Goal: Task Accomplishment & Management: Complete application form

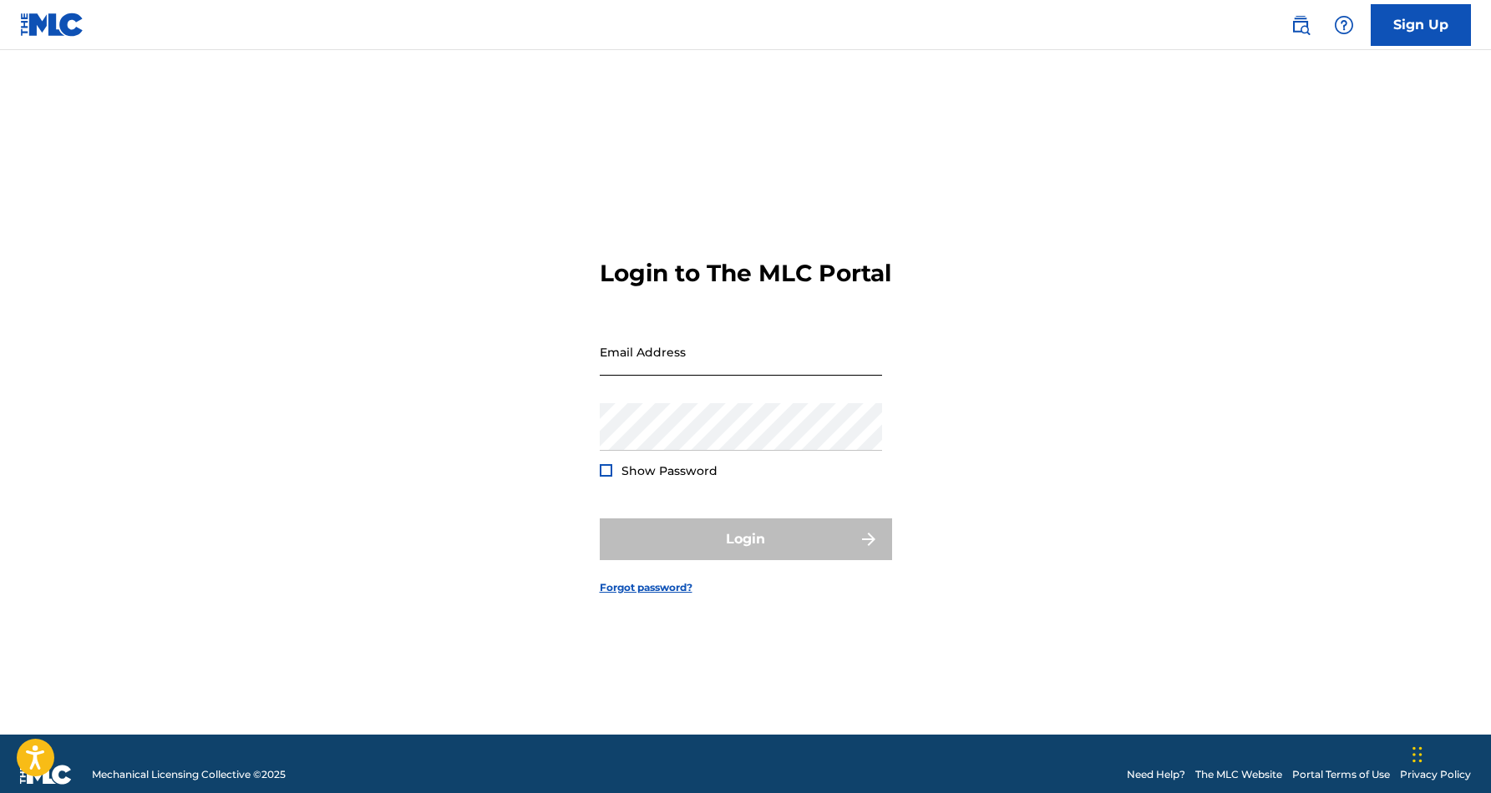
click at [737, 376] on input "Email Address" at bounding box center [741, 352] width 282 height 48
type input "[EMAIL_ADDRESS][DOMAIN_NAME]"
click at [745, 554] on button "Login" at bounding box center [746, 540] width 292 height 42
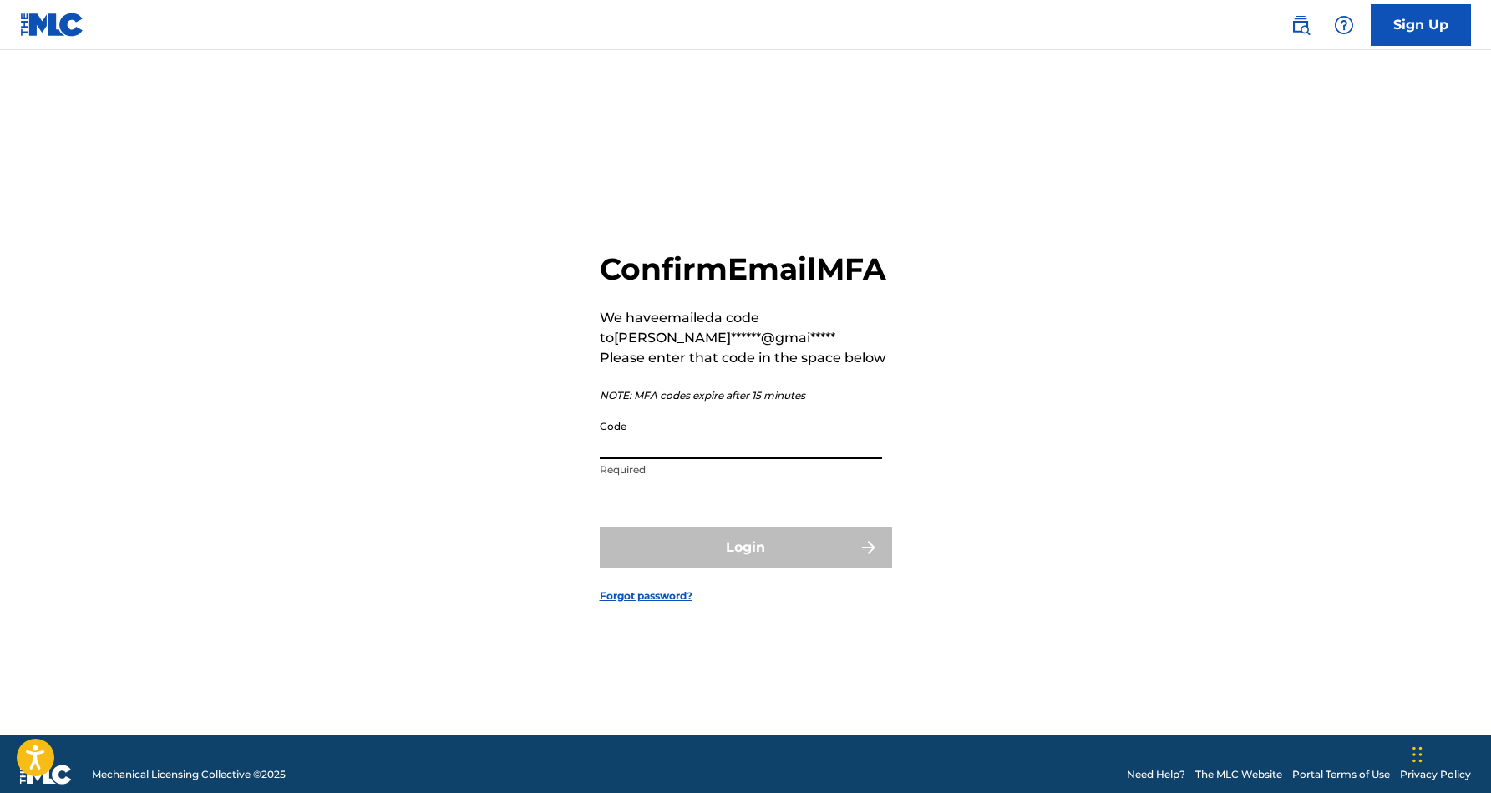
click at [684, 459] on input "Code" at bounding box center [741, 436] width 282 height 48
paste input "731352"
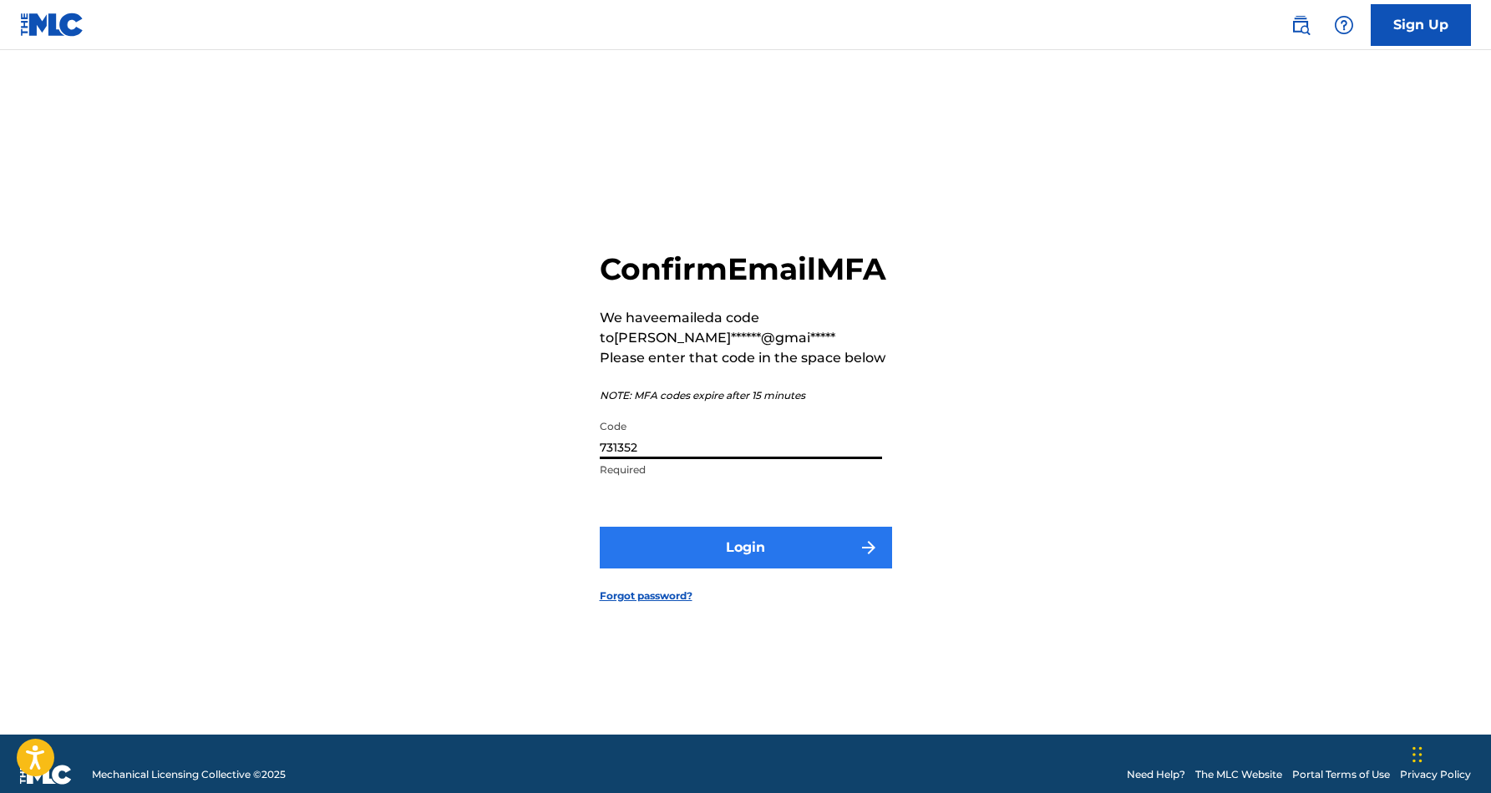
type input "731352"
click at [737, 561] on button "Login" at bounding box center [746, 548] width 292 height 42
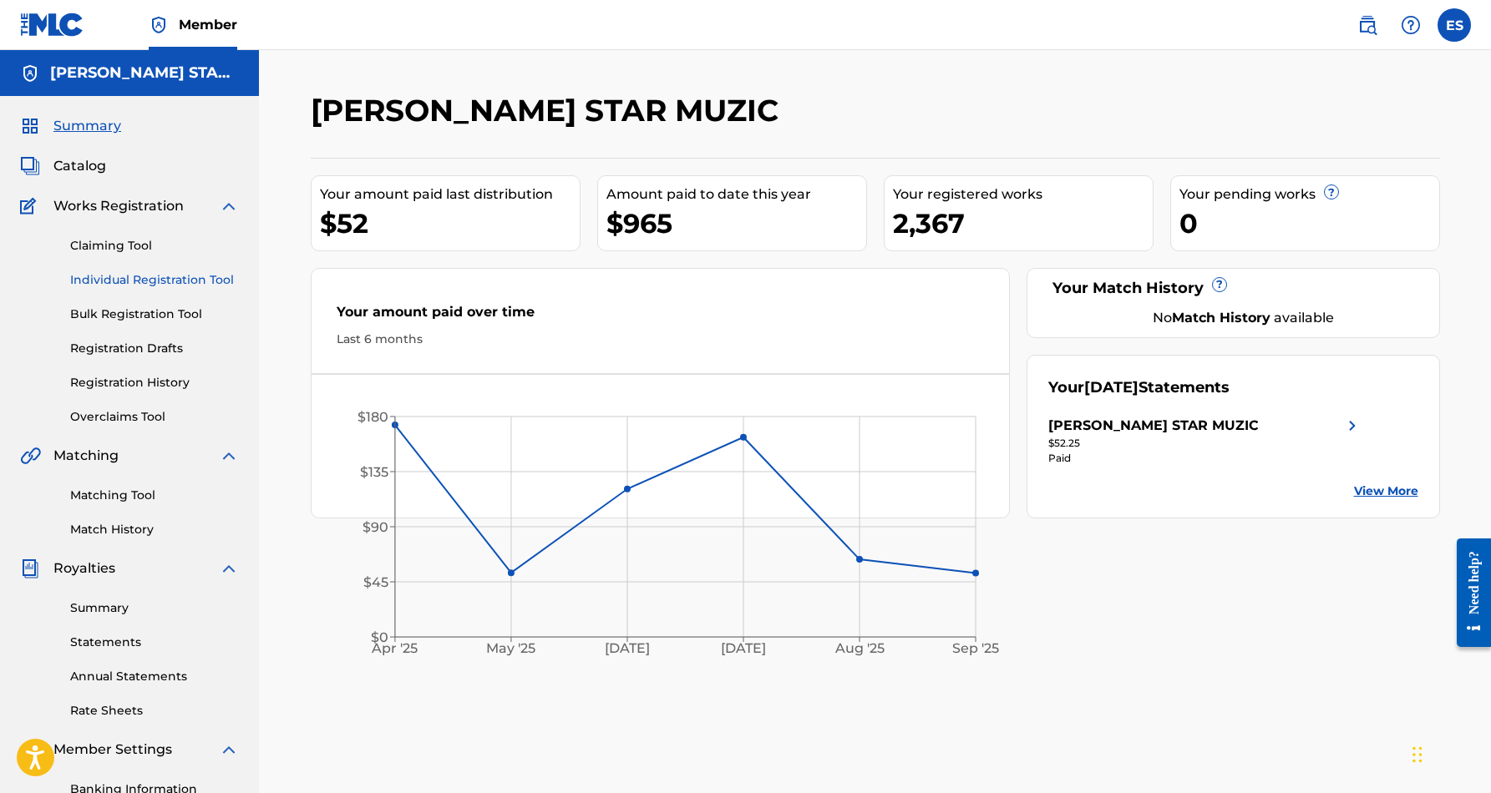
click at [190, 283] on link "Individual Registration Tool" at bounding box center [154, 280] width 169 height 18
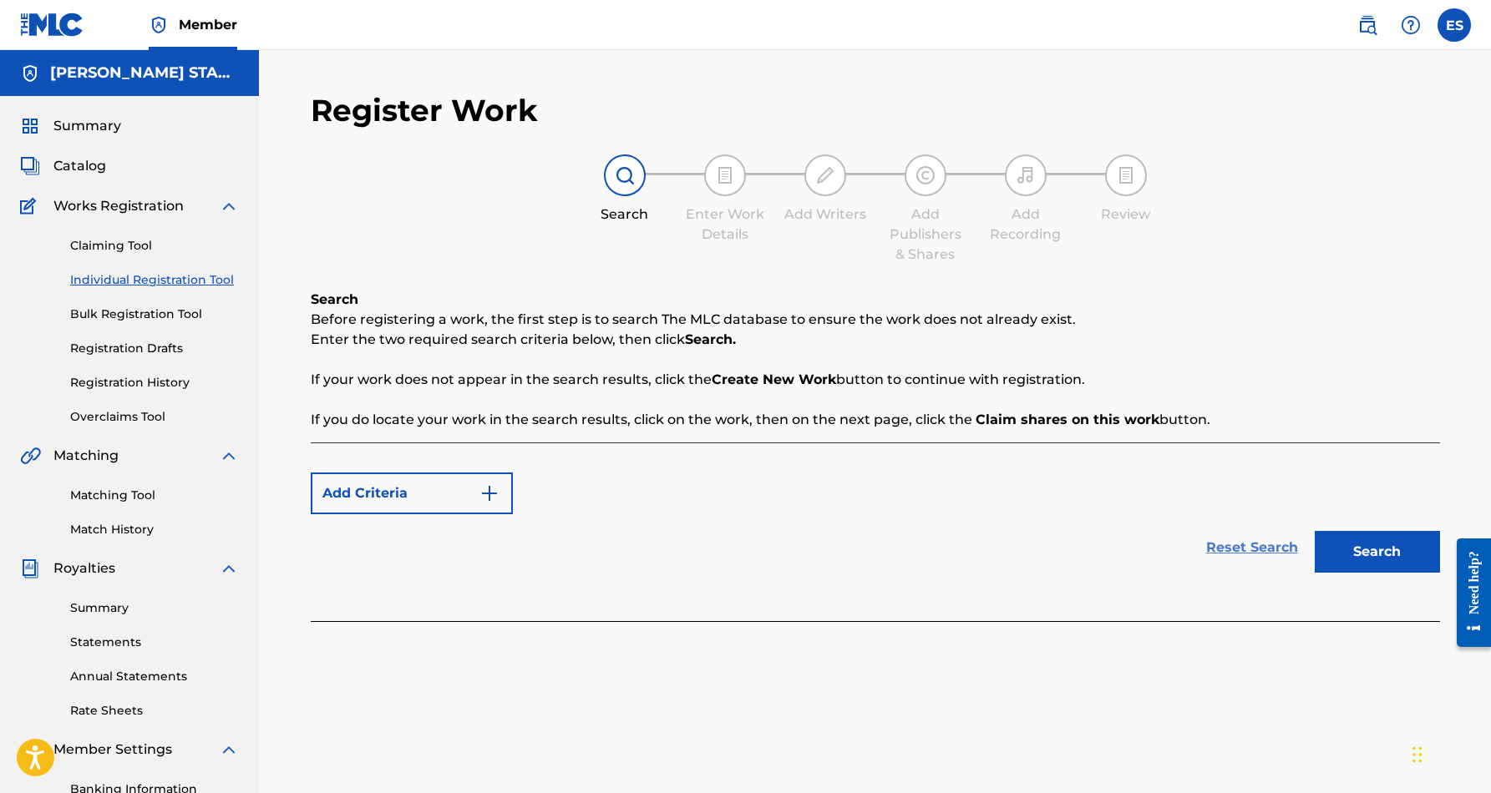
click at [1247, 550] on link "Reset Search" at bounding box center [1252, 548] width 109 height 37
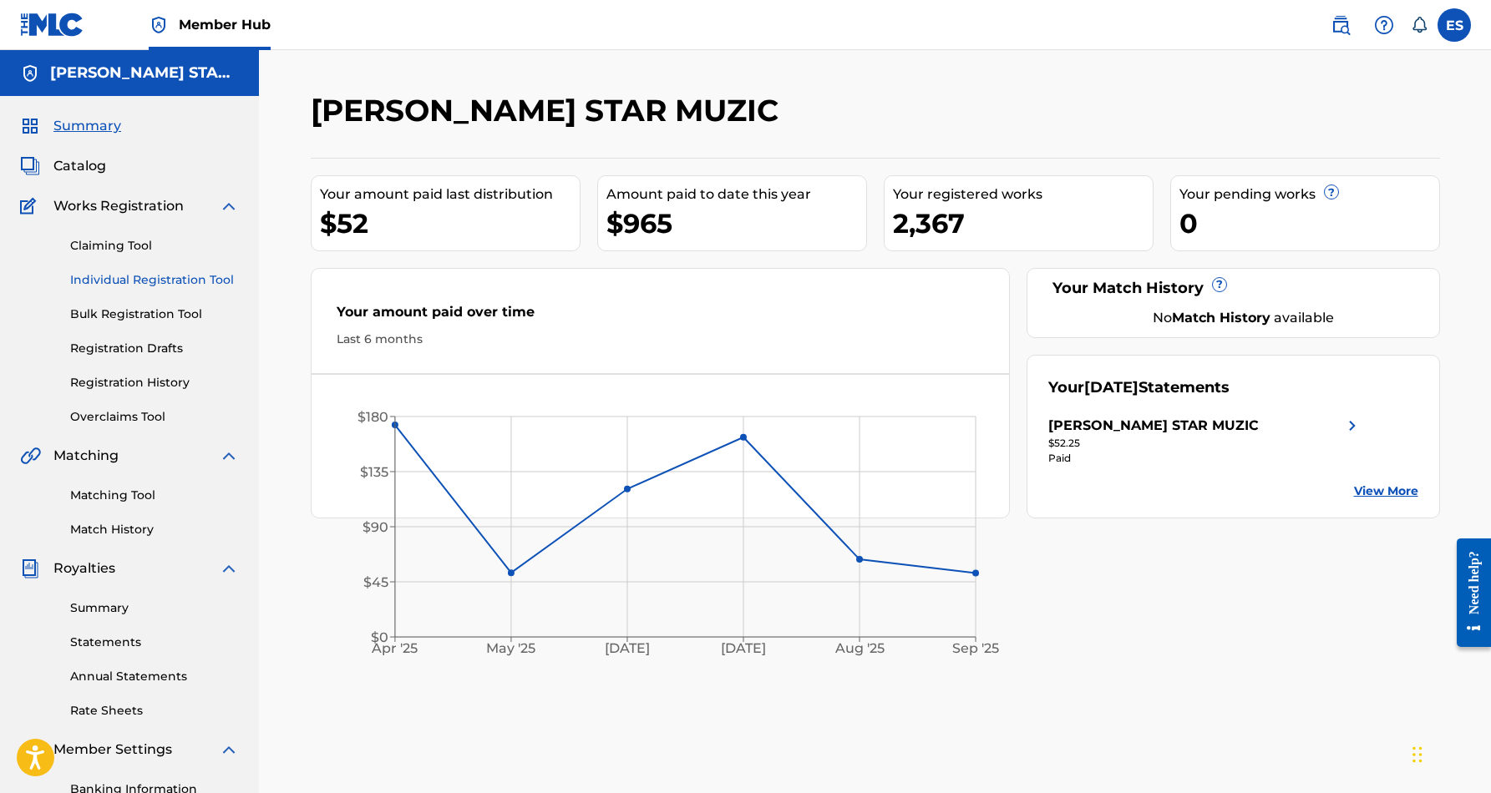
click at [176, 284] on link "Individual Registration Tool" at bounding box center [154, 280] width 169 height 18
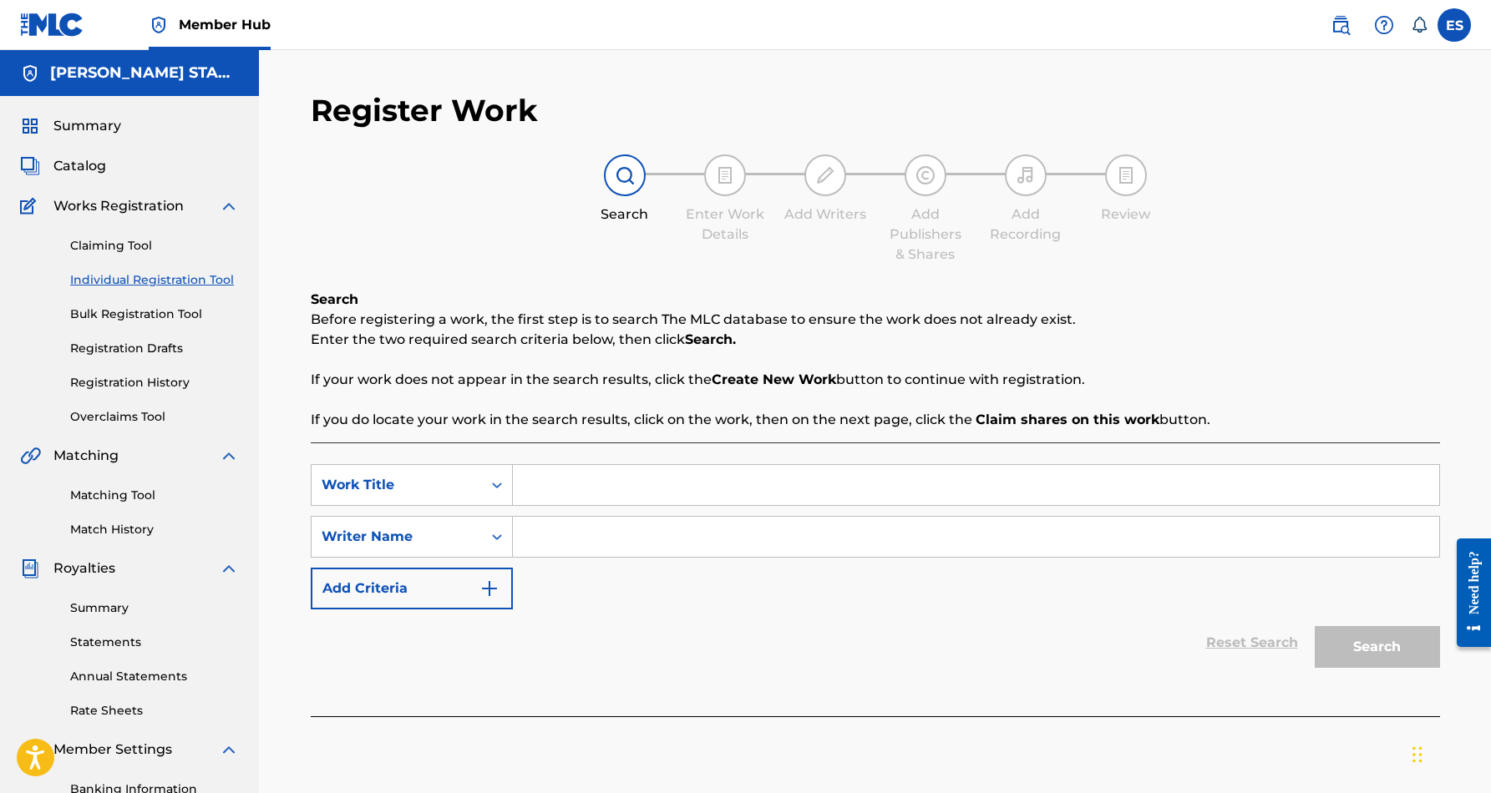
click at [525, 484] on input "Search Form" at bounding box center [976, 485] width 926 height 40
paste input "BEHIND CLOSED DOORS"
type input "BEHIND CLOSED DOORS"
click at [599, 563] on div "SearchWithCriteria51f1c721-52d5-424e-8923-9b1cc3591818 Work Title BEHIND CLOSED…" at bounding box center [875, 536] width 1129 height 145
click at [556, 527] on input "Search Form" at bounding box center [976, 537] width 926 height 40
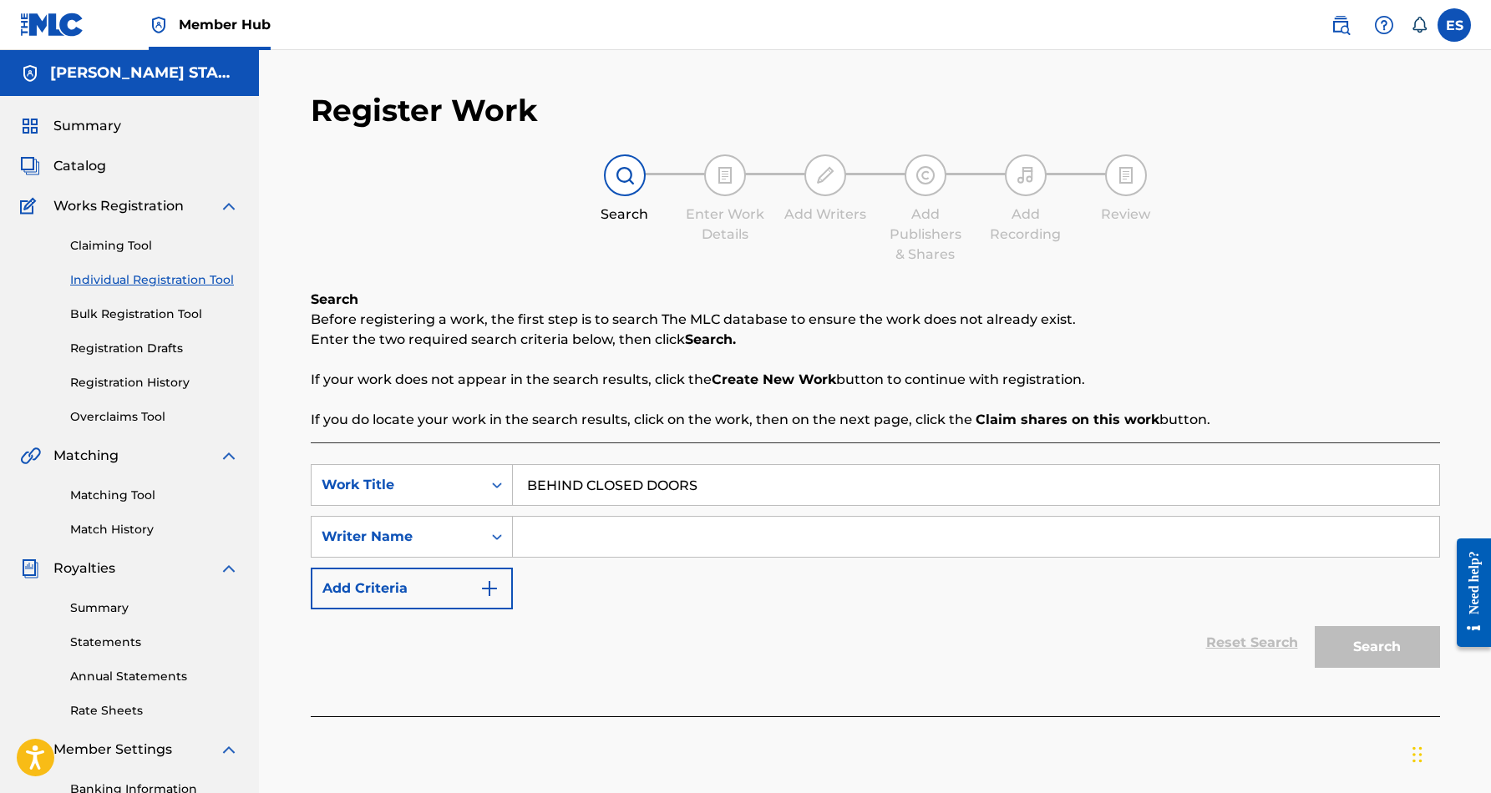
paste input "[PERSON_NAME] [PERSON_NAME]"
type input "[PERSON_NAME] [PERSON_NAME]"
click at [1348, 640] on button "Search" at bounding box center [1377, 647] width 125 height 42
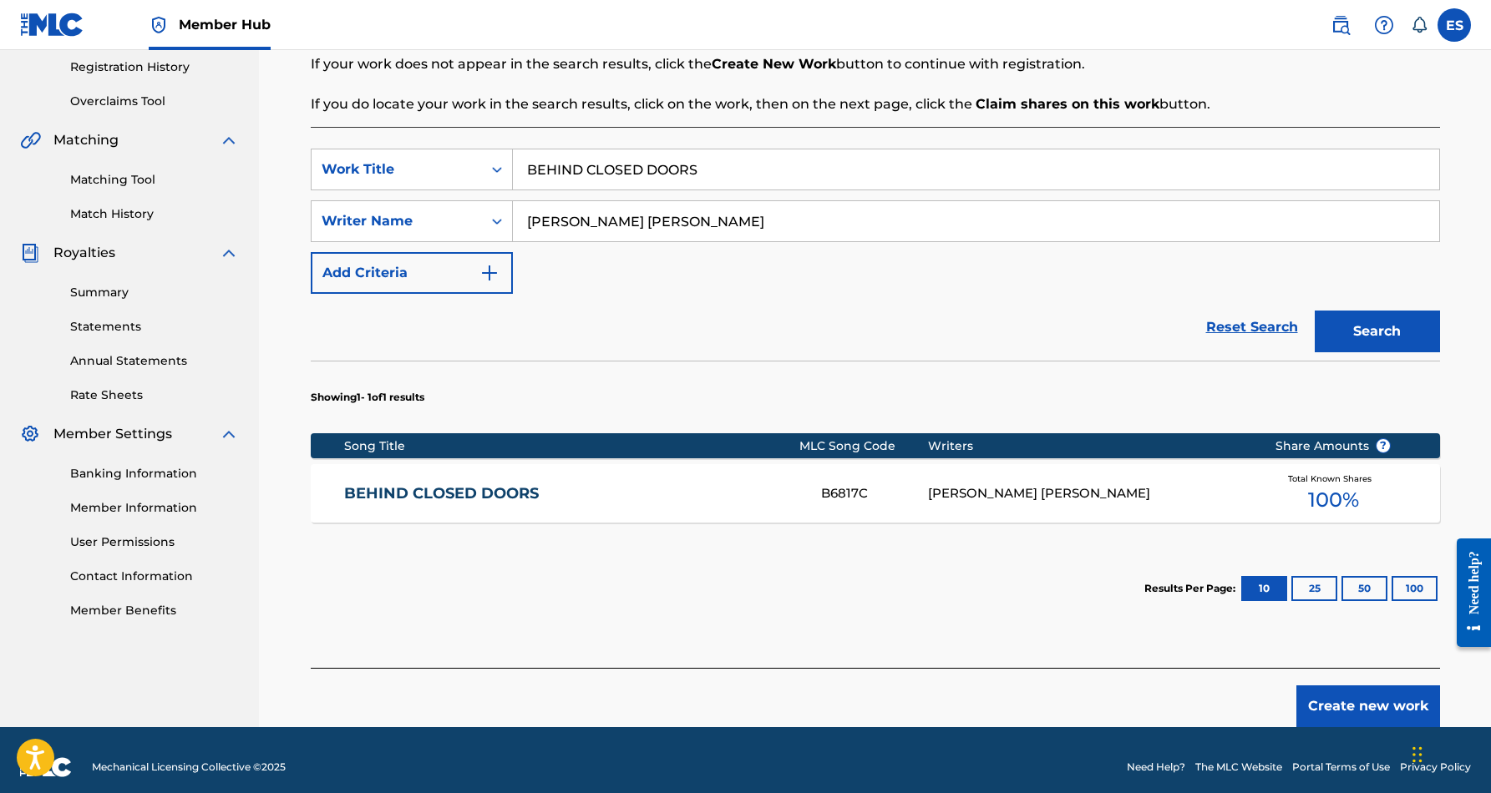
scroll to position [317, 0]
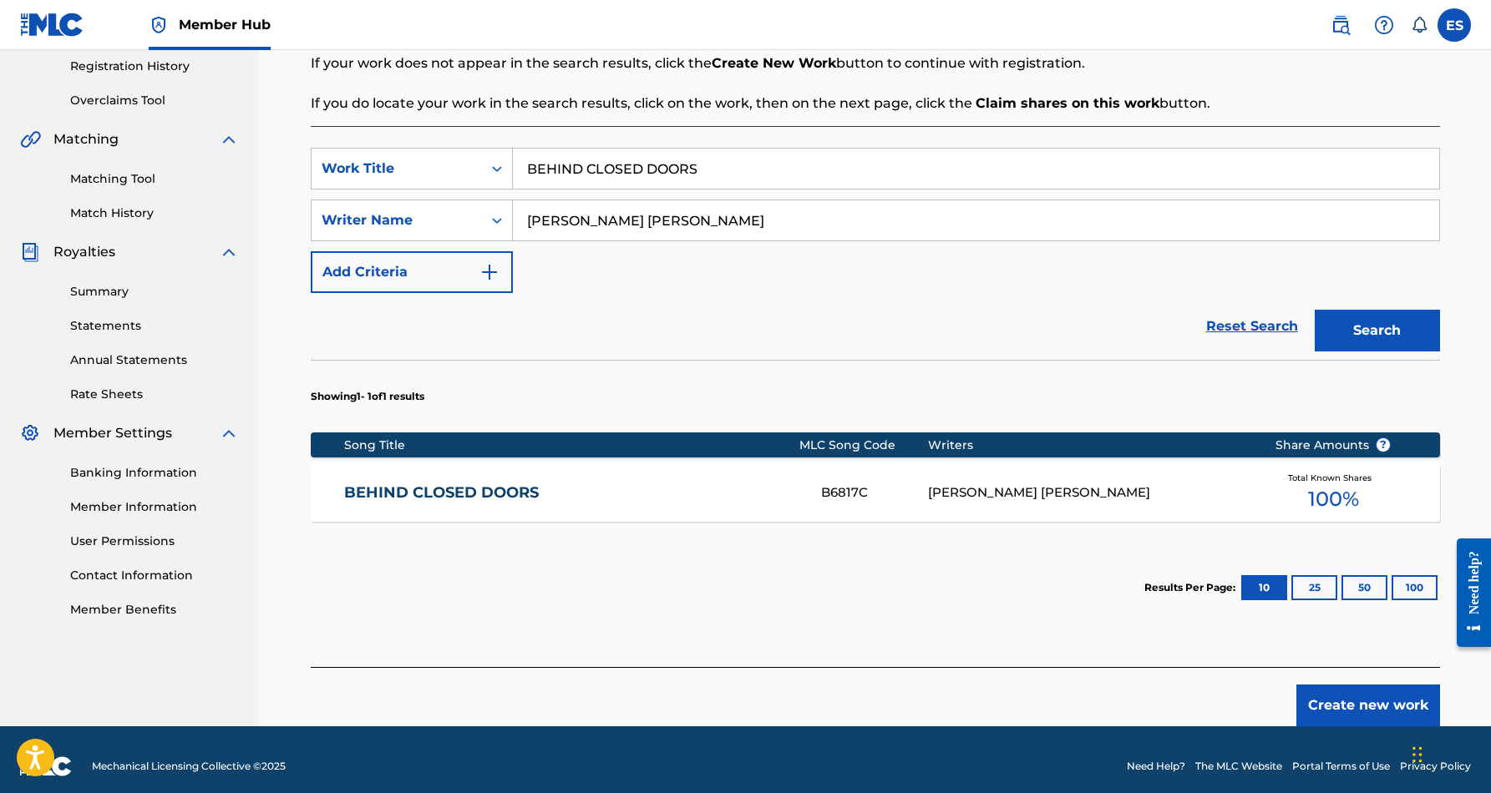
click at [934, 491] on div "ERIC DOUGLAS SMITH" at bounding box center [1089, 493] width 322 height 19
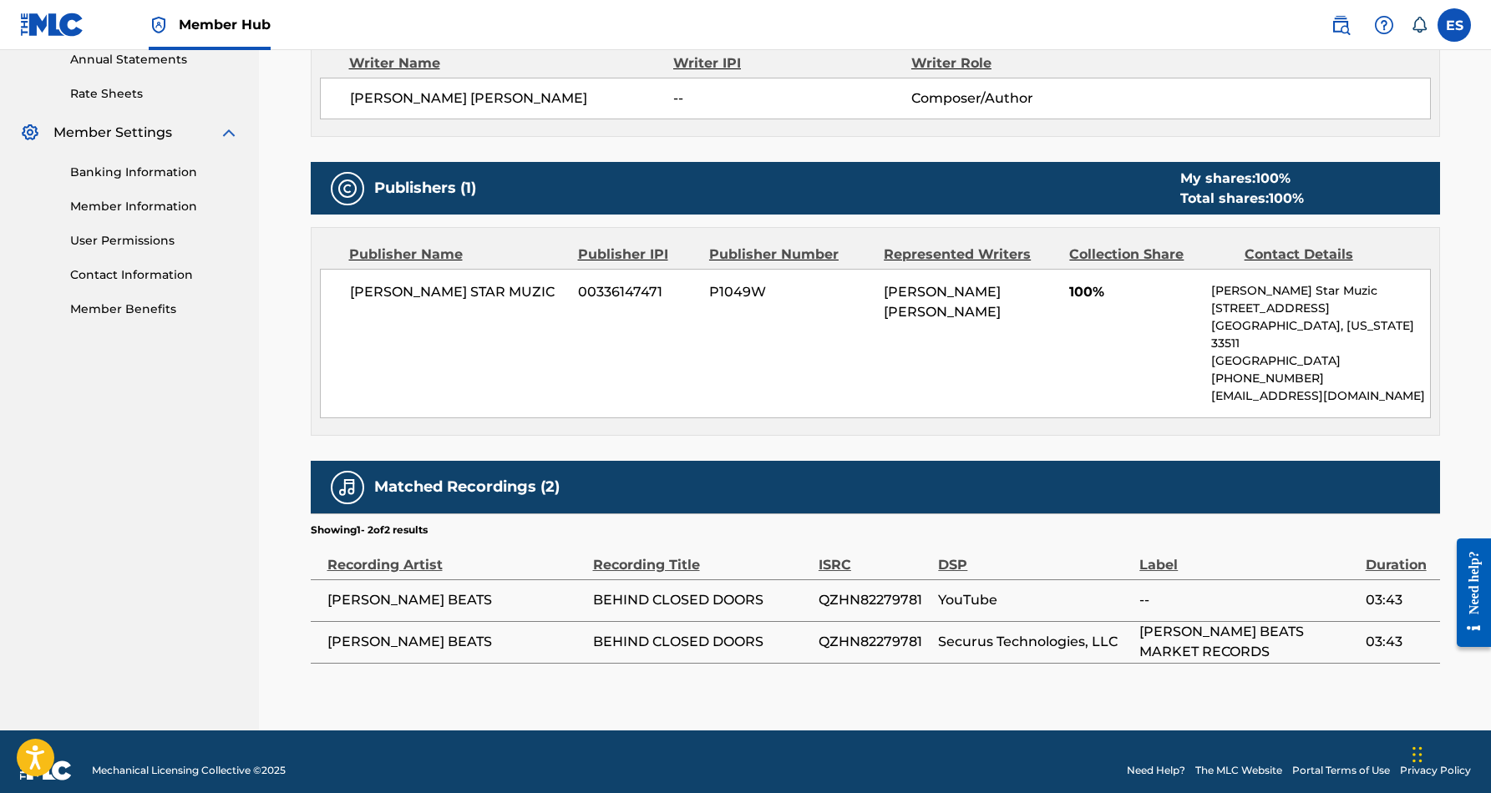
scroll to position [616, 0]
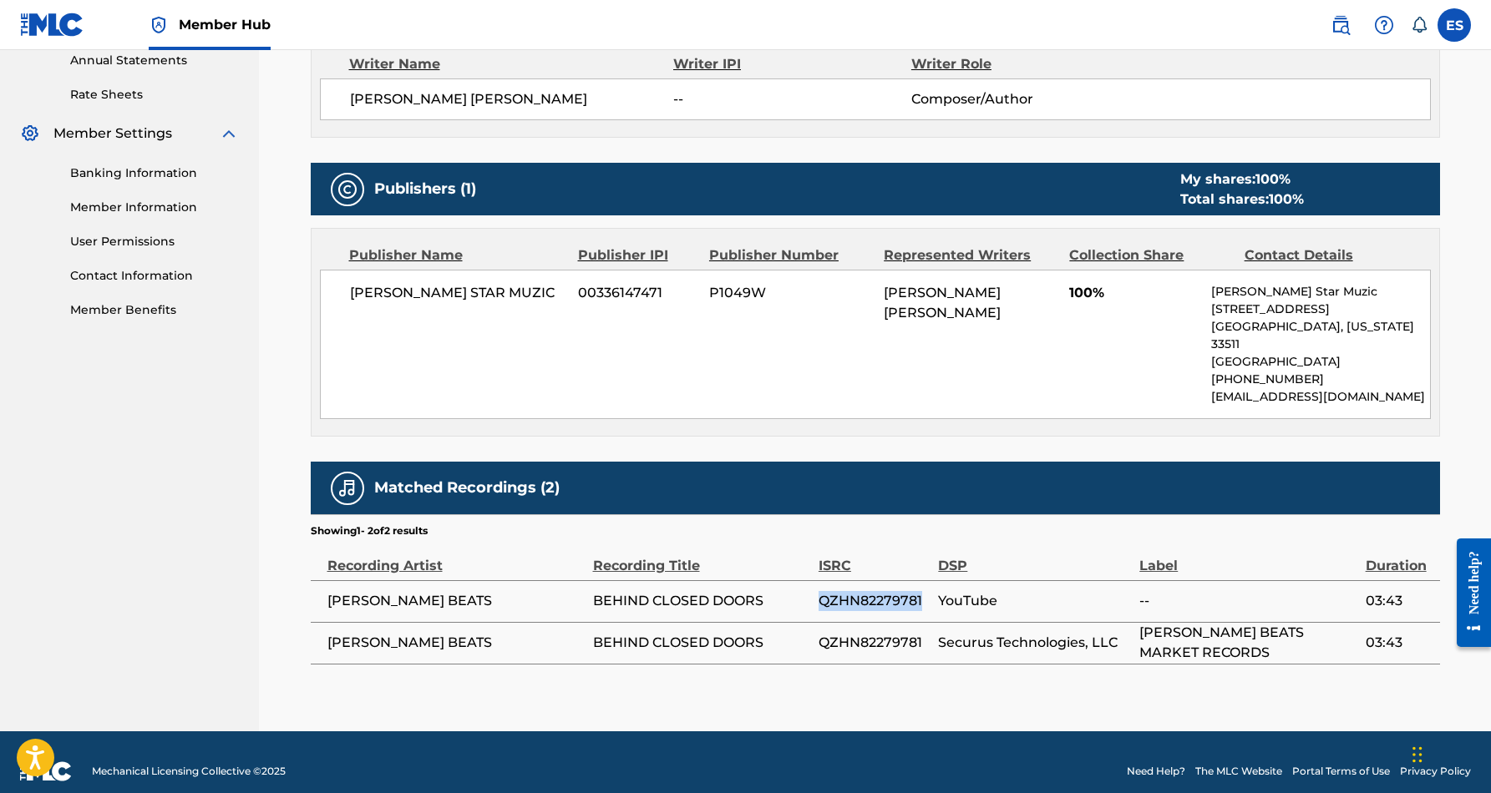
drag, startPoint x: 923, startPoint y: 581, endPoint x: 820, endPoint y: 585, distance: 102.8
click at [820, 591] on span "QZHN82279781" at bounding box center [874, 601] width 111 height 20
copy span "QZHN82279781"
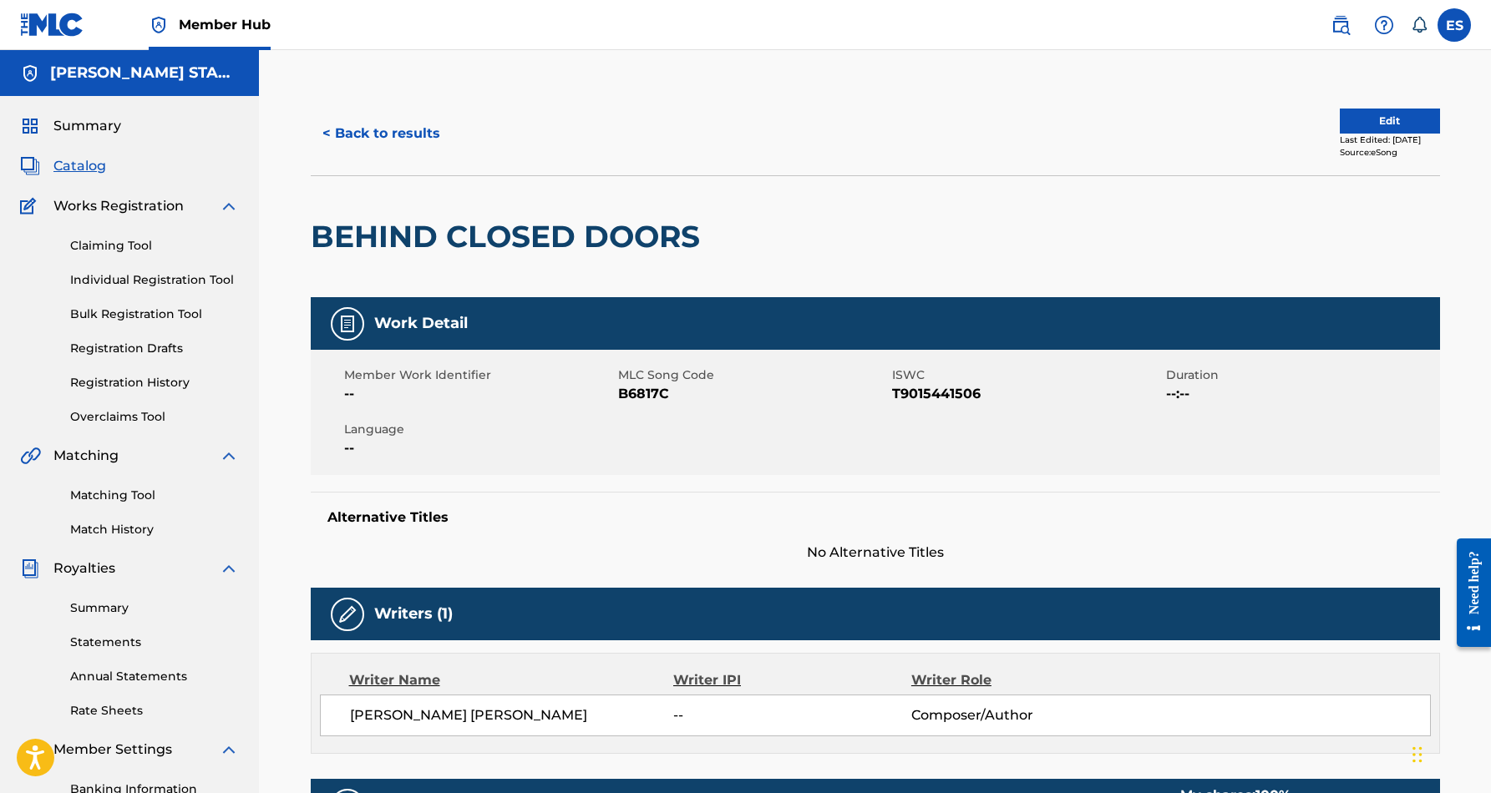
scroll to position [0, 0]
click at [394, 125] on button "< Back to results" at bounding box center [381, 134] width 141 height 42
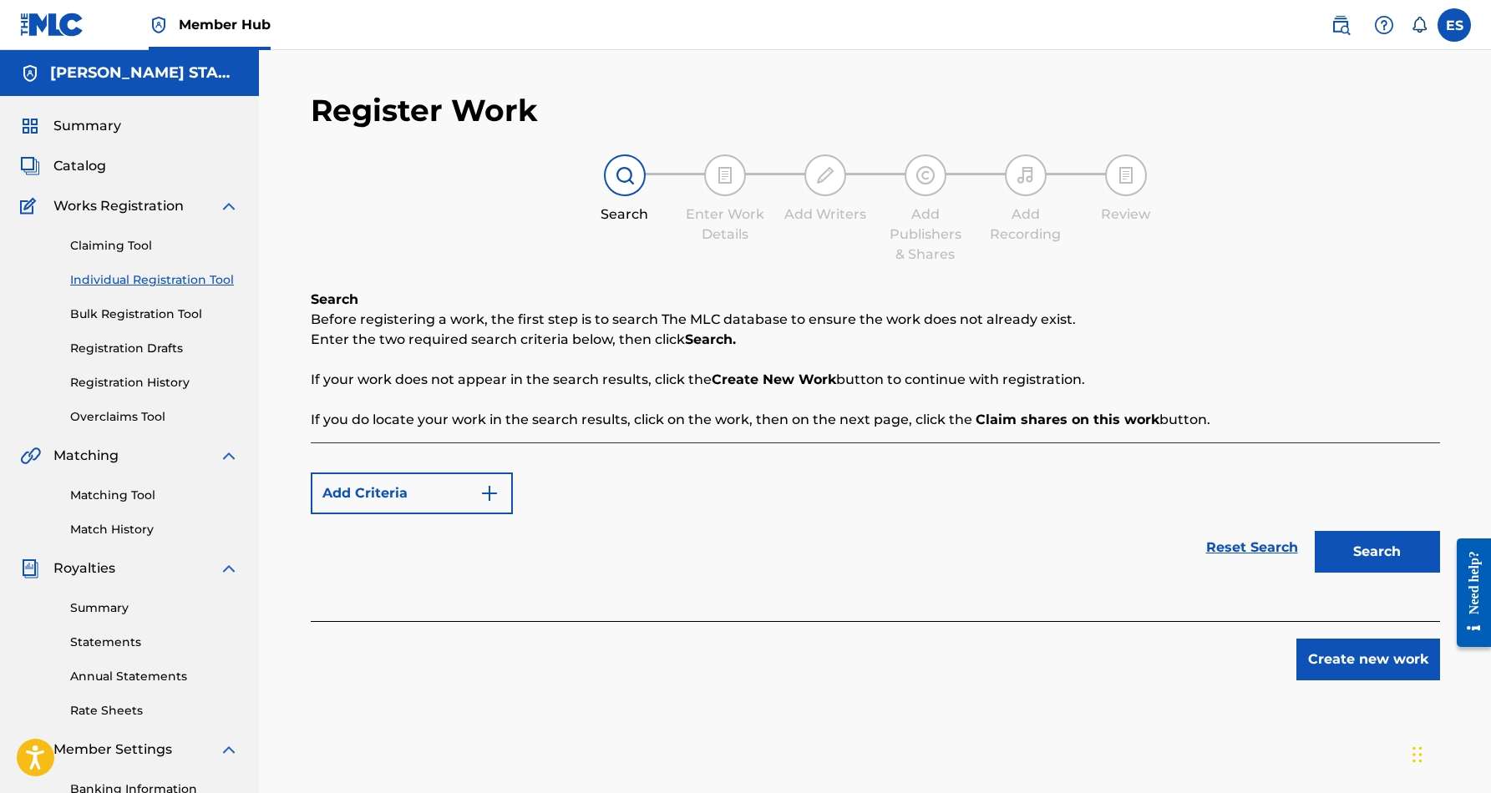
scroll to position [242, 0]
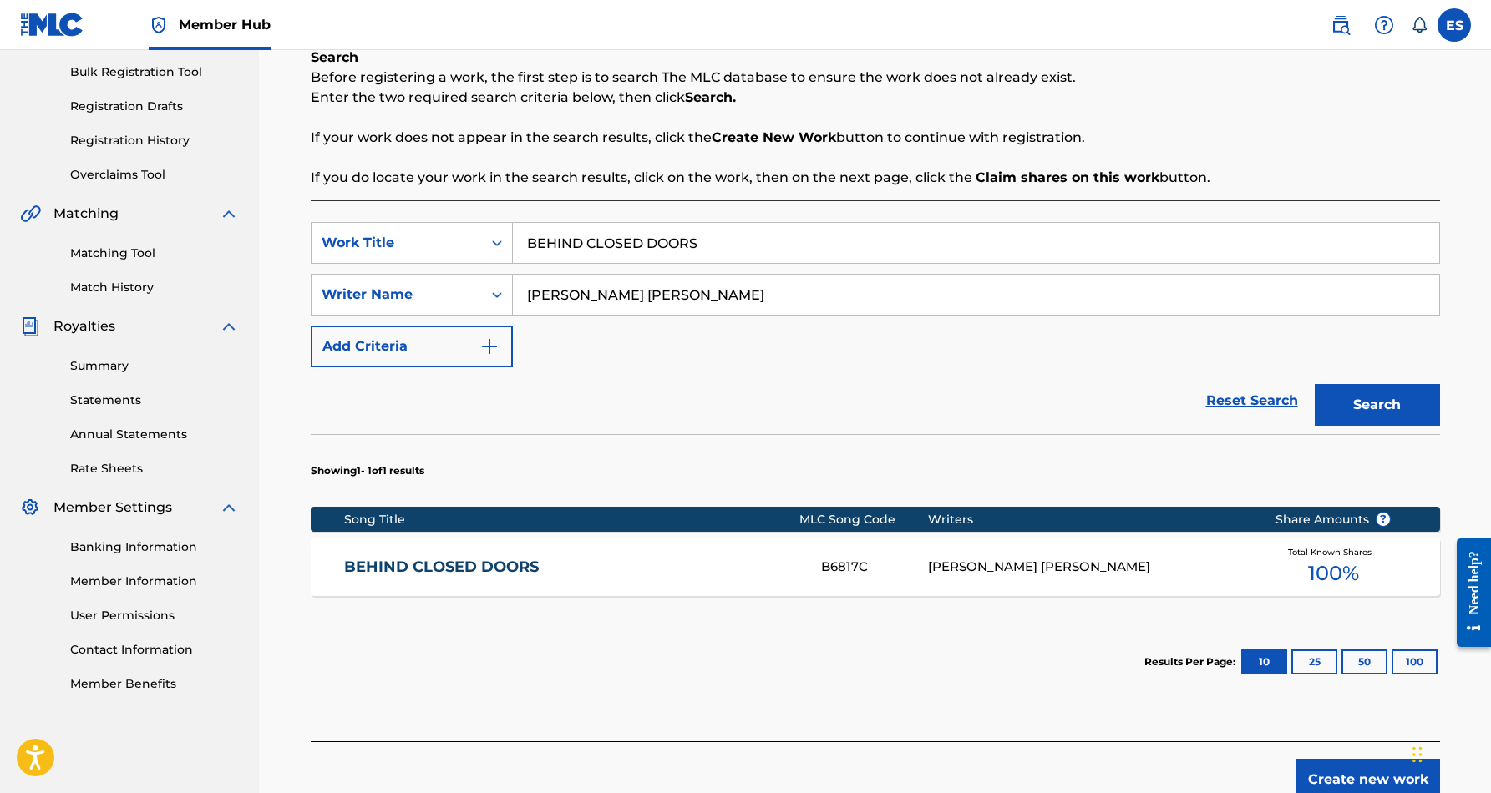
click at [712, 241] on input "BEHIND CLOSED DOORS" at bounding box center [976, 243] width 926 height 40
type input "B"
paste input "CHEATIN' & CREEPIN'"
type input "CHEATIN' & CREEPIN'"
click at [1366, 408] on button "Search" at bounding box center [1377, 405] width 125 height 42
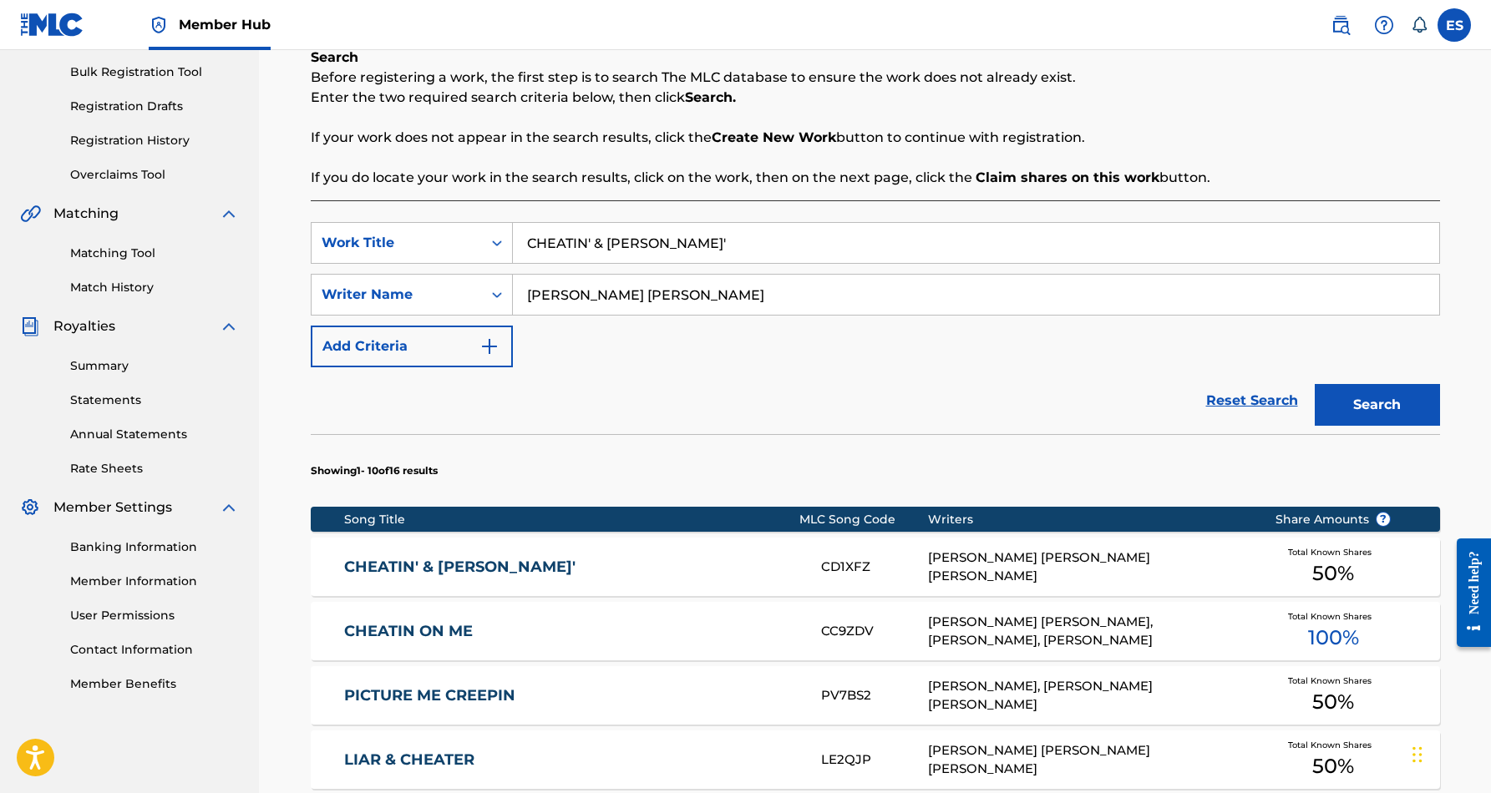
click at [931, 572] on div "ERIC DOUGLAS SMITH, WILLIE RAY RUSSELL" at bounding box center [1089, 568] width 322 height 38
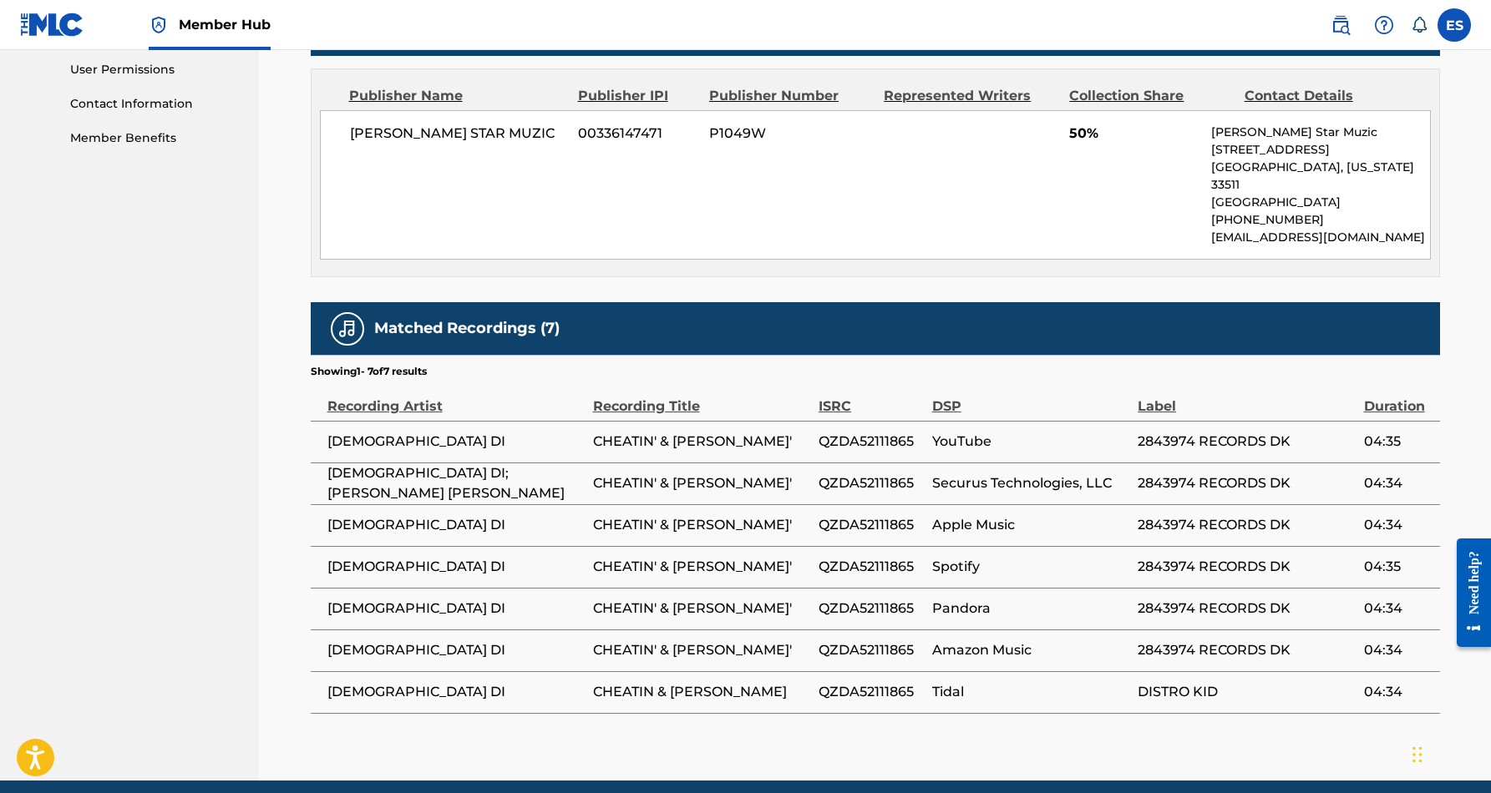
scroll to position [790, 0]
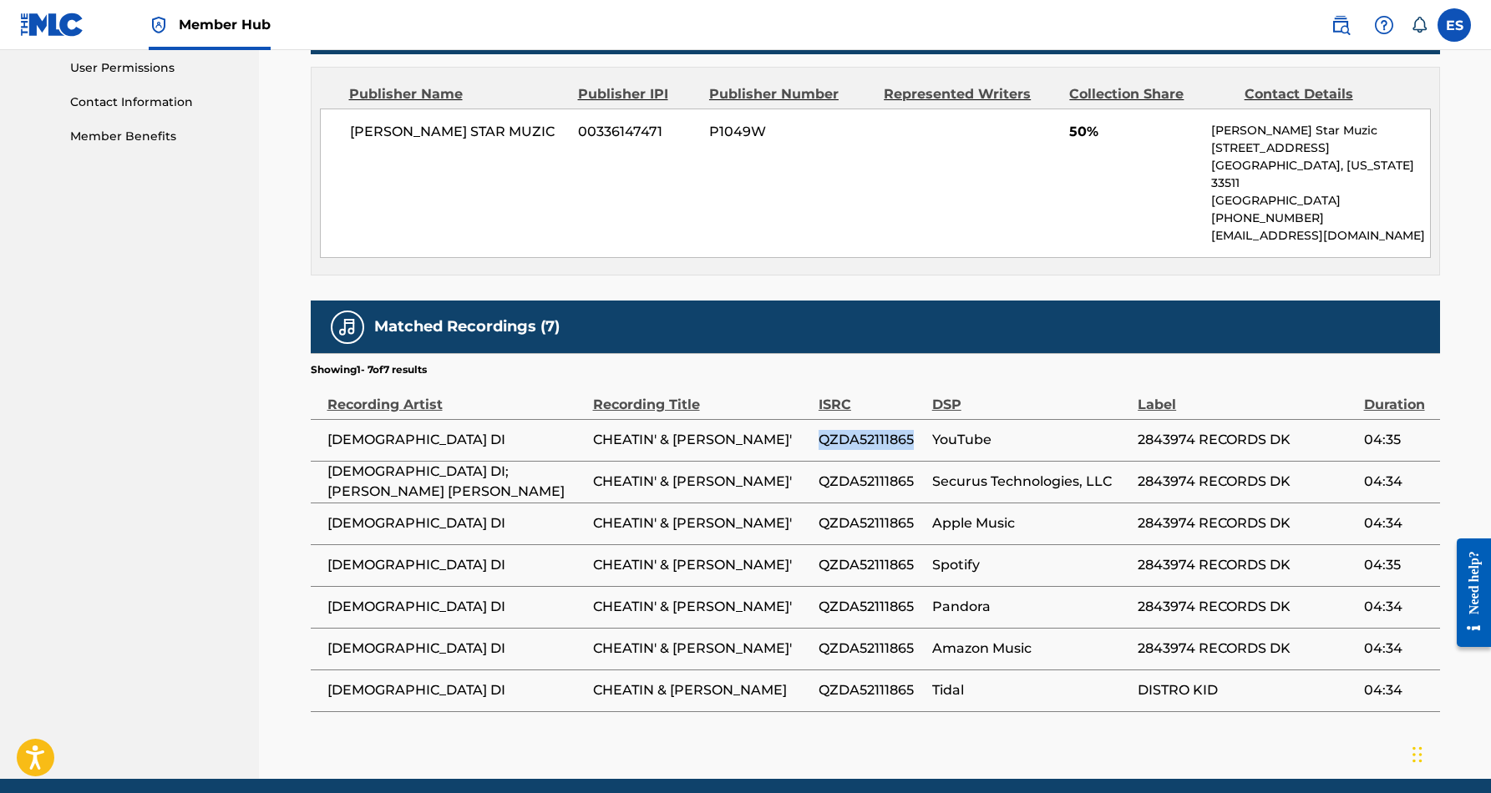
drag, startPoint x: 915, startPoint y: 418, endPoint x: 818, endPoint y: 424, distance: 97.1
click at [819, 430] on span "QZDA52111865" at bounding box center [871, 440] width 105 height 20
copy span "QZDA52111865"
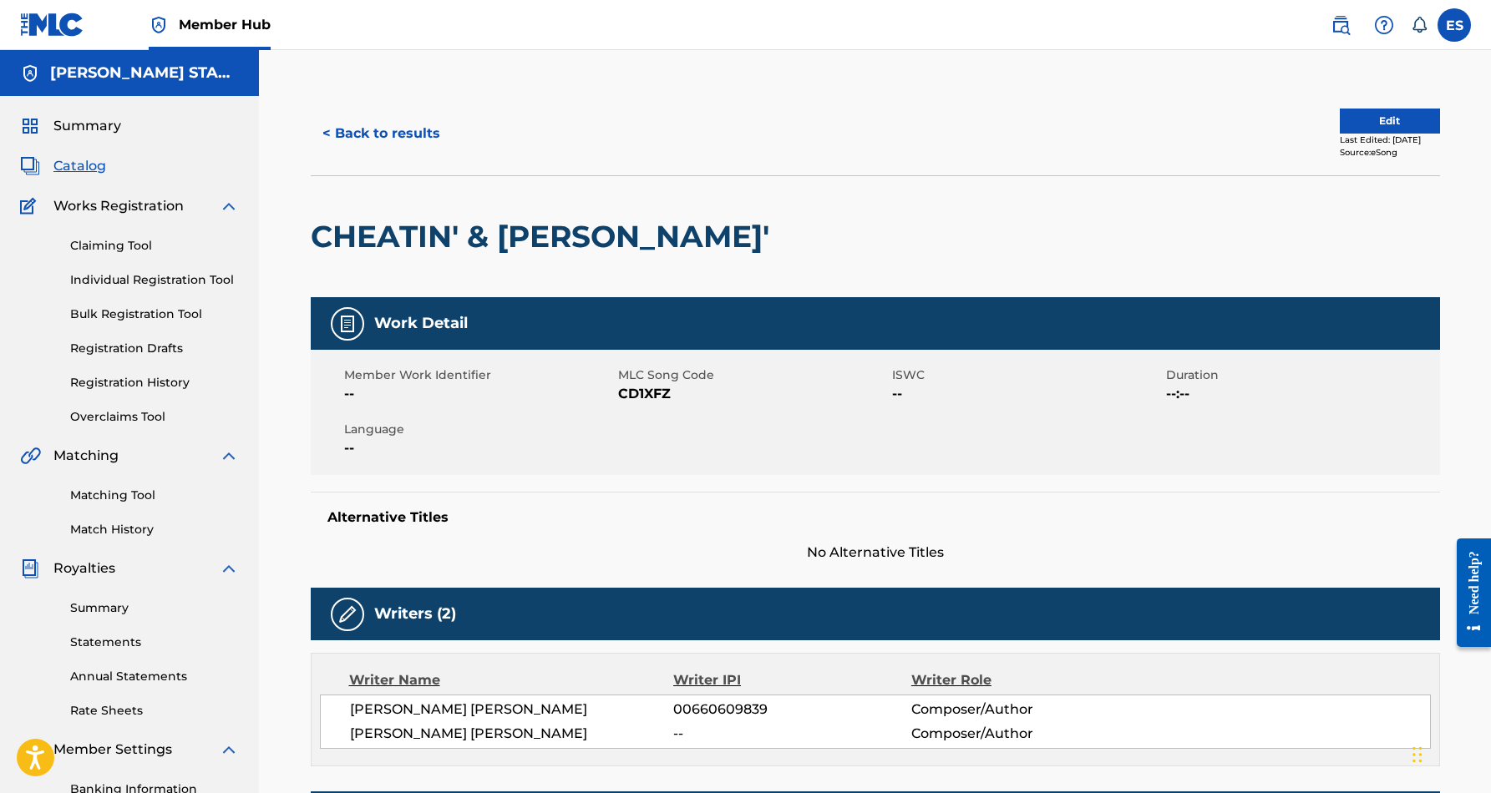
scroll to position [0, 0]
click at [387, 131] on button "< Back to results" at bounding box center [381, 134] width 141 height 42
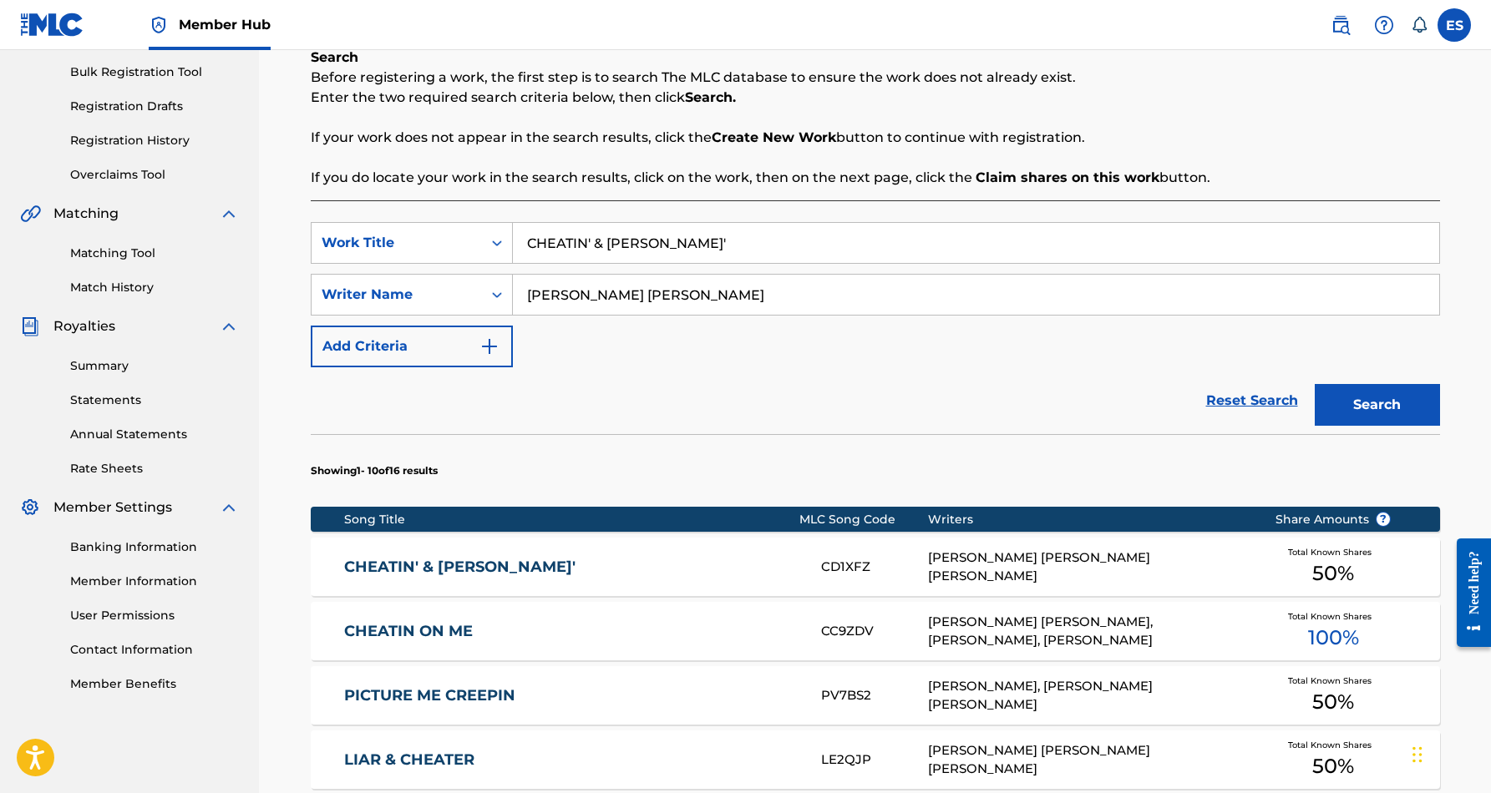
click at [692, 245] on input "CHEATIN' & CREEPIN'" at bounding box center [976, 243] width 926 height 40
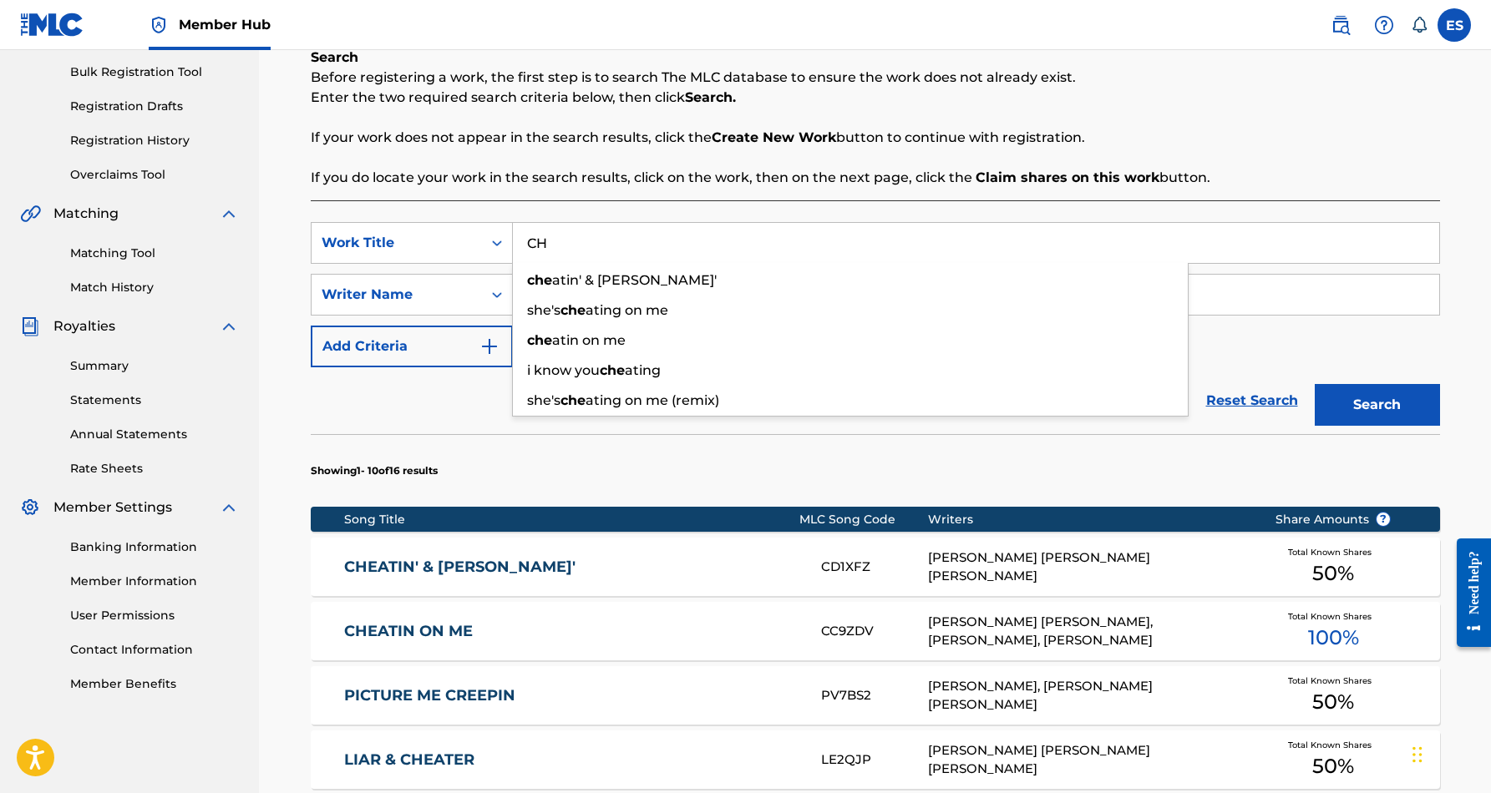
type input "C"
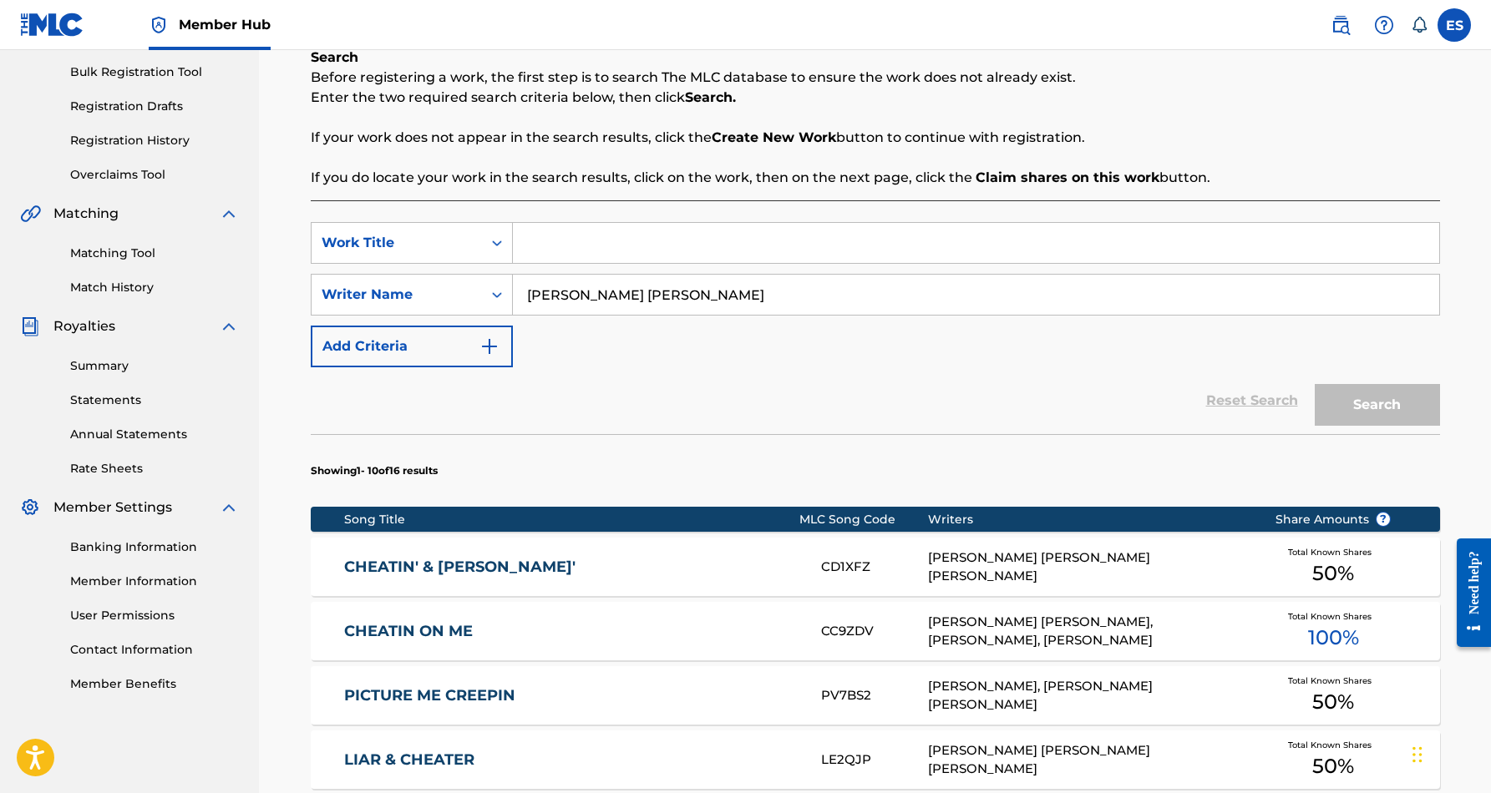
paste input "QZDA52111865"
type input "Q"
paste input "[PERSON_NAME] [PERSON_NAME]"
type input "E"
paste input "CHOICE MUZIC"
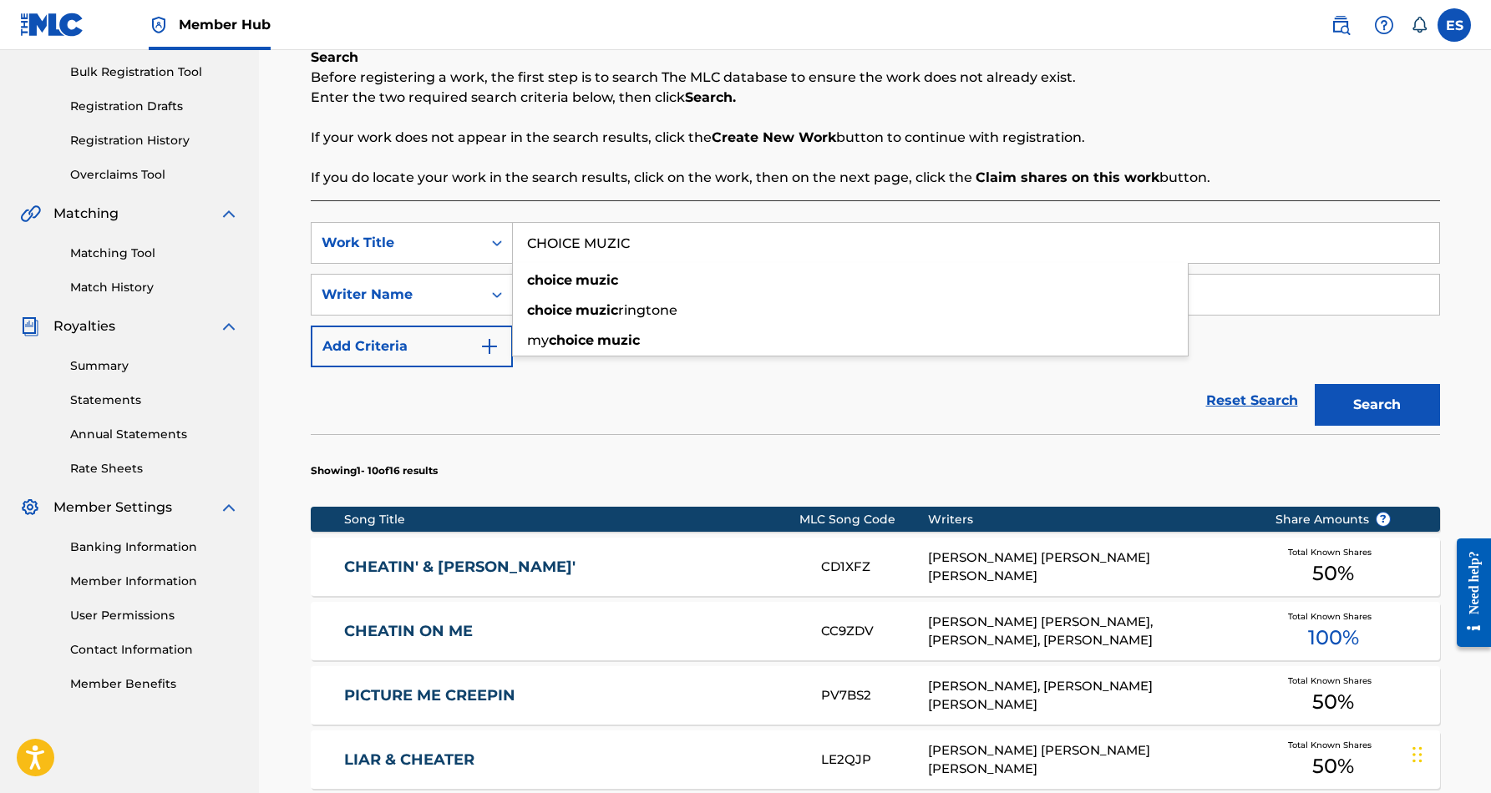
type input "CHOICE MUZIC"
click at [1184, 389] on div "Reset Search Search" at bounding box center [875, 401] width 1129 height 67
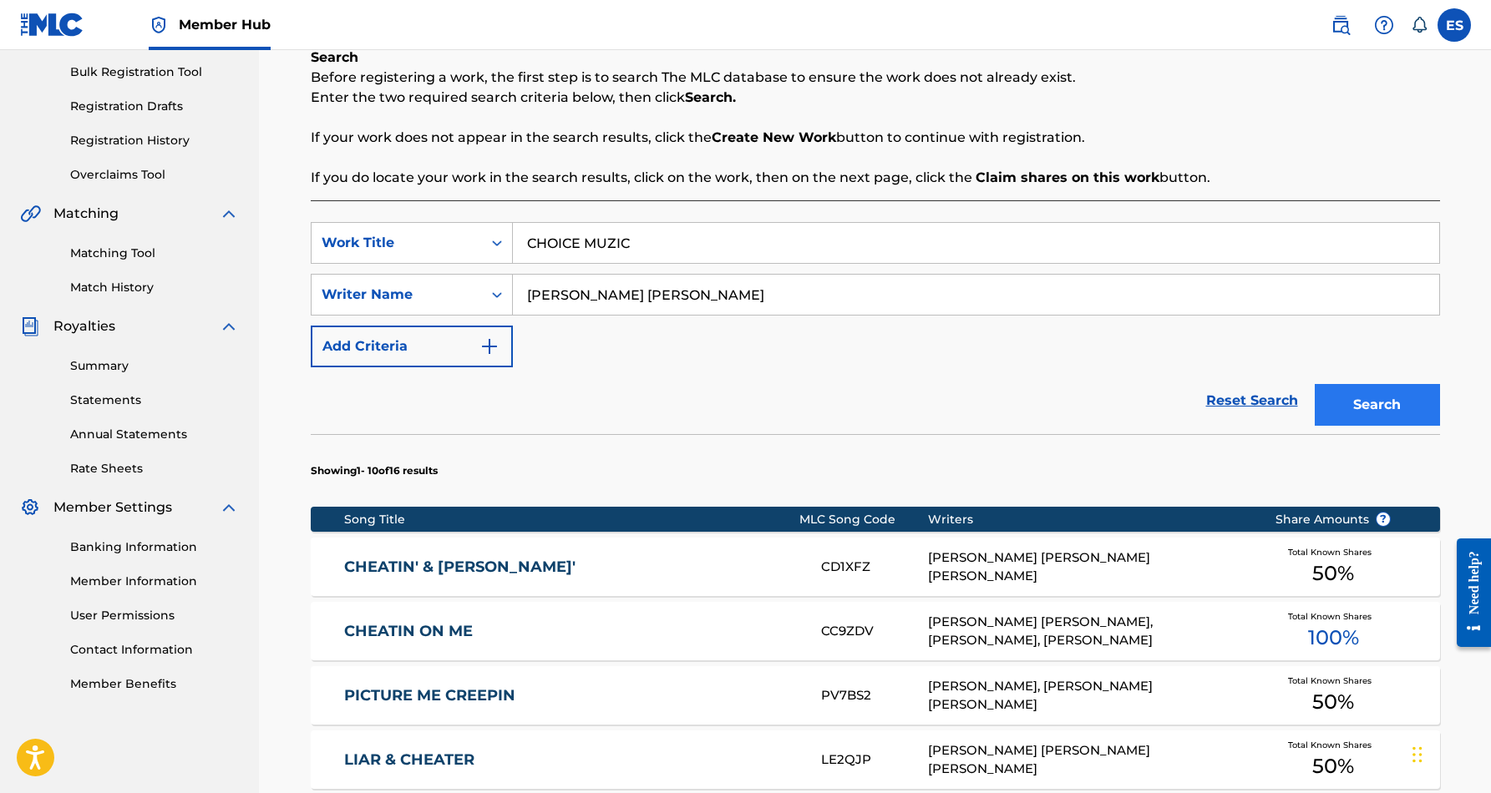
click at [1415, 404] on button "Search" at bounding box center [1377, 405] width 125 height 42
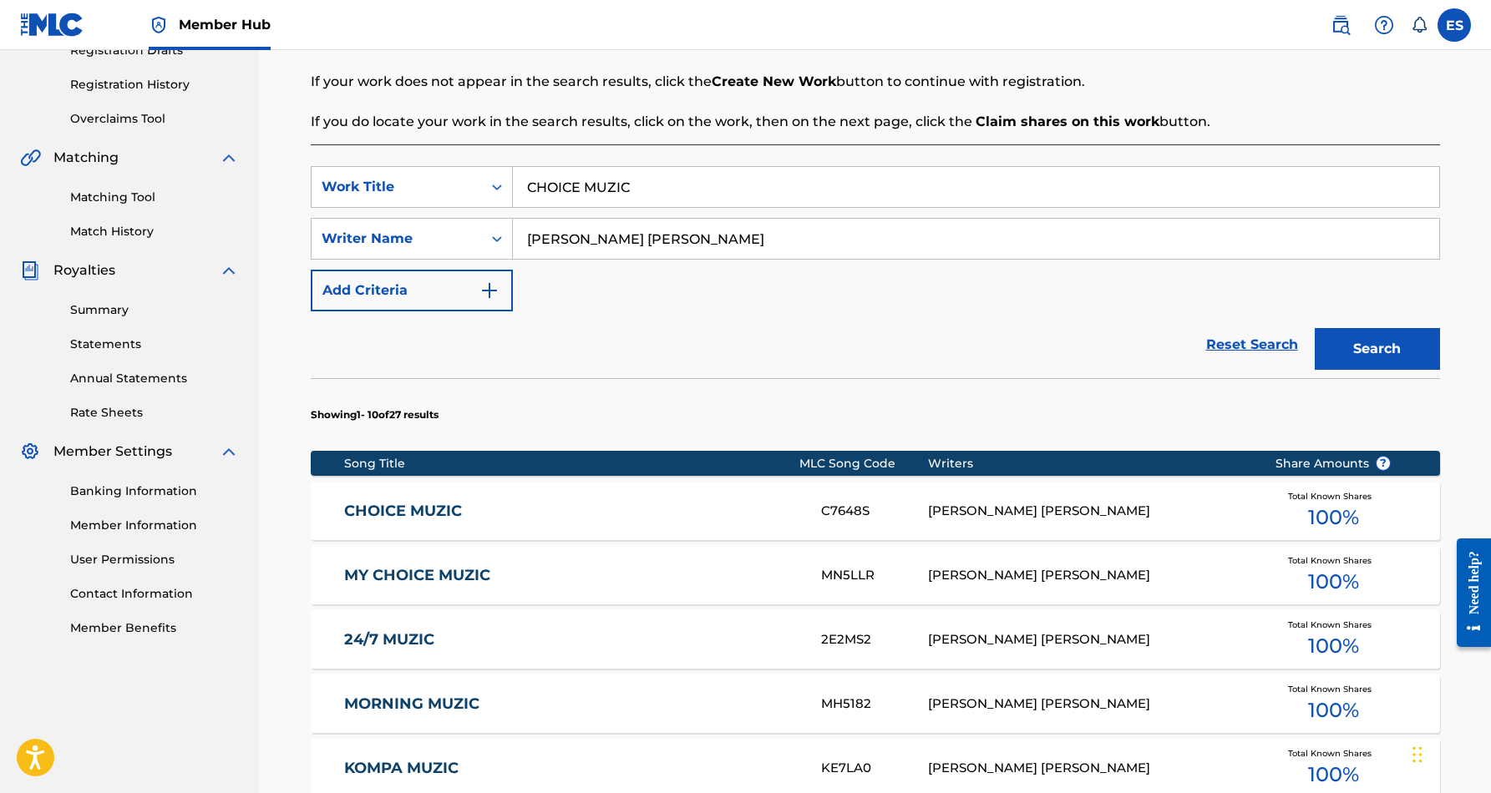
scroll to position [333, 0]
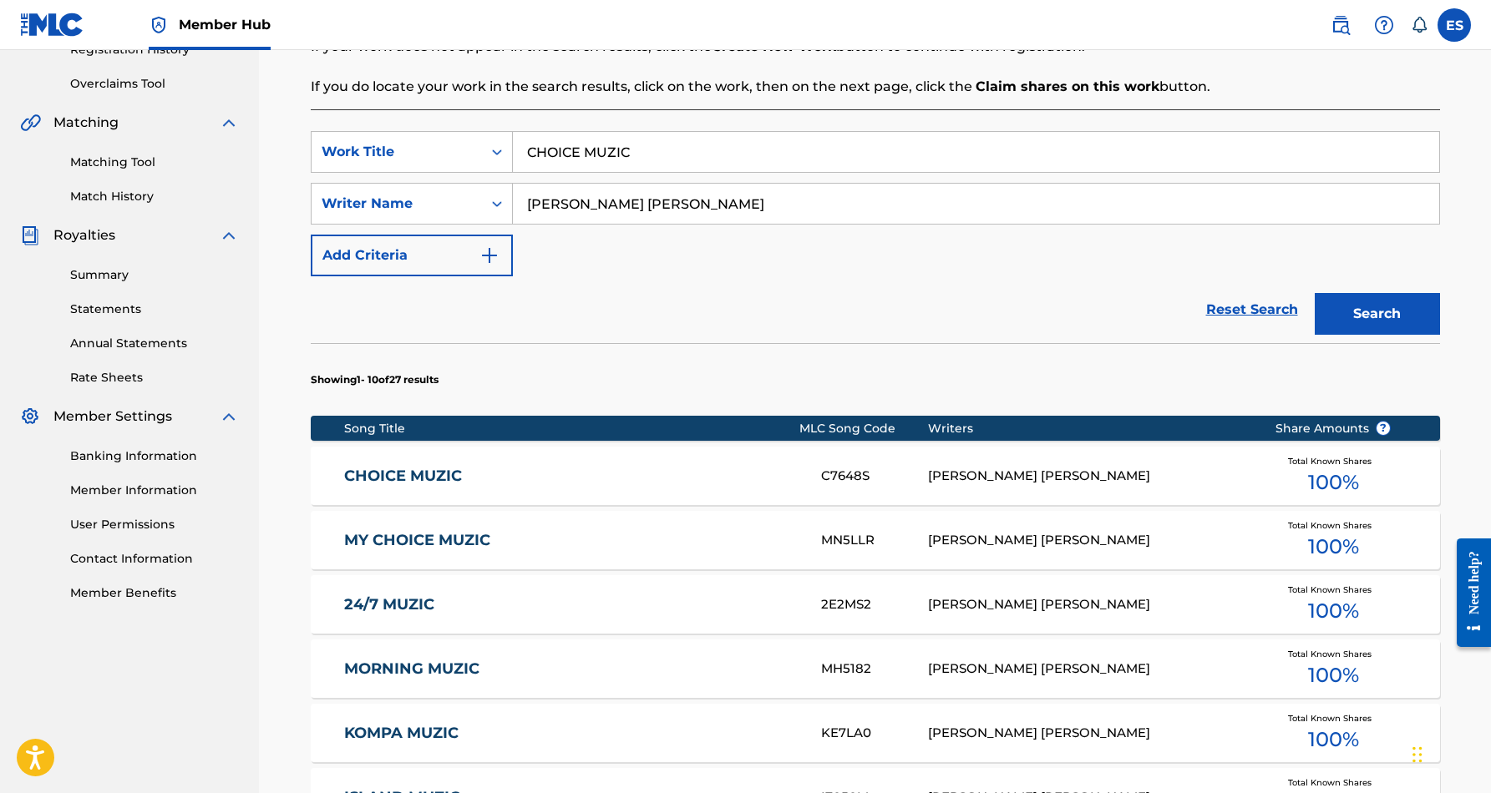
click at [687, 474] on link "CHOICE MUZIC" at bounding box center [571, 476] width 454 height 19
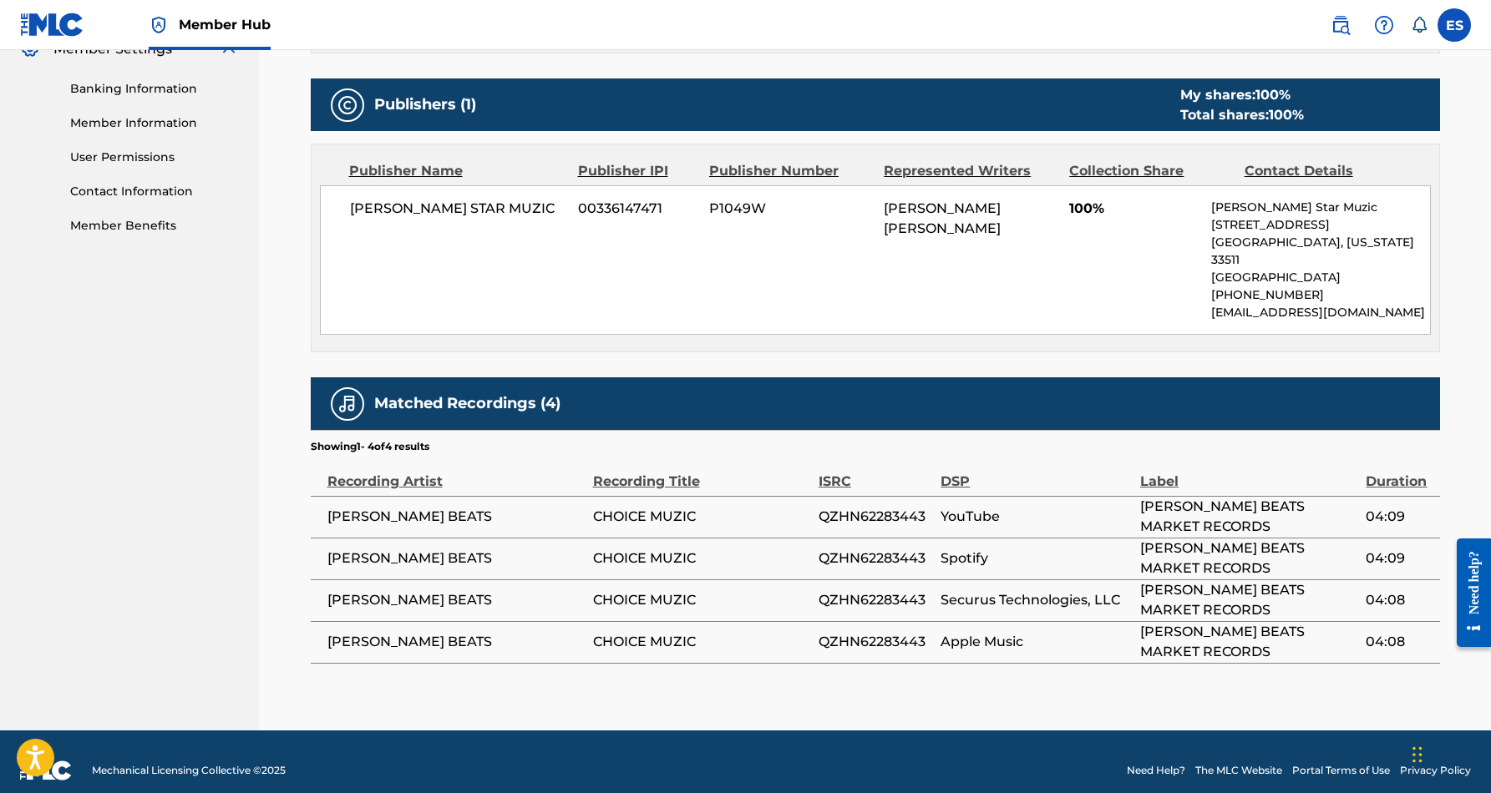
scroll to position [700, 0]
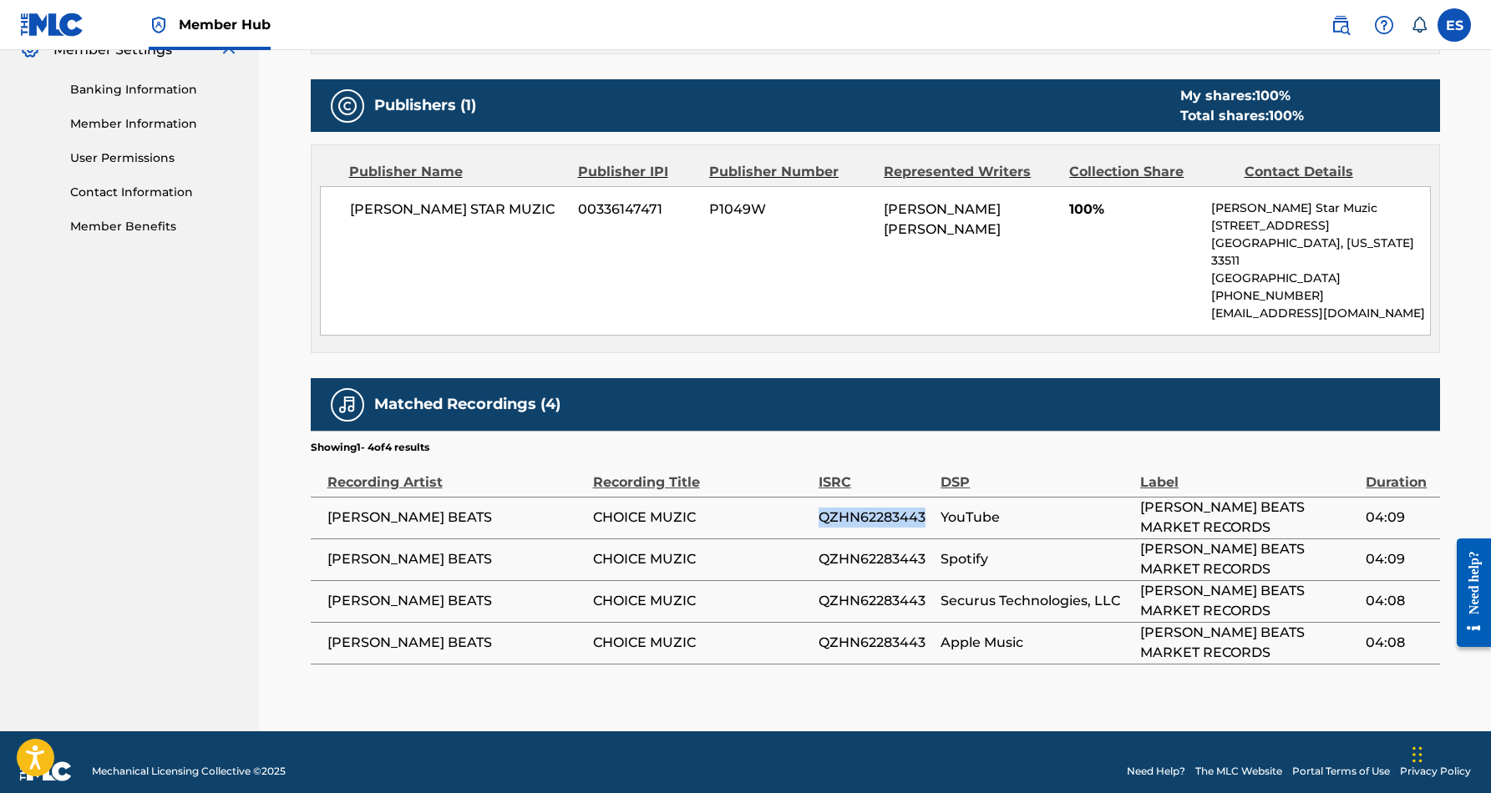
drag, startPoint x: 926, startPoint y: 499, endPoint x: 823, endPoint y: 504, distance: 103.7
click at [823, 508] on span "QZHN62283443" at bounding box center [876, 518] width 114 height 20
copy span "QZHN62283443"
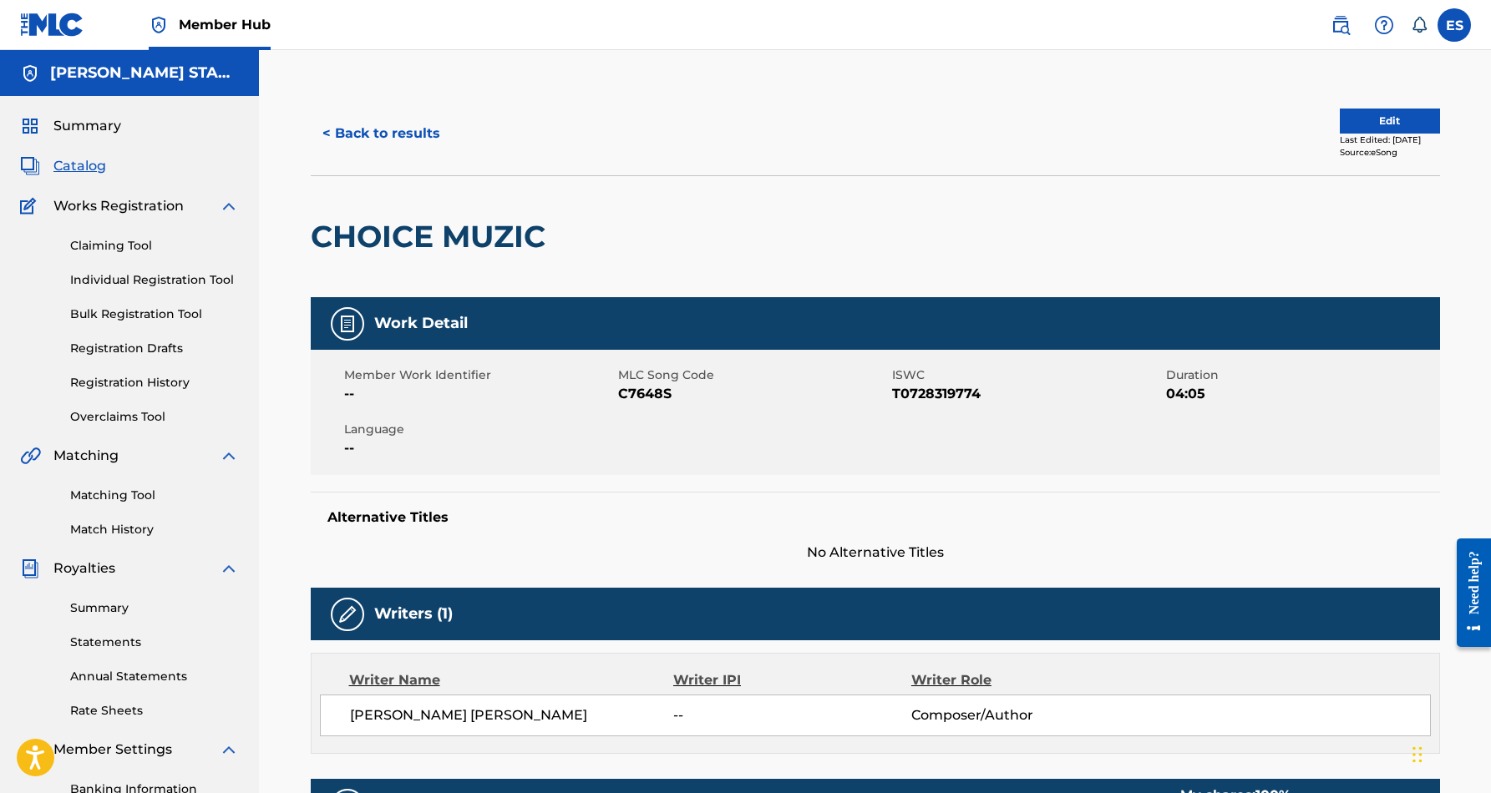
scroll to position [0, 0]
click at [416, 133] on button "< Back to results" at bounding box center [381, 134] width 141 height 42
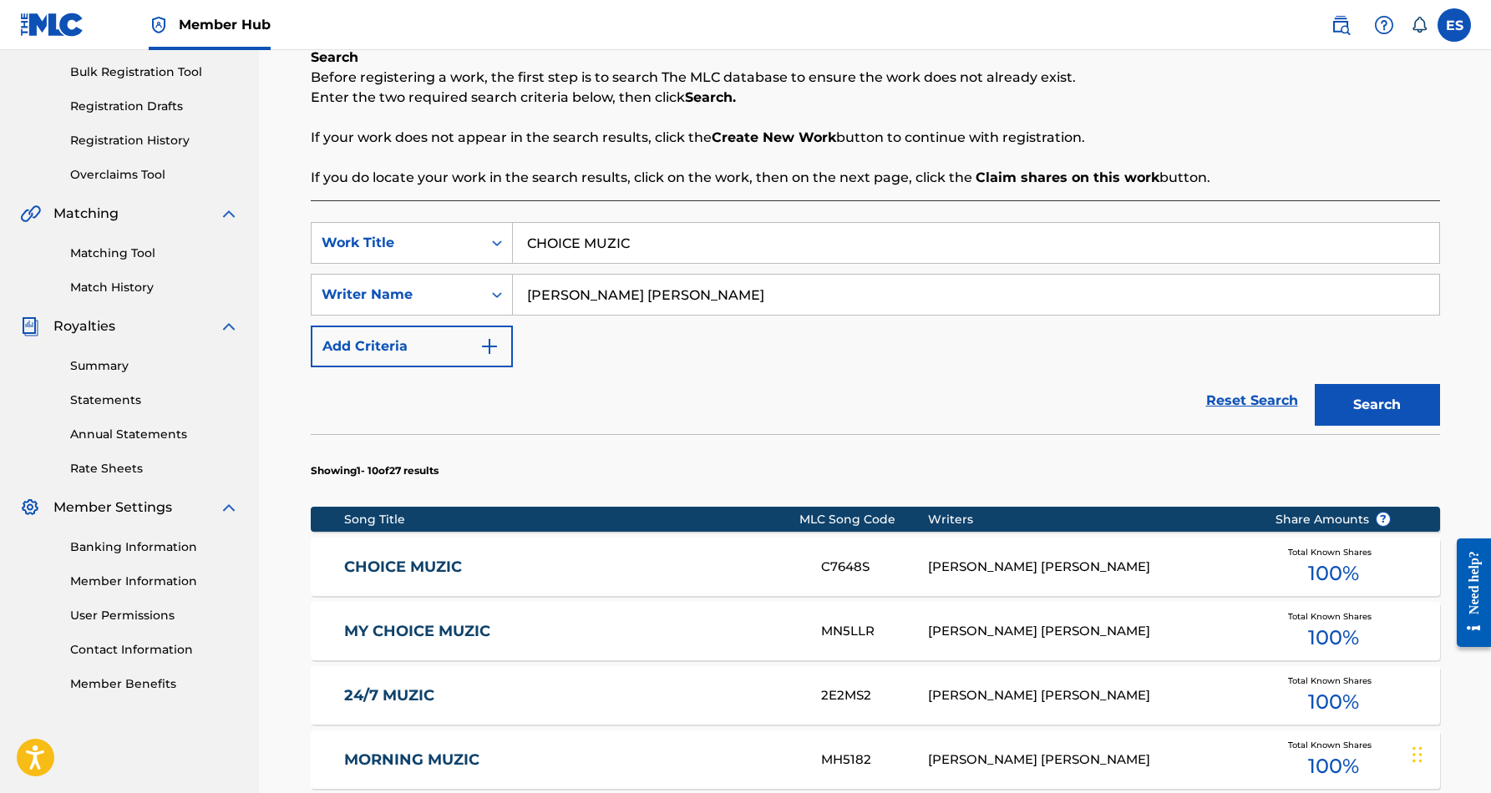
click at [672, 245] on input "CHOICE MUZIC" at bounding box center [976, 243] width 926 height 40
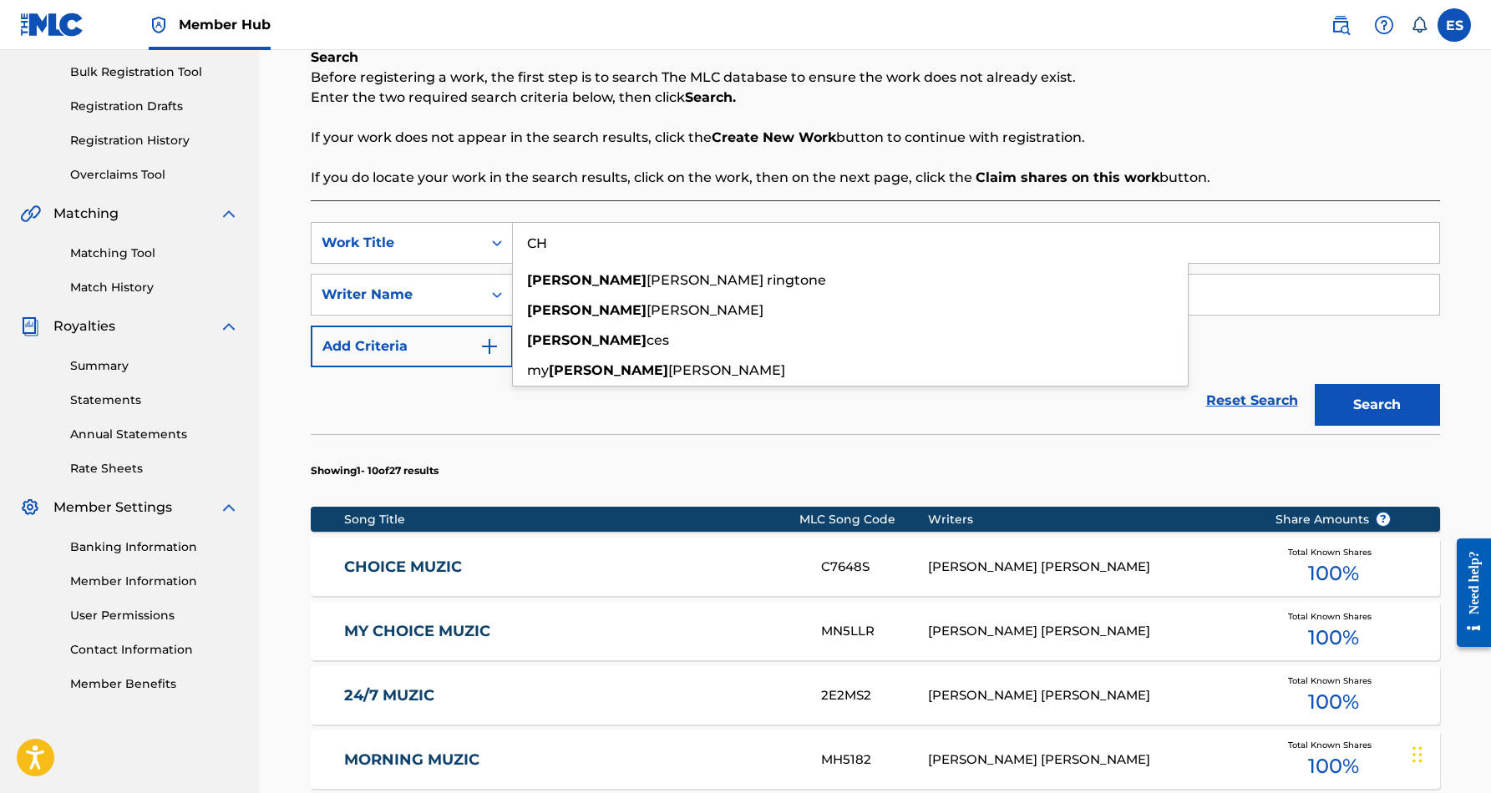
type input "C"
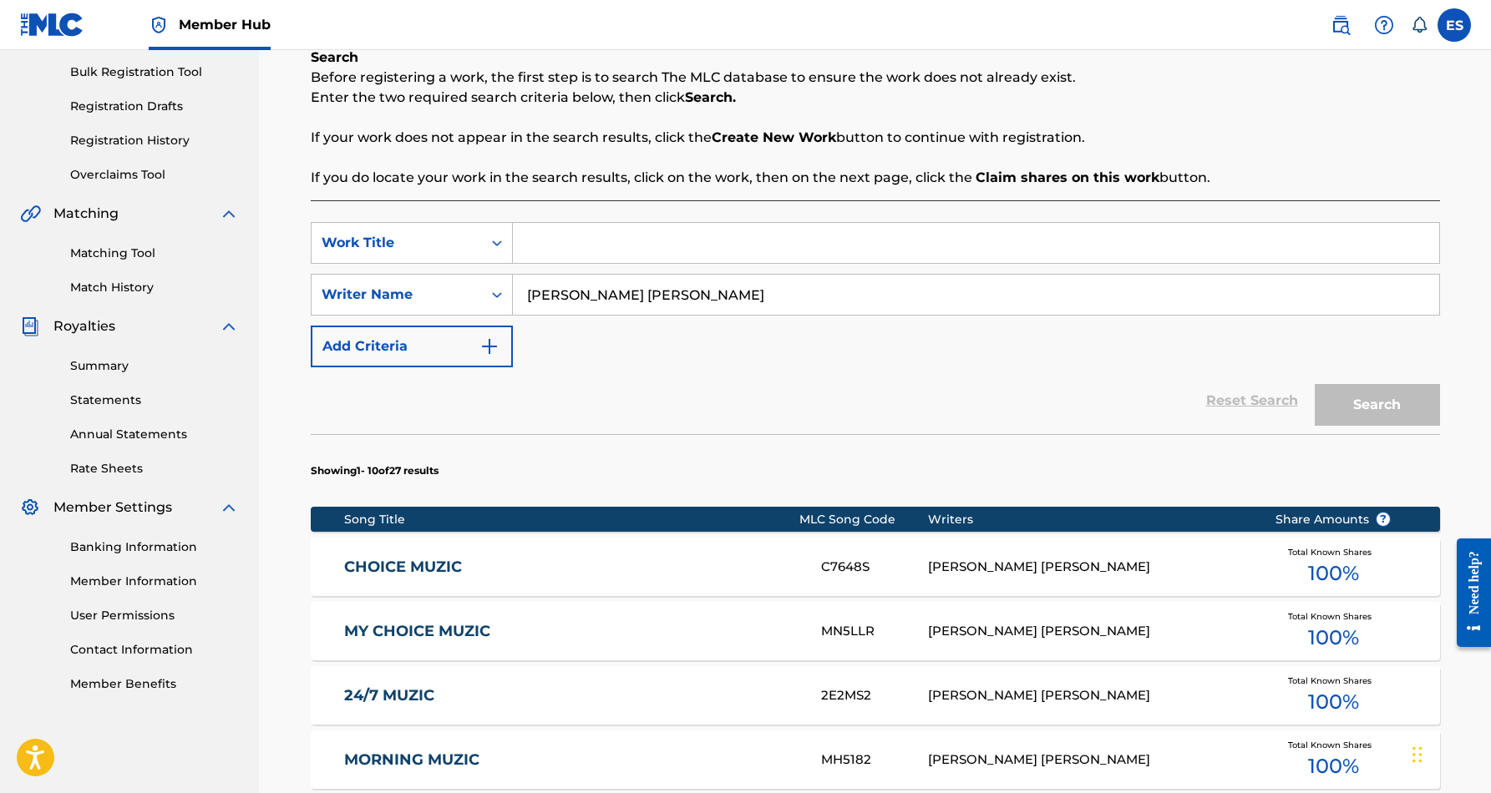
paste input "COLD HEARTED"
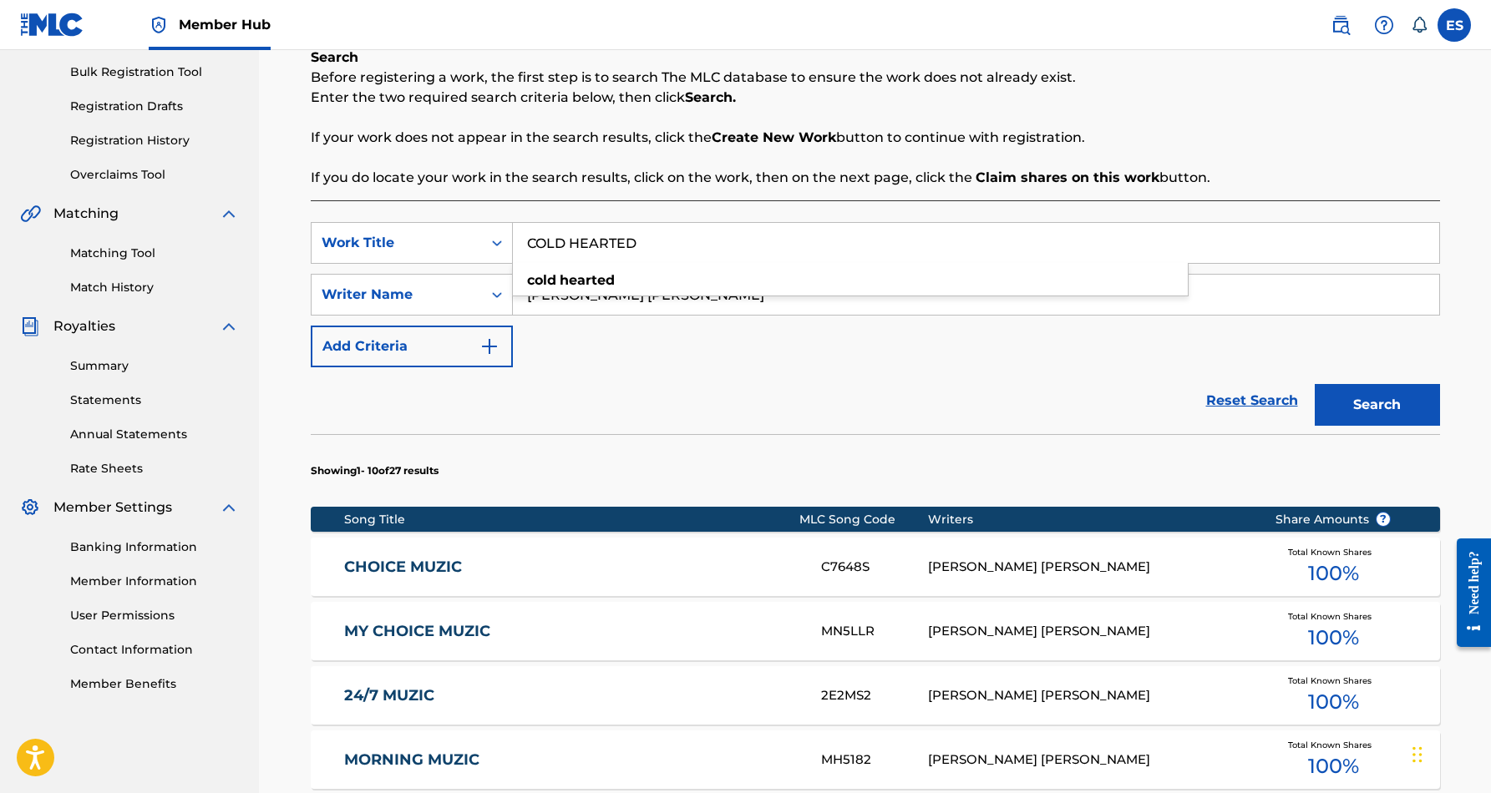
click at [765, 338] on div "SearchWithCriteria51f1c721-52d5-424e-8923-9b1cc3591818 Work Title COLD HEARTED …" at bounding box center [875, 294] width 1129 height 145
click at [1394, 407] on button "Search" at bounding box center [1377, 405] width 125 height 42
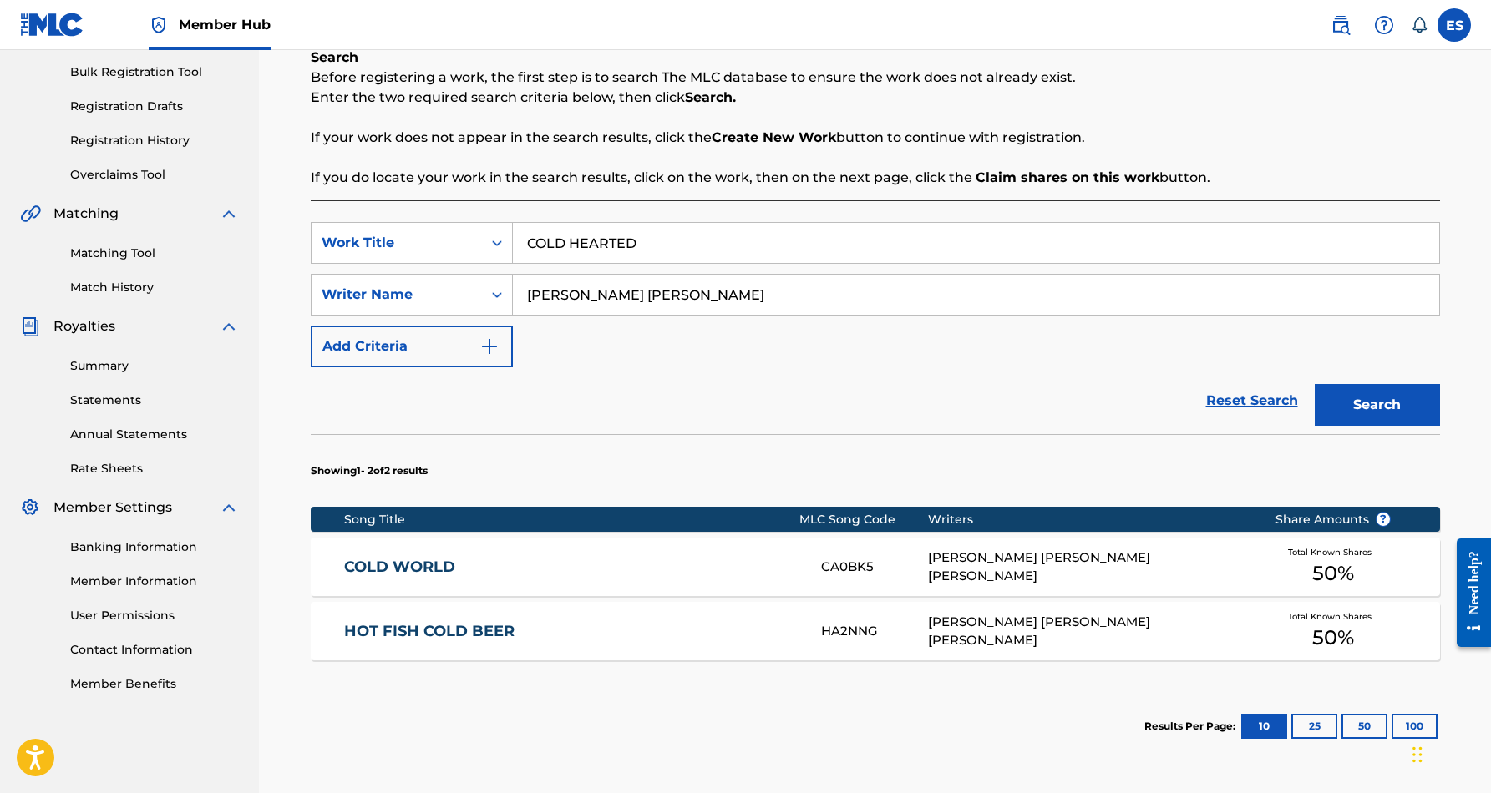
click at [696, 239] on input "COLD HEARTED" at bounding box center [976, 243] width 926 height 40
type input "C"
paste input "HE DOESN'T LOVE YOU"
type input "HE DOESN'T LOVE YOU"
click at [822, 337] on div "SearchWithCriteria51f1c721-52d5-424e-8923-9b1cc3591818 Work Title HE DOESN'T LO…" at bounding box center [875, 294] width 1129 height 145
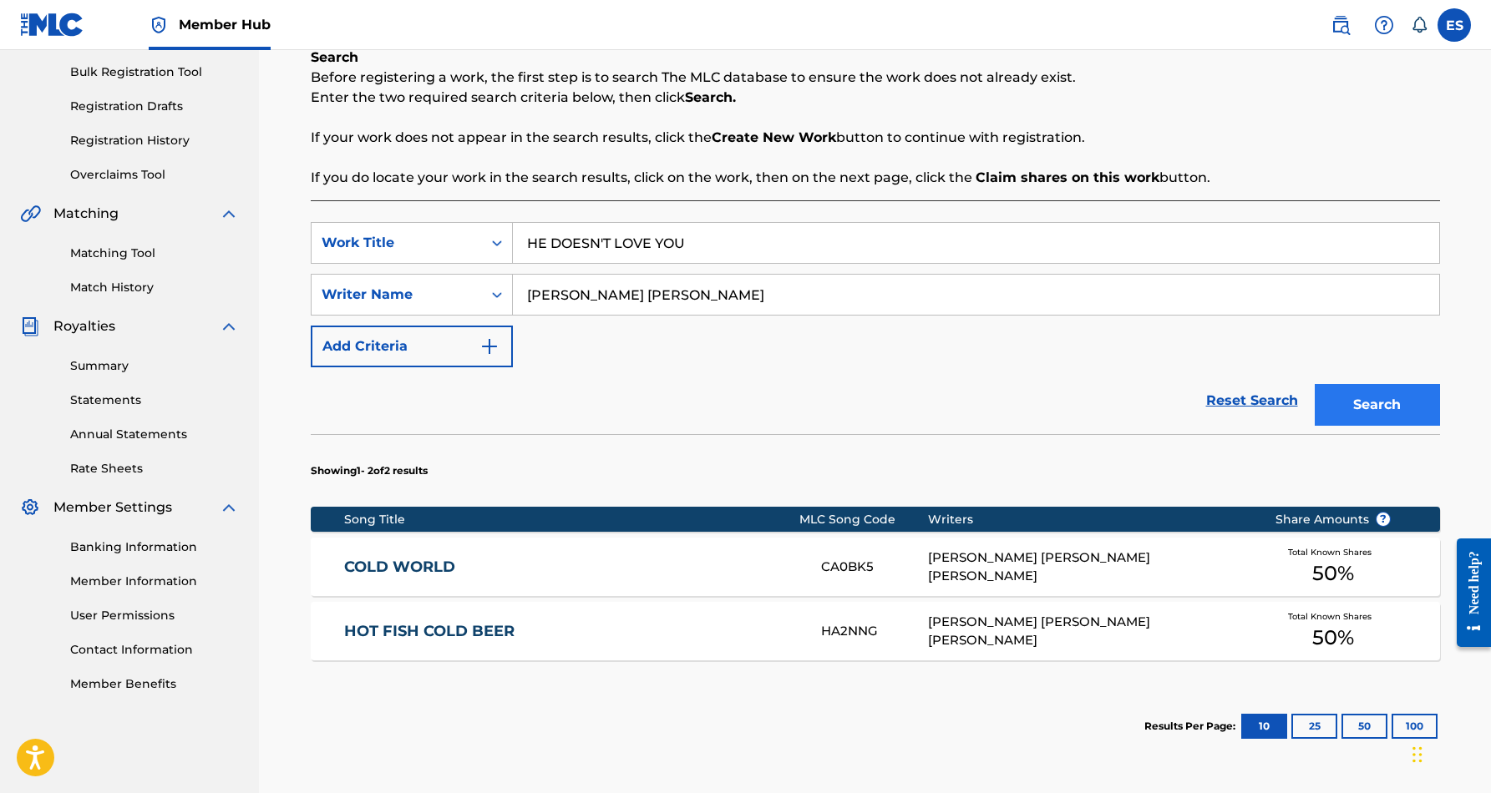
click at [1351, 402] on button "Search" at bounding box center [1377, 405] width 125 height 42
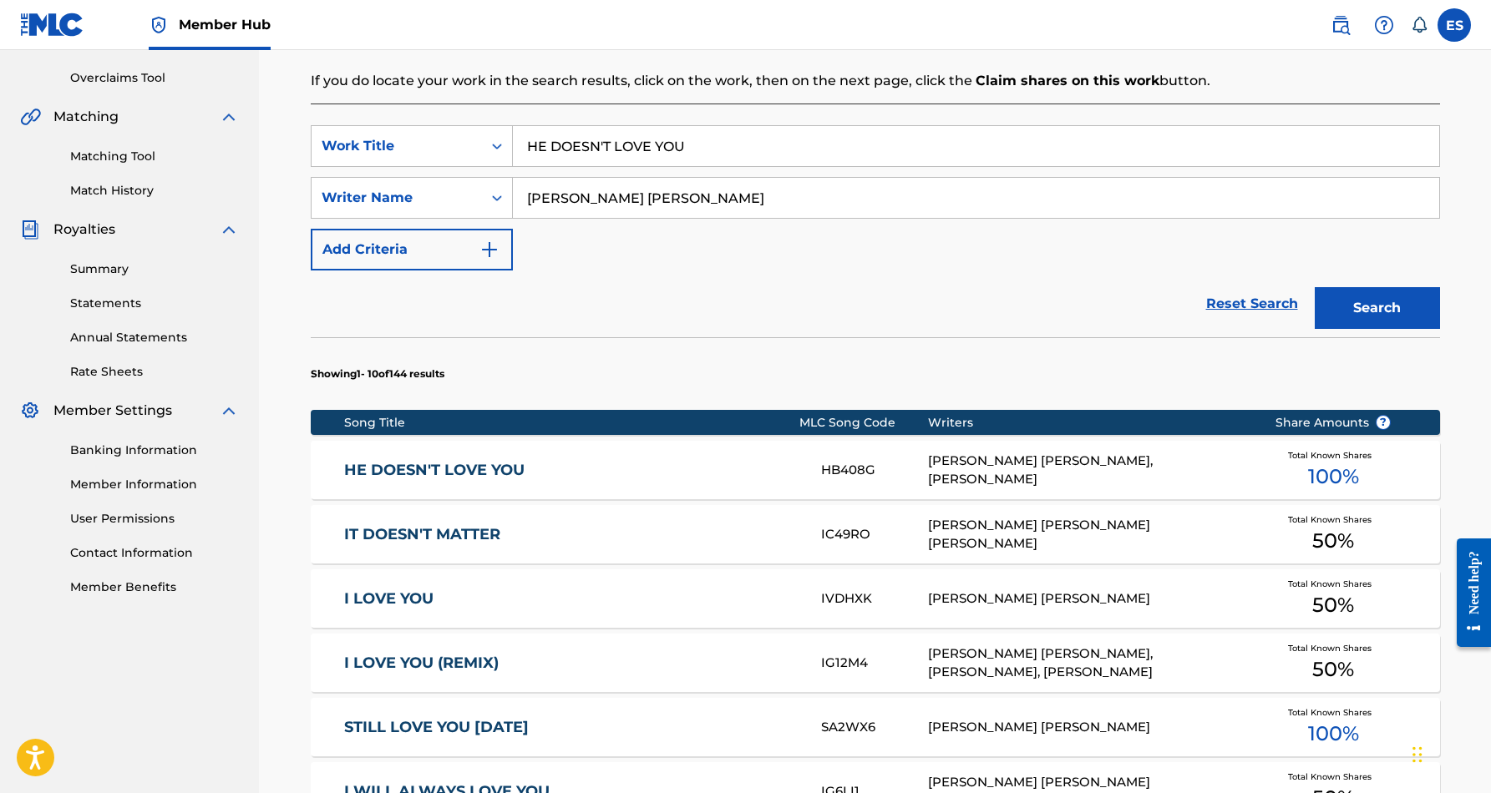
scroll to position [344, 0]
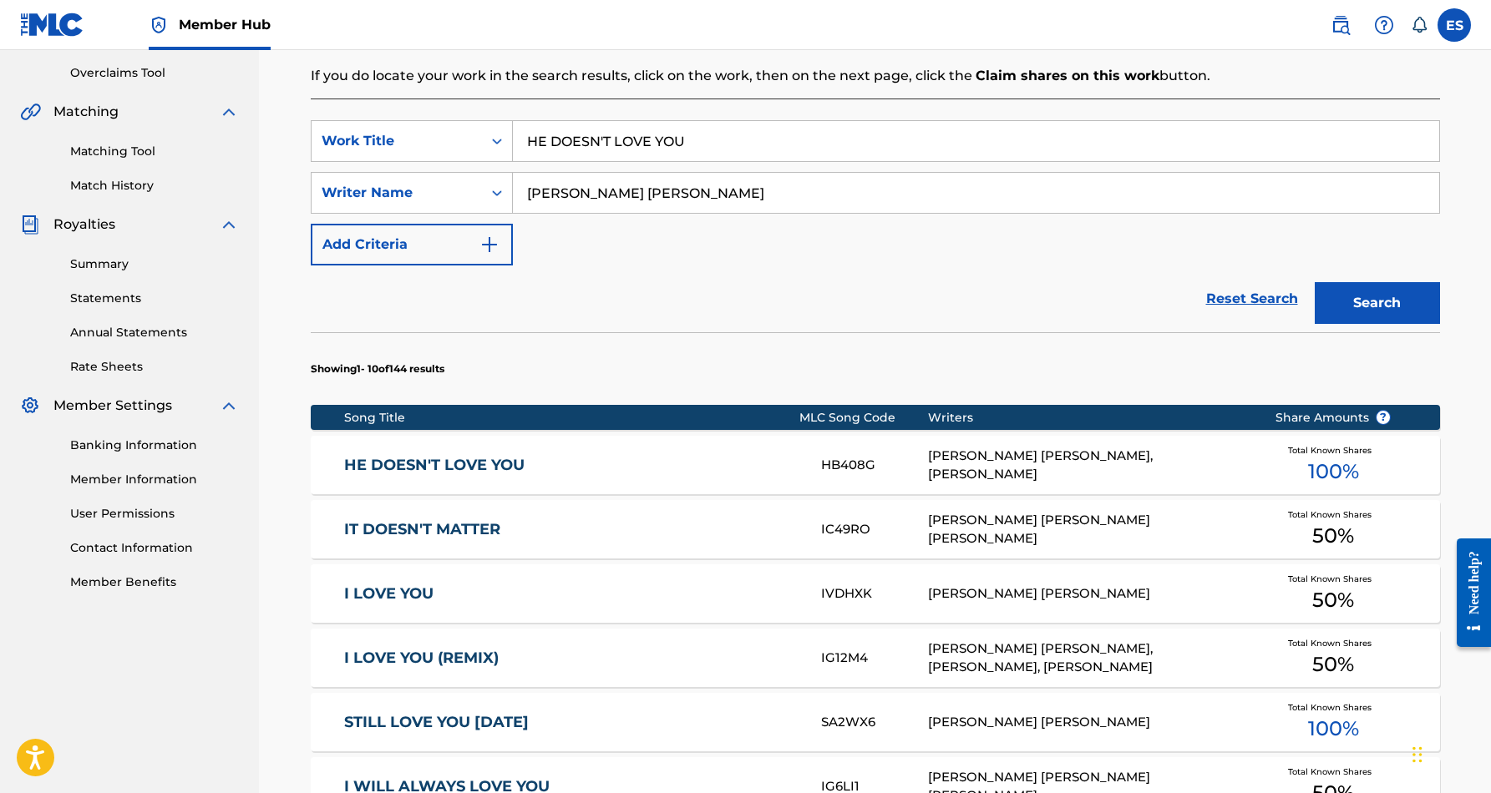
click at [777, 472] on link "HE DOESN'T LOVE YOU" at bounding box center [571, 465] width 454 height 19
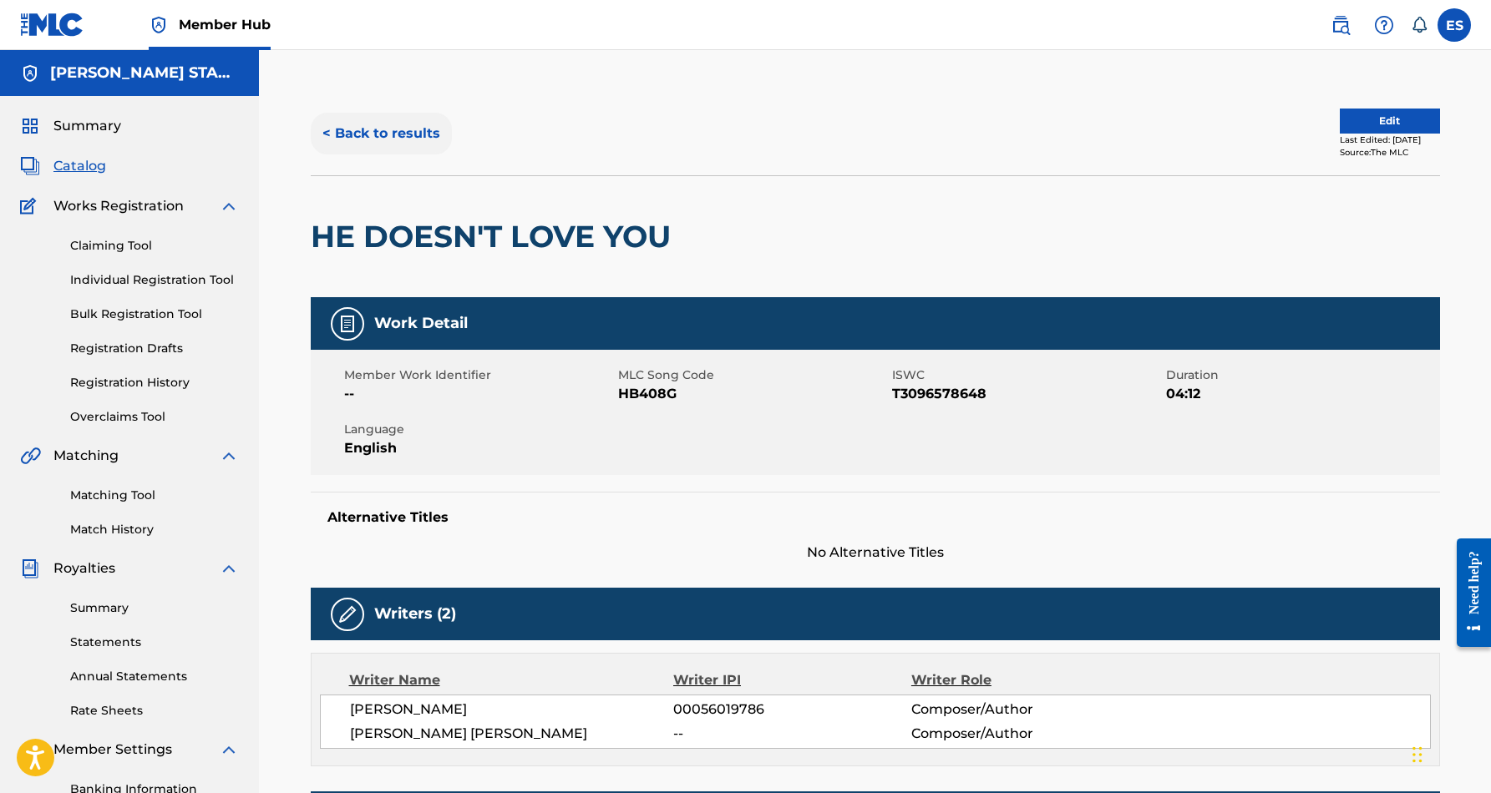
click at [383, 129] on button "< Back to results" at bounding box center [381, 134] width 141 height 42
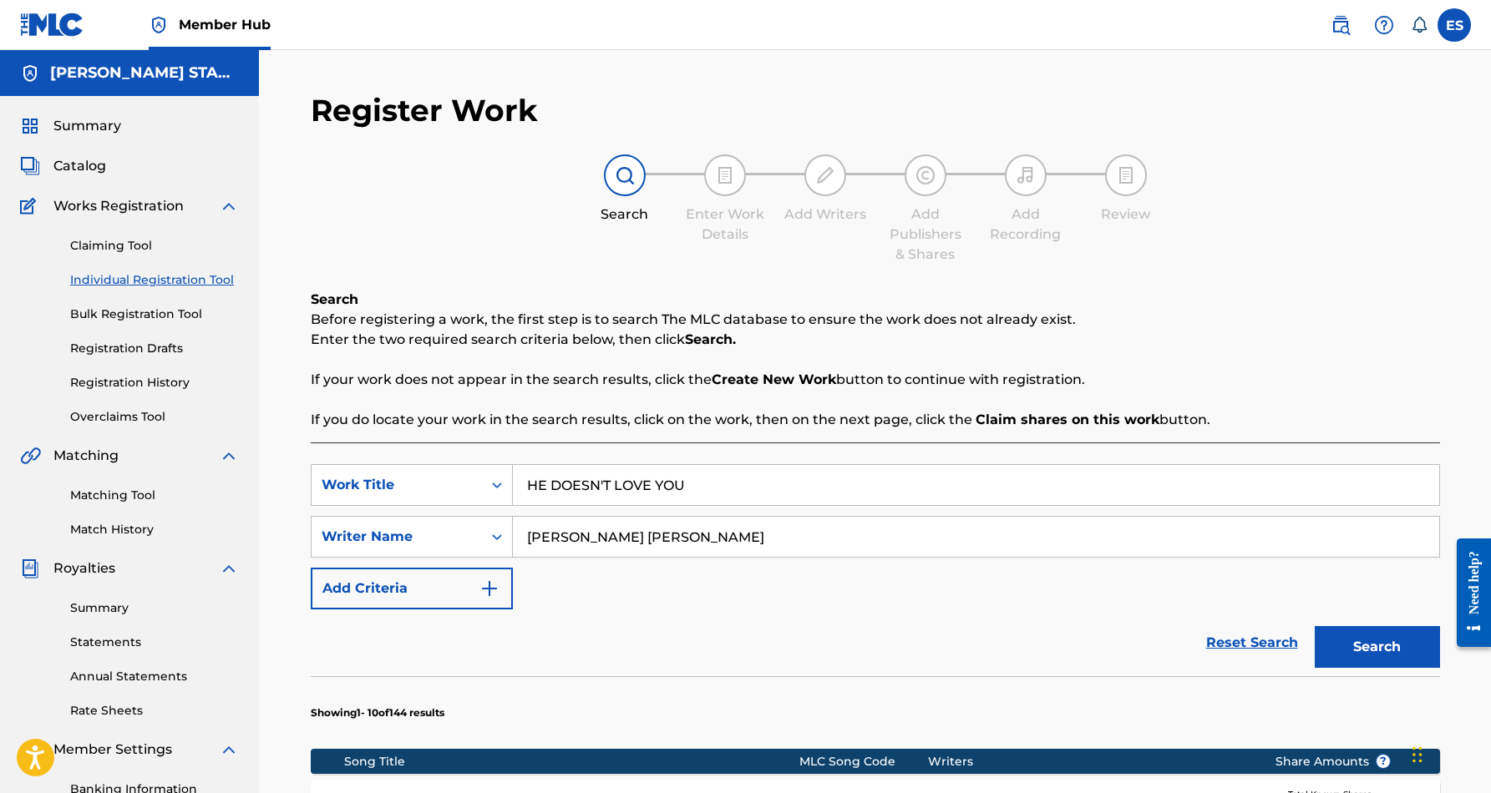
scroll to position [242, 0]
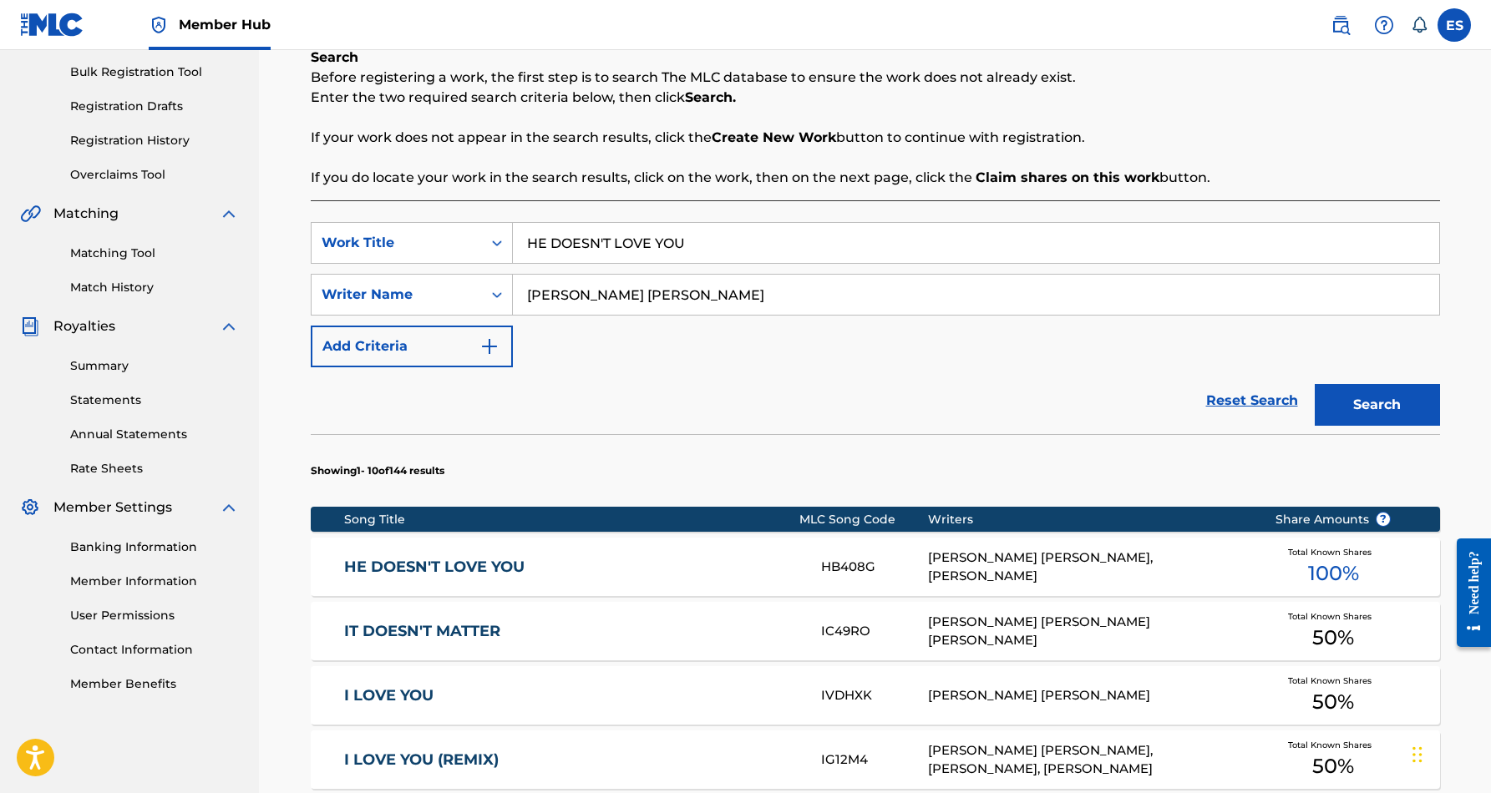
click at [697, 255] on input "HE DOESN'T LOVE YOU" at bounding box center [976, 243] width 926 height 40
type input "H"
click at [847, 275] on div "it came upon a midnight clear" at bounding box center [850, 281] width 675 height 30
click at [1362, 397] on button "Search" at bounding box center [1377, 405] width 125 height 42
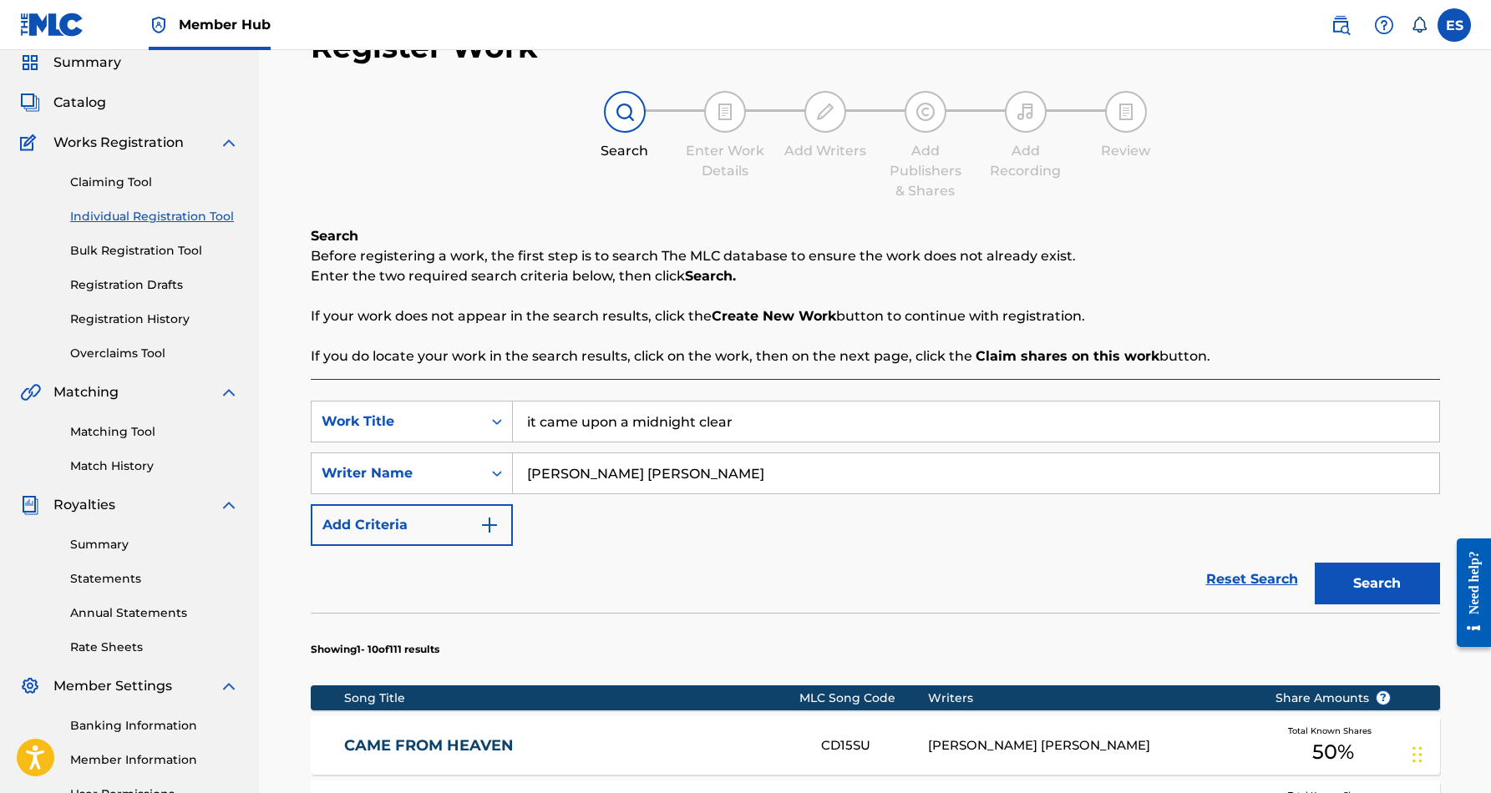
scroll to position [60, 0]
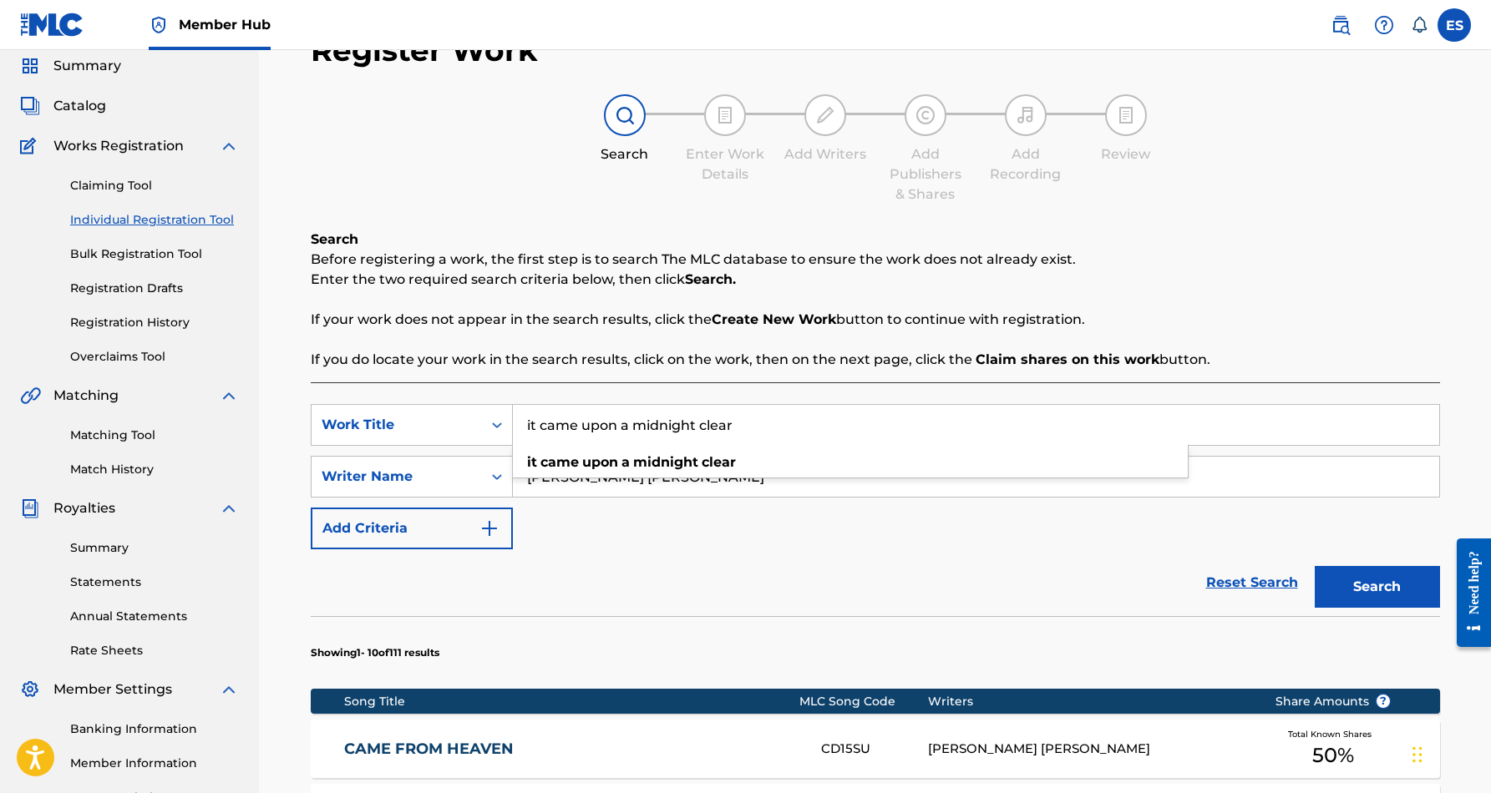
drag, startPoint x: 749, startPoint y: 428, endPoint x: 524, endPoint y: 423, distance: 225.6
click at [524, 423] on input "it came upon a midnight clear" at bounding box center [976, 425] width 926 height 40
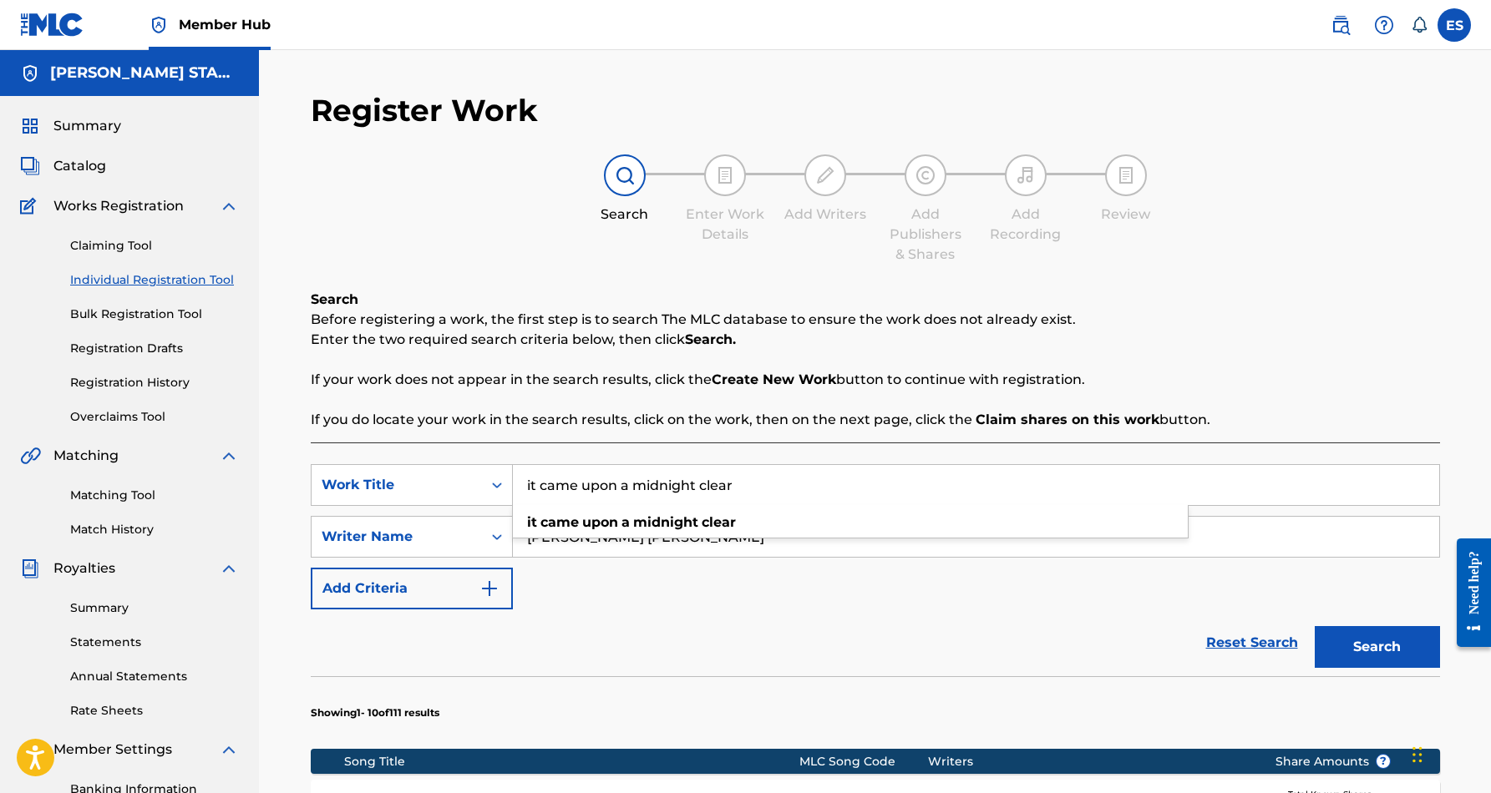
scroll to position [0, 0]
click at [748, 477] on input "it came upon a midnight clear" at bounding box center [976, 485] width 926 height 40
click at [752, 487] on input "it came upon a midnight clear" at bounding box center [976, 485] width 926 height 40
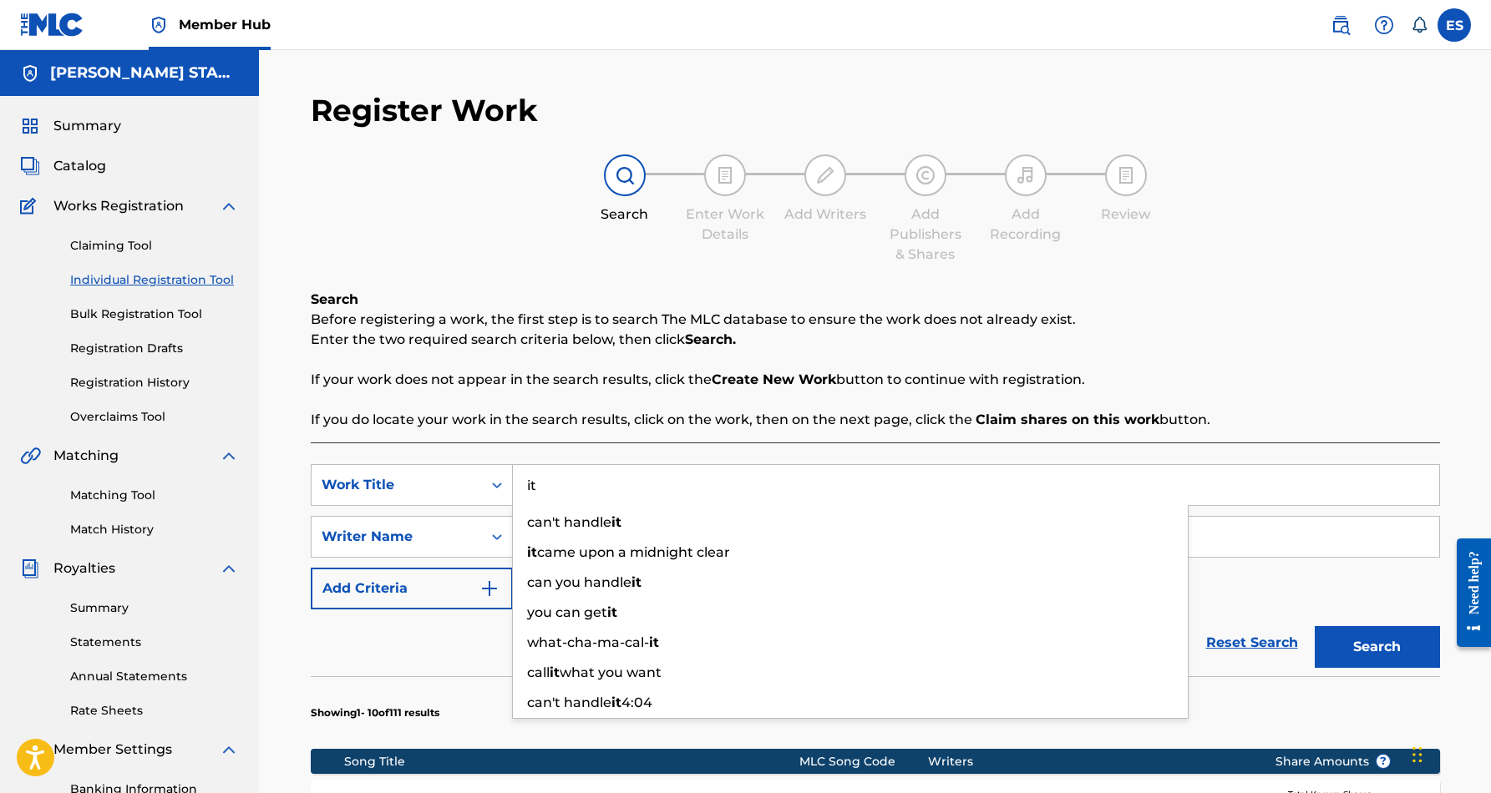
type input "i"
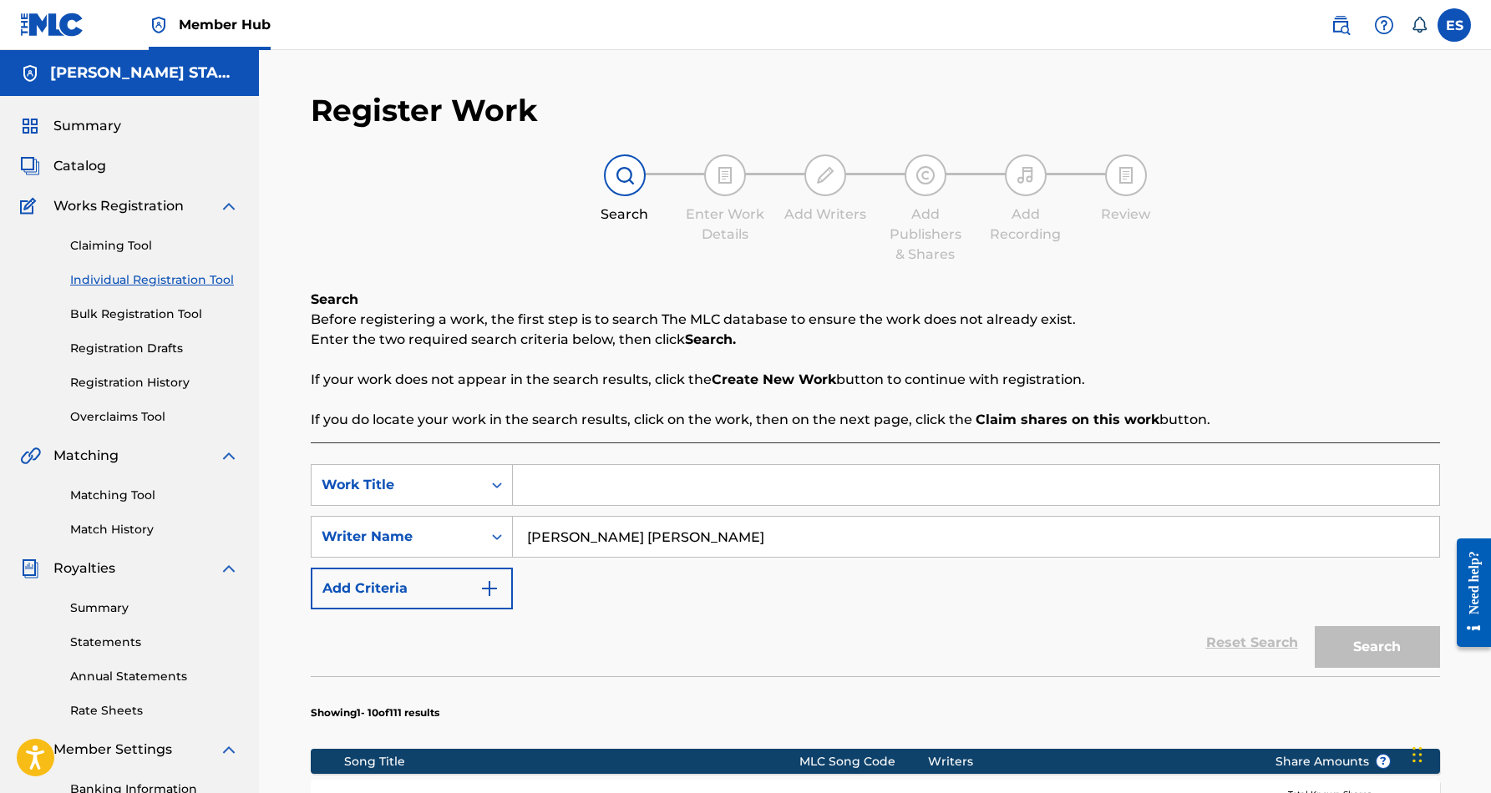
paste input "LORD I'M READY"
click at [863, 575] on div "SearchWithCriteria51f1c721-52d5-424e-8923-9b1cc3591818 Work Title LORD I'M READ…" at bounding box center [875, 536] width 1129 height 145
click at [1350, 636] on button "Search" at bounding box center [1377, 647] width 125 height 42
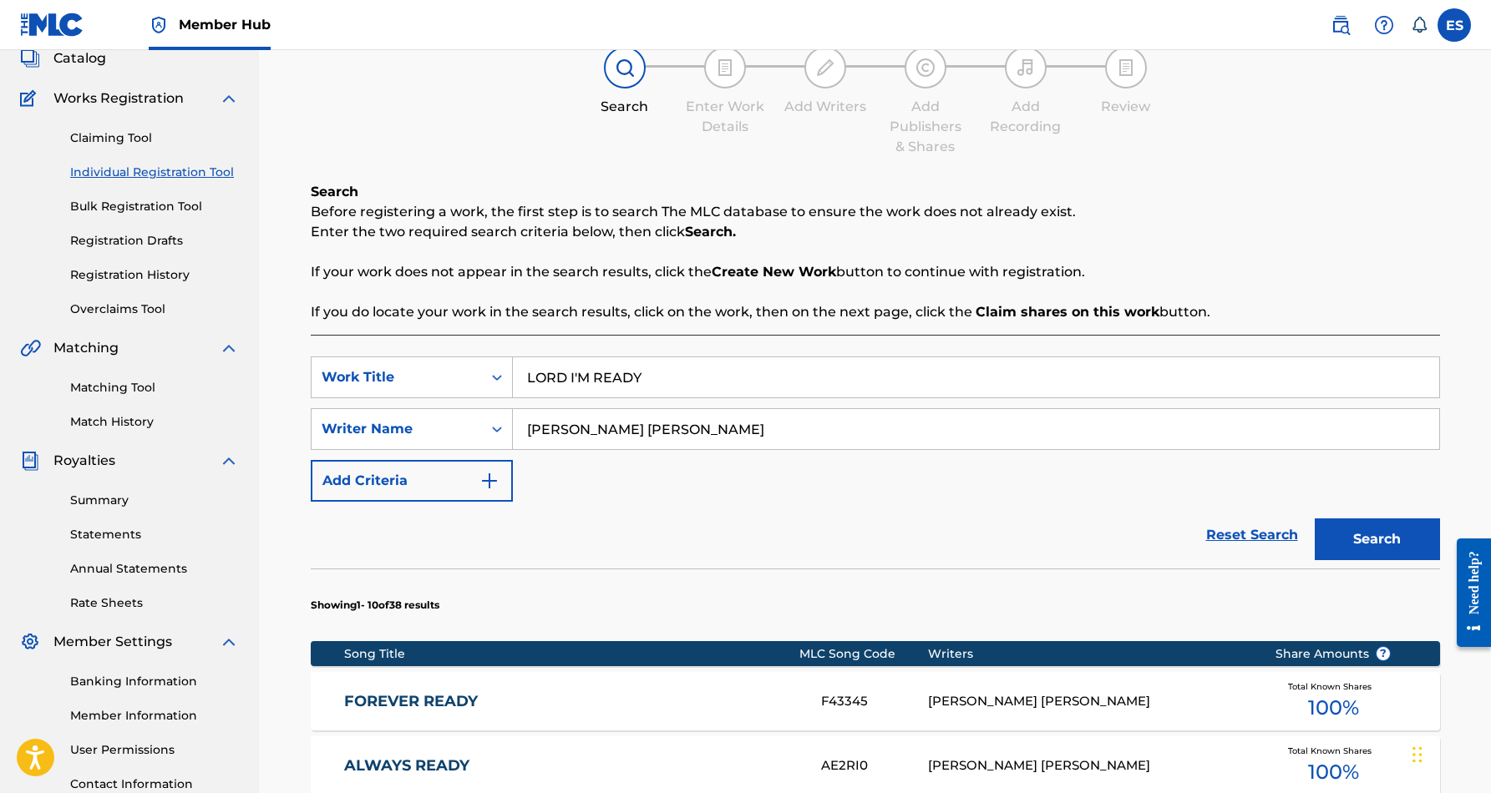
scroll to position [104, 0]
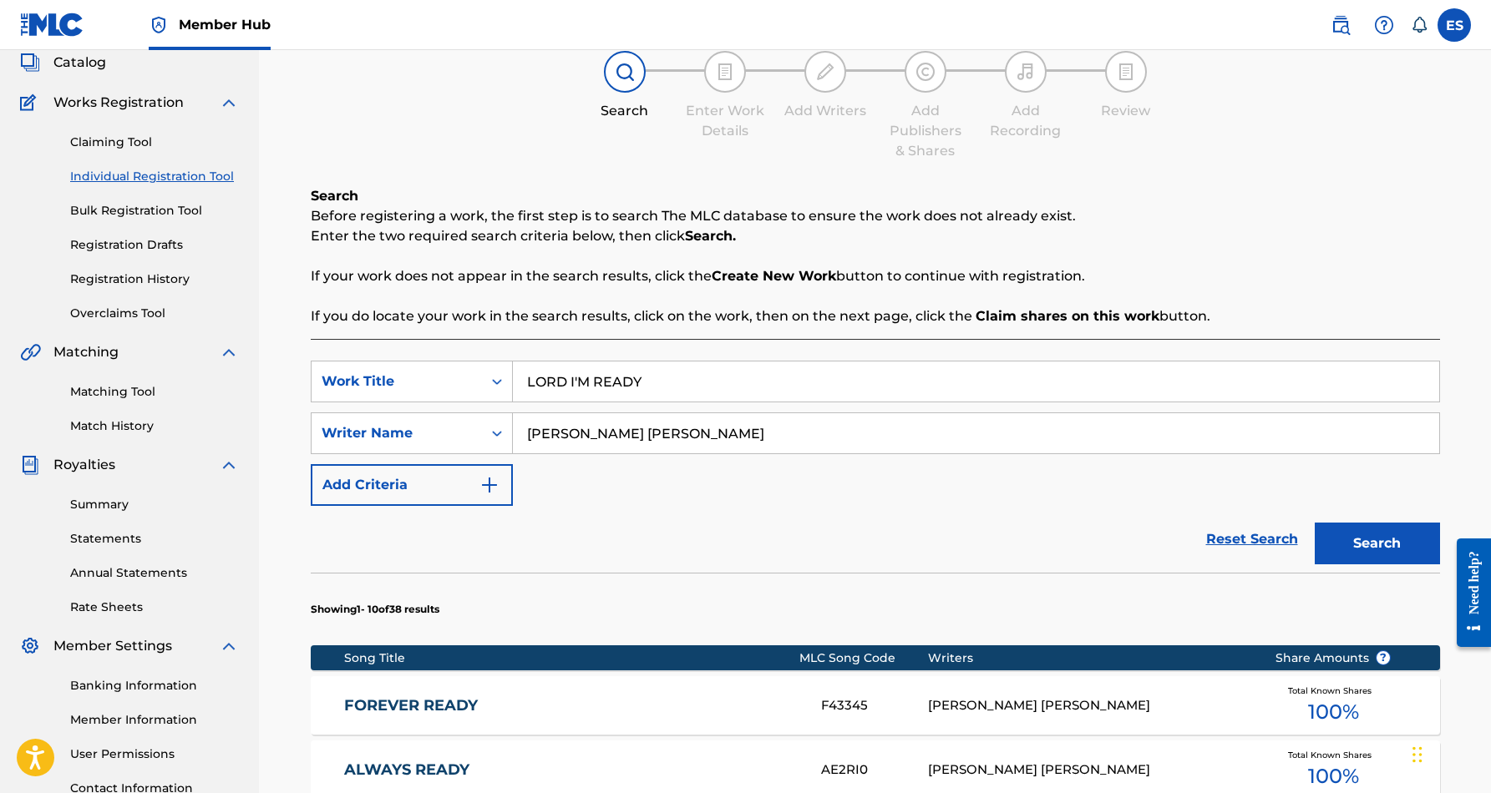
click at [678, 373] on input "LORD I'M READY" at bounding box center [976, 382] width 926 height 40
click at [669, 385] on input "LORD I'M READY" at bounding box center [976, 382] width 926 height 40
type input "L"
paste input "MY BABY'S GONE"
type input "MY BABY'S GONE"
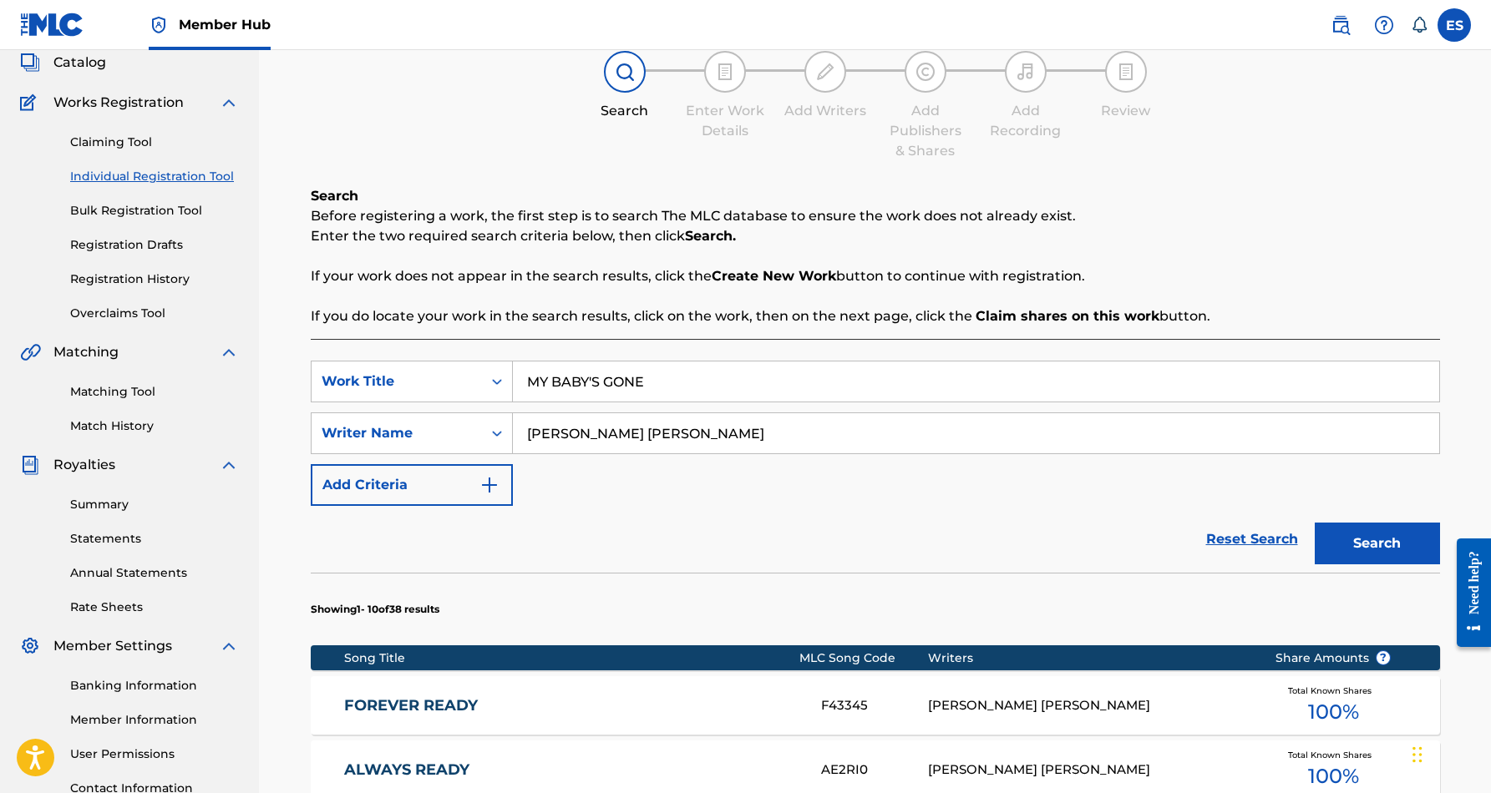
click at [749, 471] on div "SearchWithCriteria51f1c721-52d5-424e-8923-9b1cc3591818 Work Title MY BABY'S GON…" at bounding box center [875, 433] width 1129 height 145
click at [1391, 541] on button "Search" at bounding box center [1377, 544] width 125 height 42
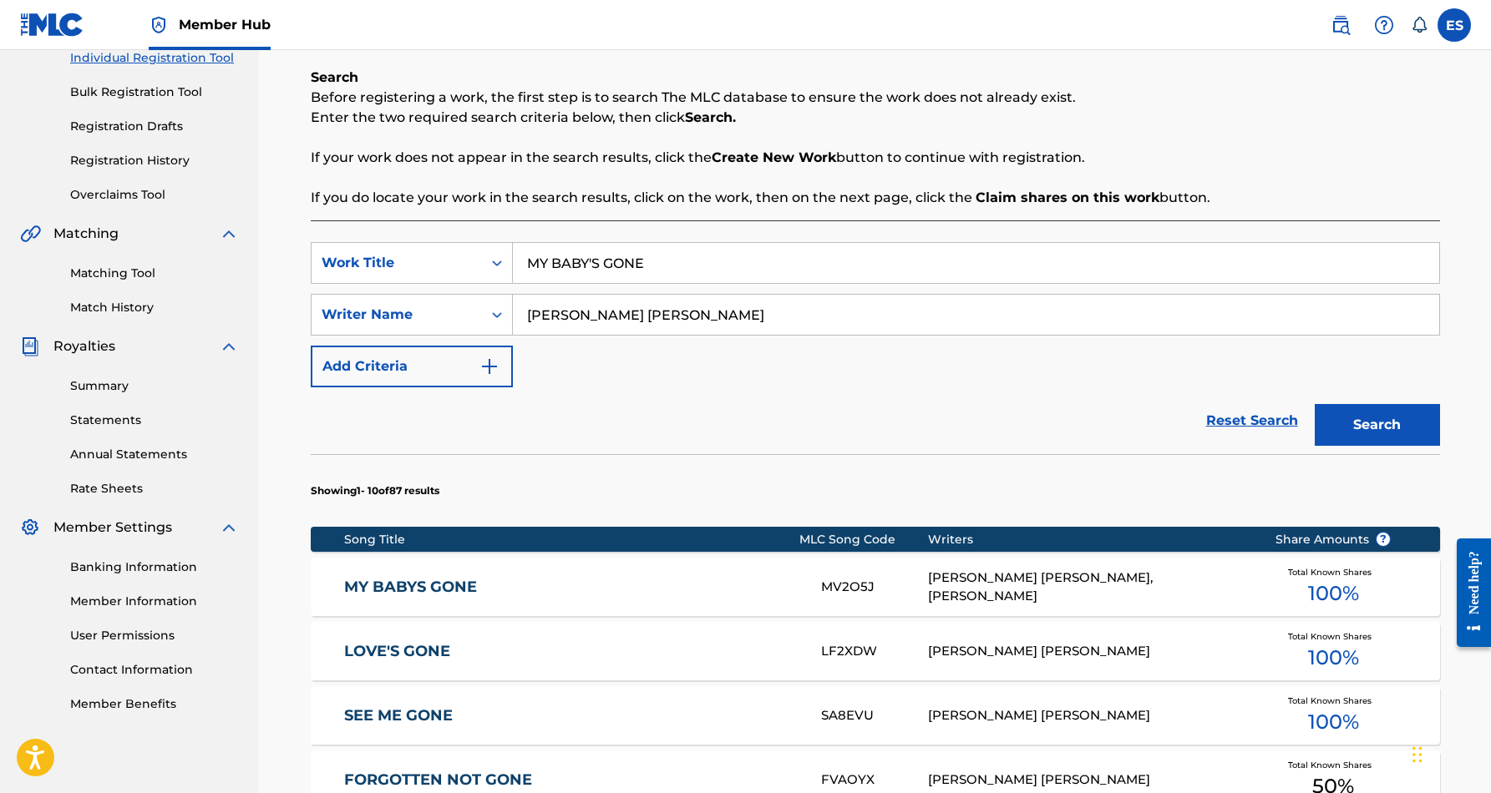
scroll to position [235, 0]
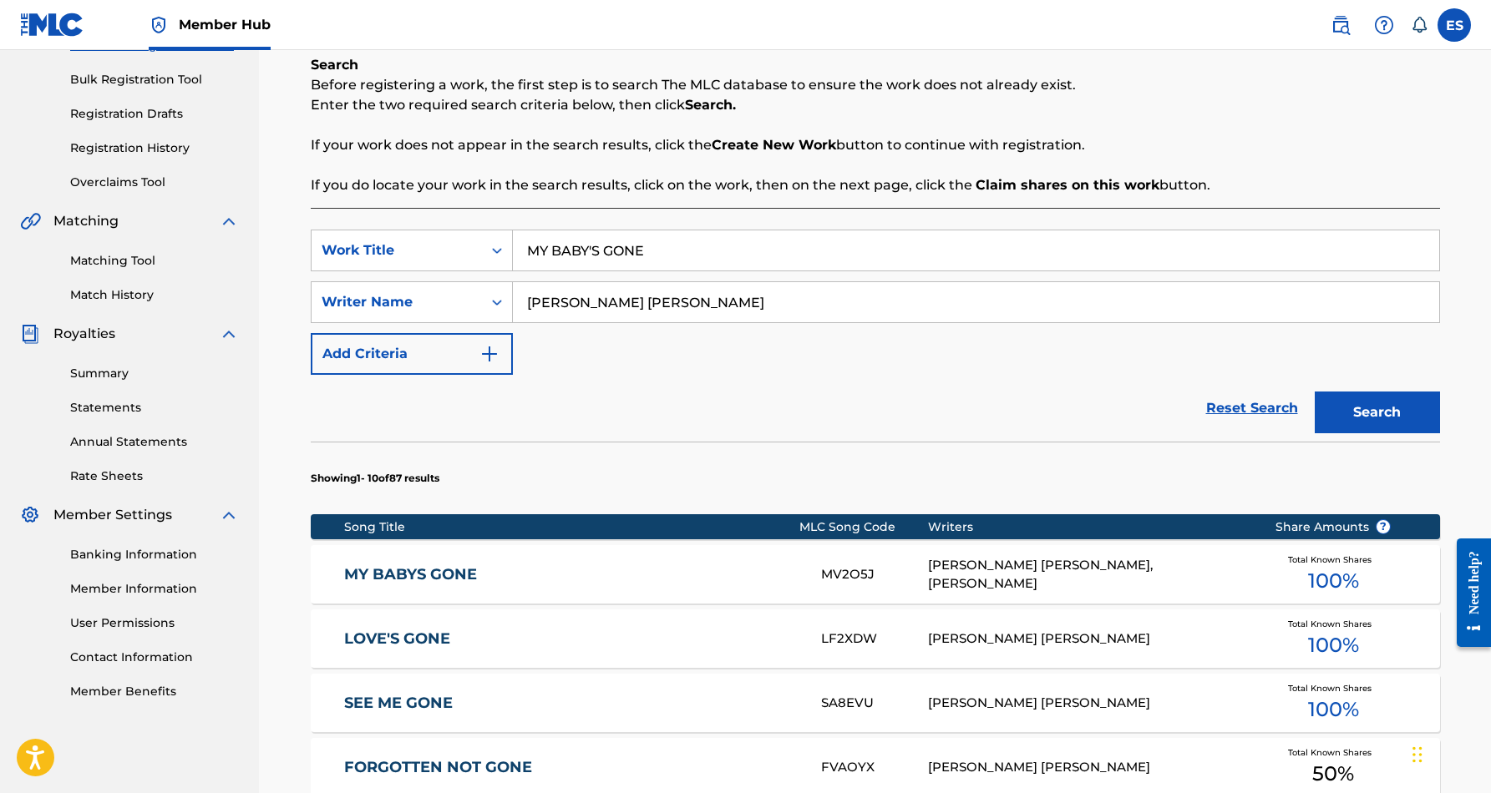
click at [1103, 580] on div "ERIC DOUGLAS SMITH, JASON MARTEL FAIRLEY" at bounding box center [1089, 575] width 322 height 38
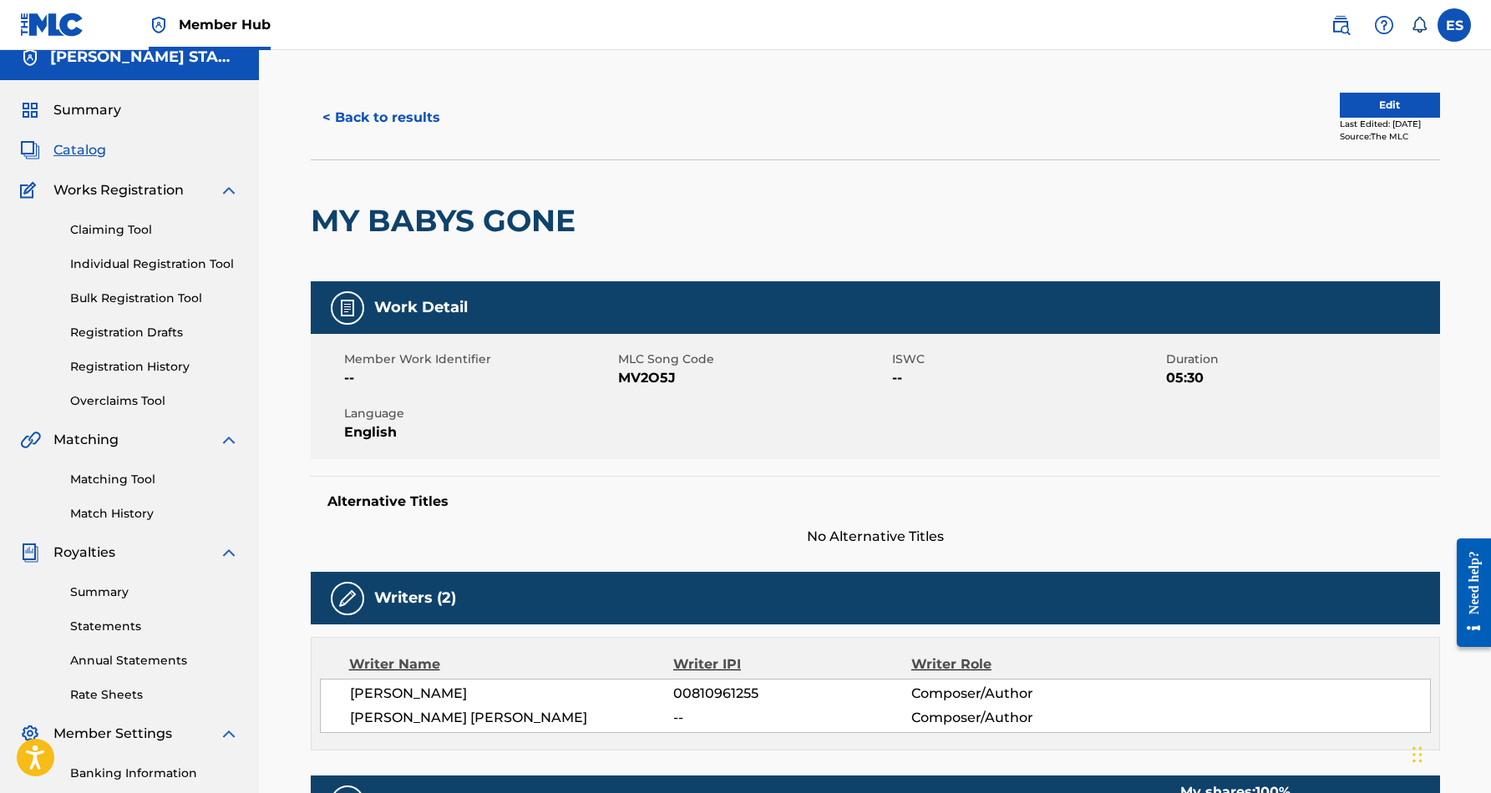
scroll to position [15, 0]
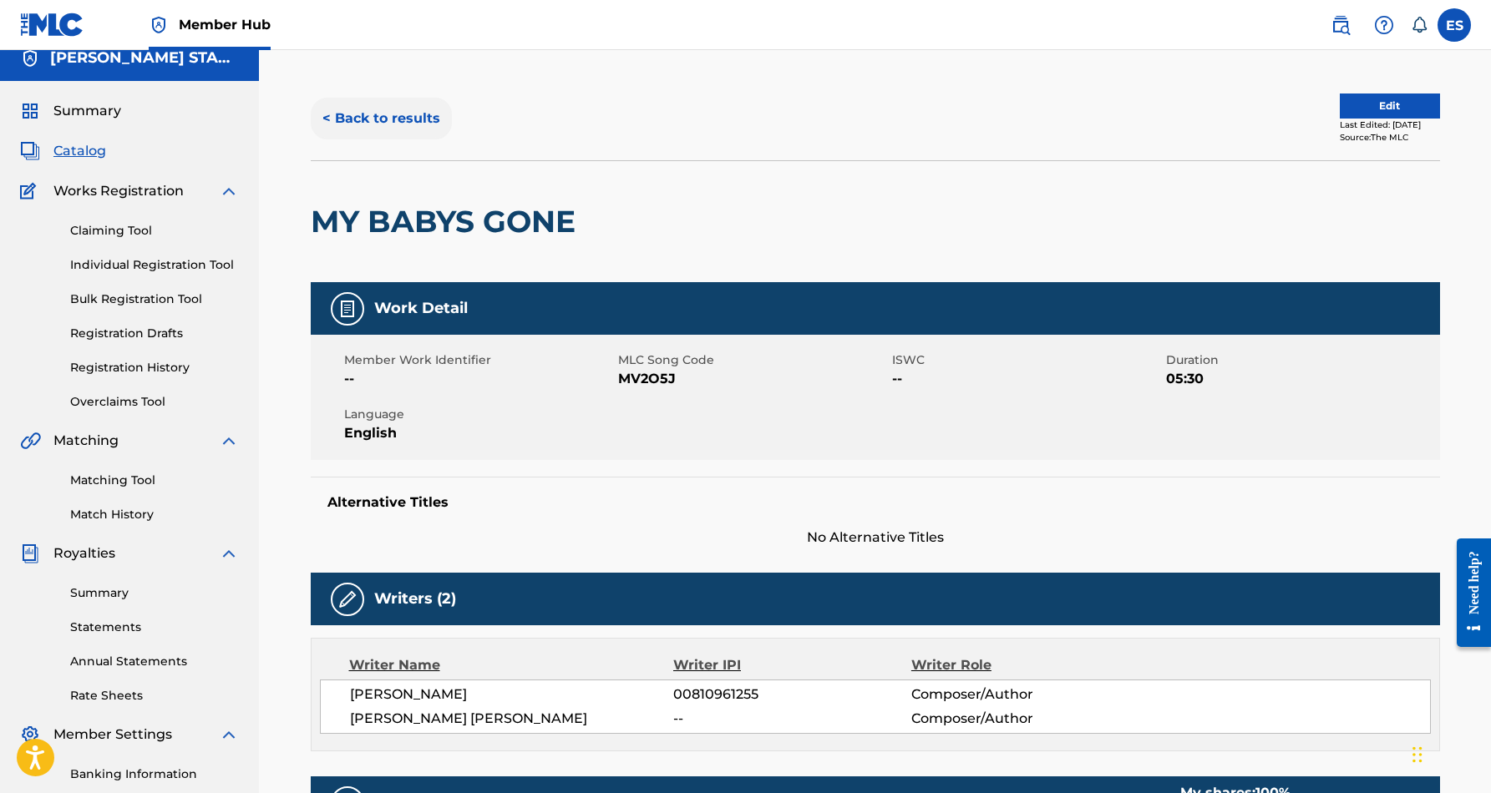
click at [416, 111] on button "< Back to results" at bounding box center [381, 119] width 141 height 42
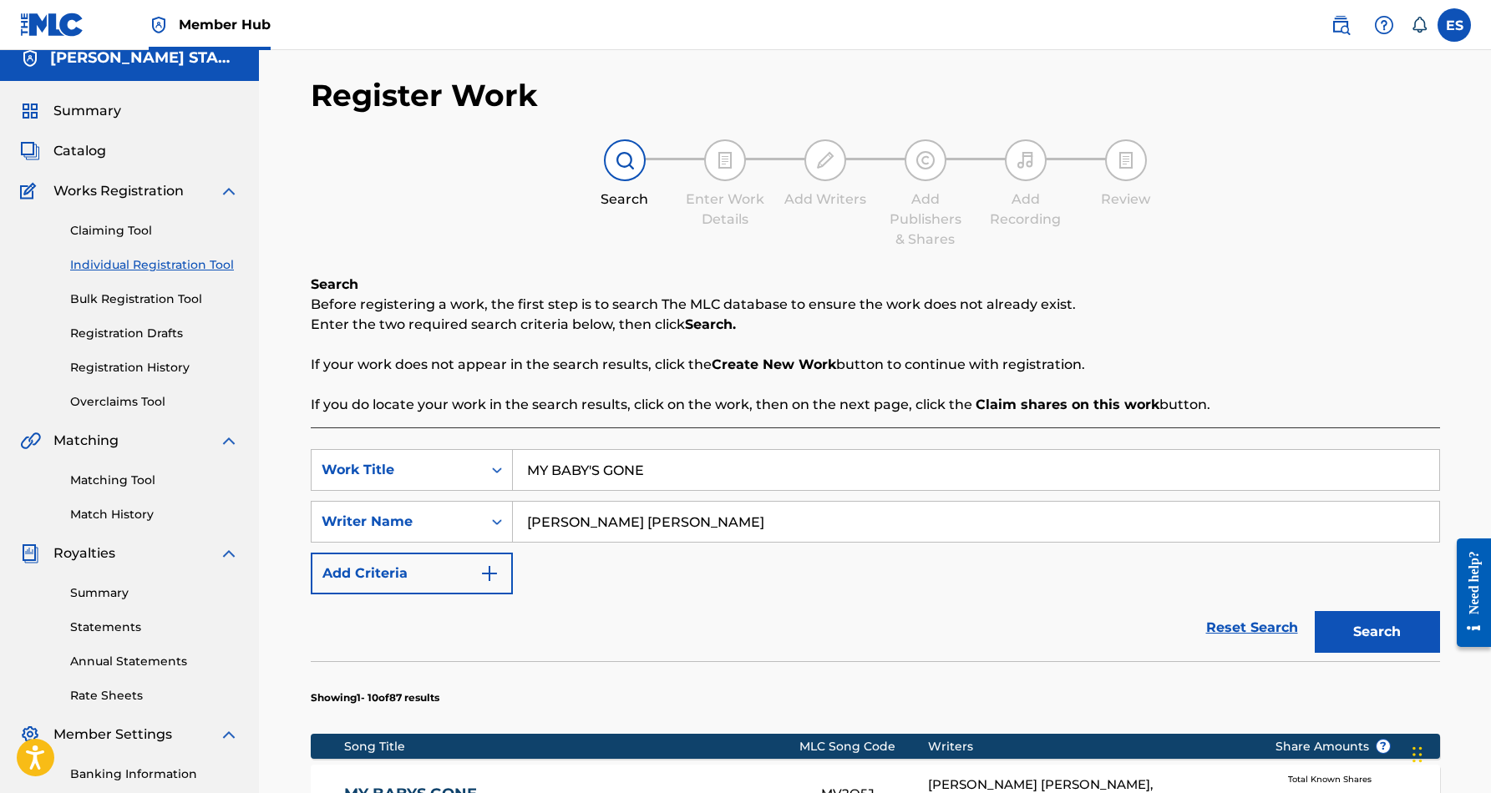
scroll to position [235, 0]
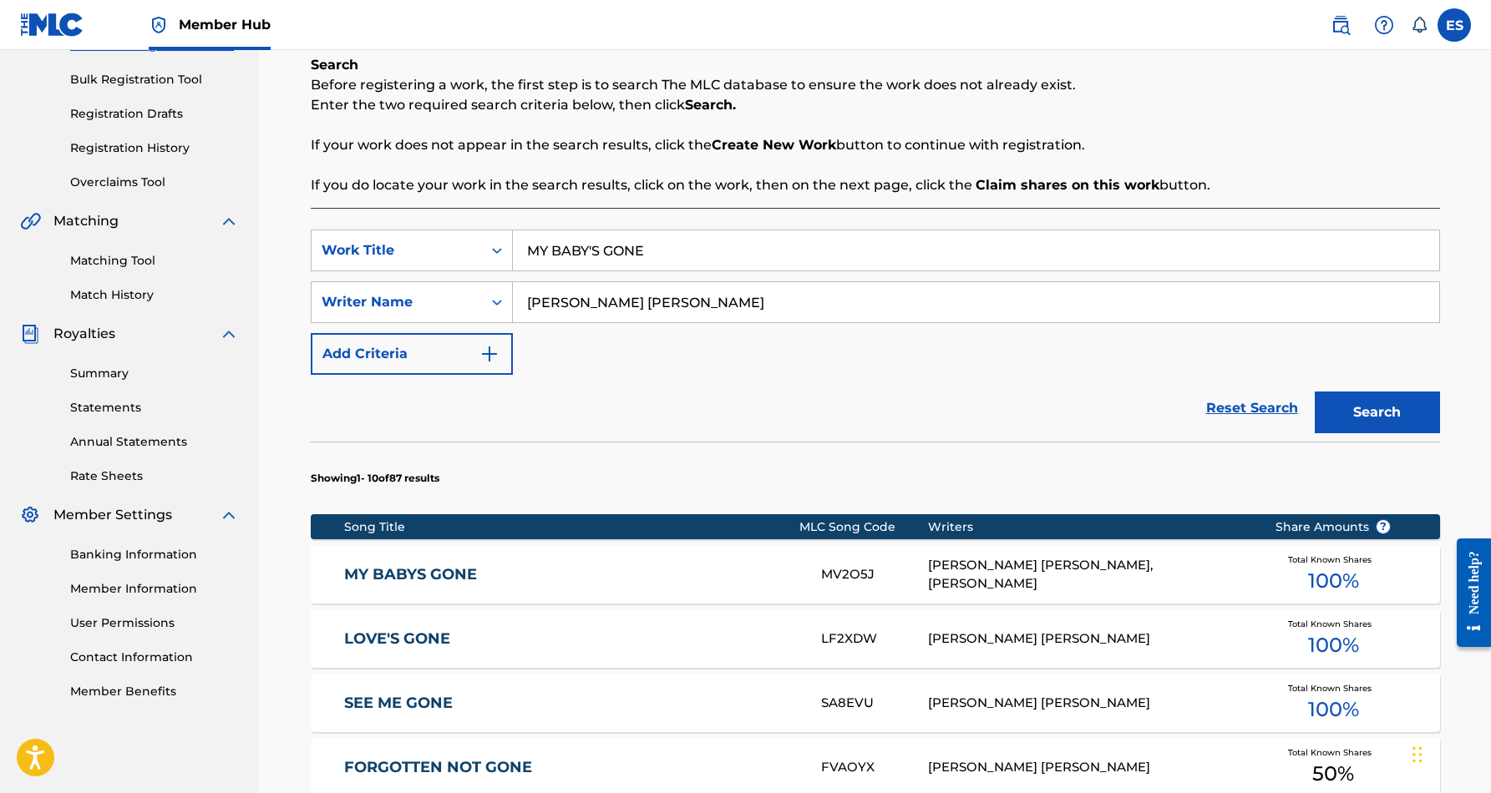
click at [662, 251] on input "MY BABY'S GONE" at bounding box center [976, 251] width 926 height 40
type input "M"
click at [668, 569] on link "MY BABYS GONE" at bounding box center [571, 574] width 454 height 19
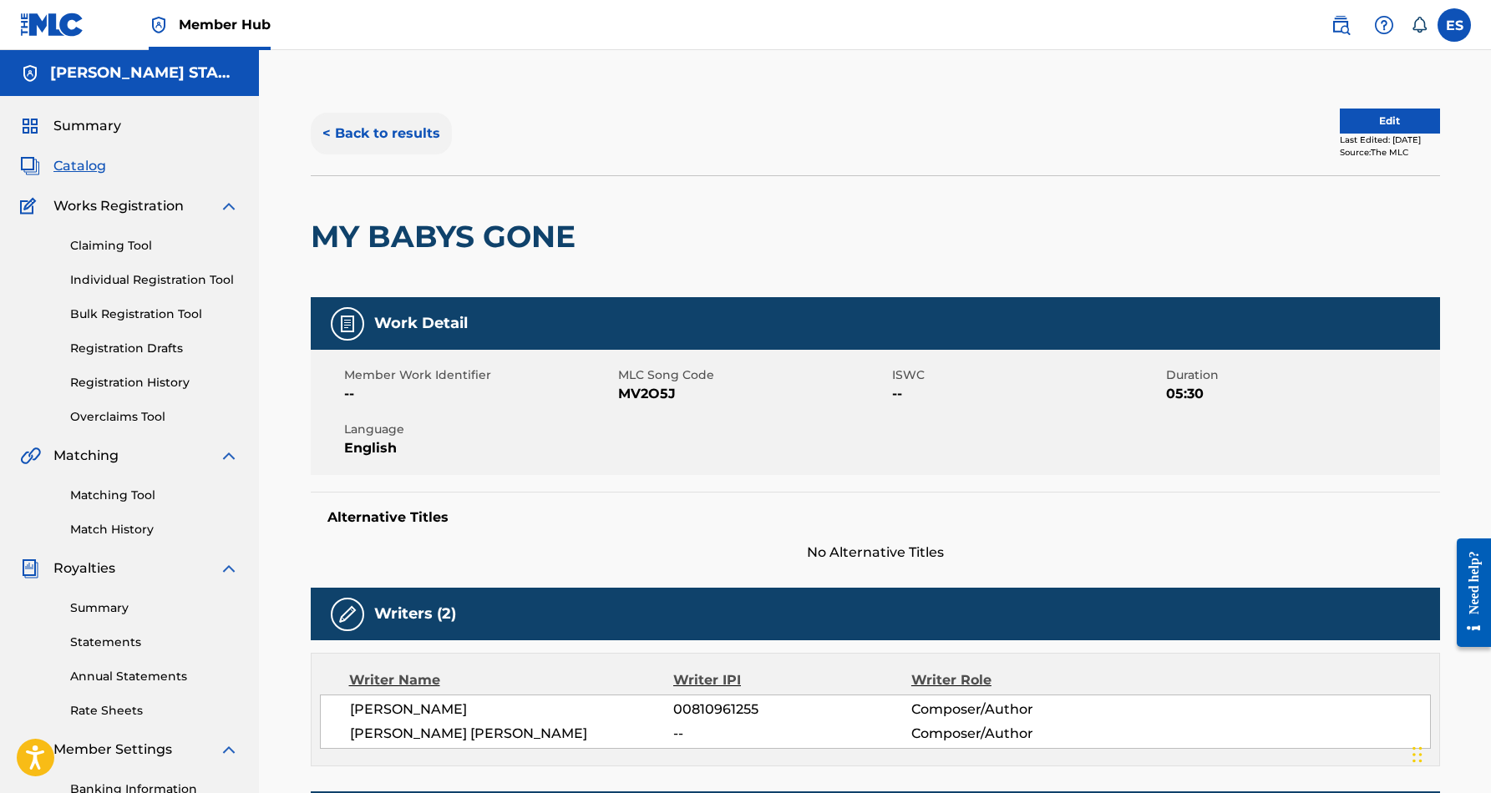
click at [425, 130] on button "< Back to results" at bounding box center [381, 134] width 141 height 42
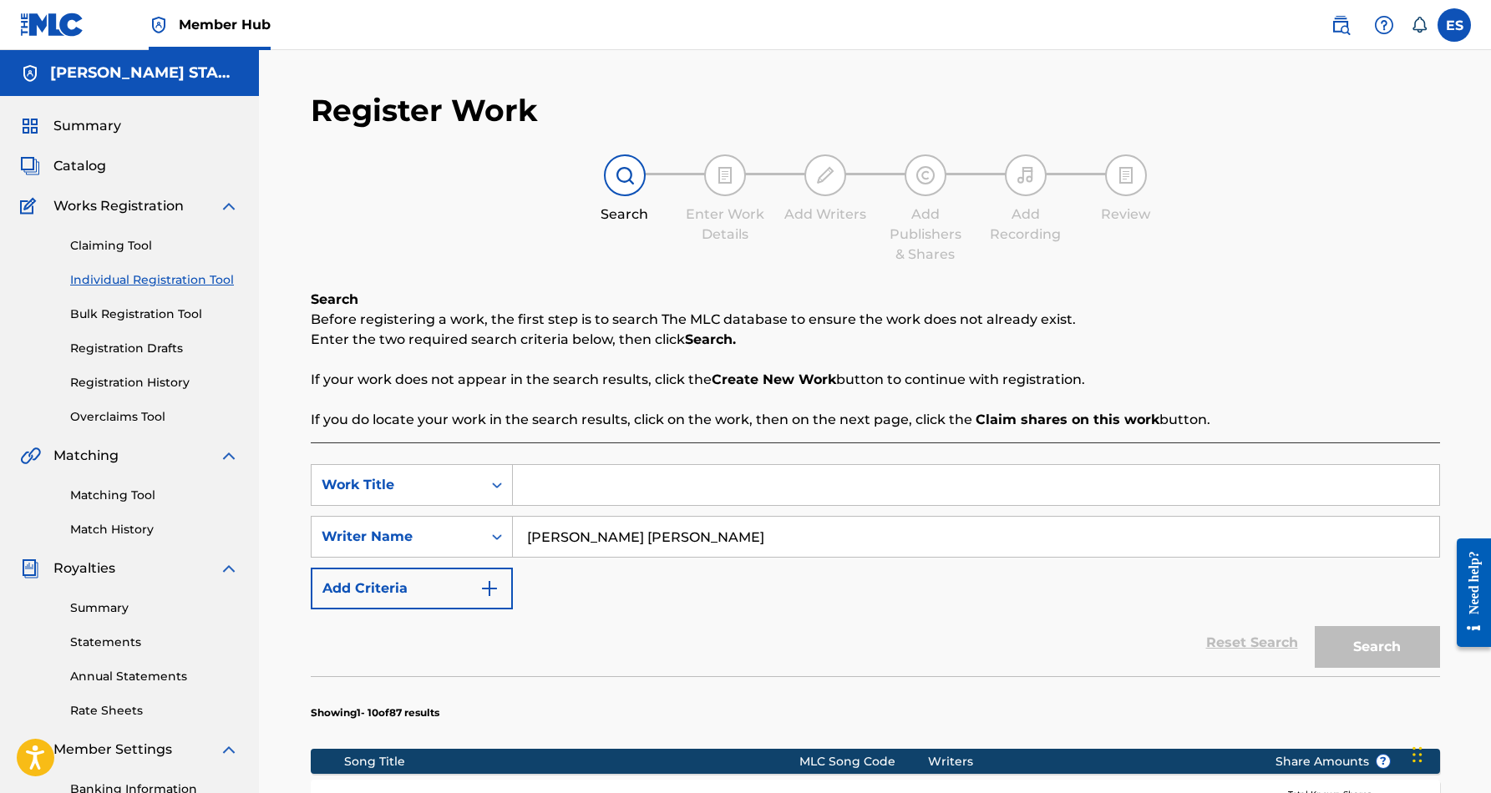
scroll to position [235, 0]
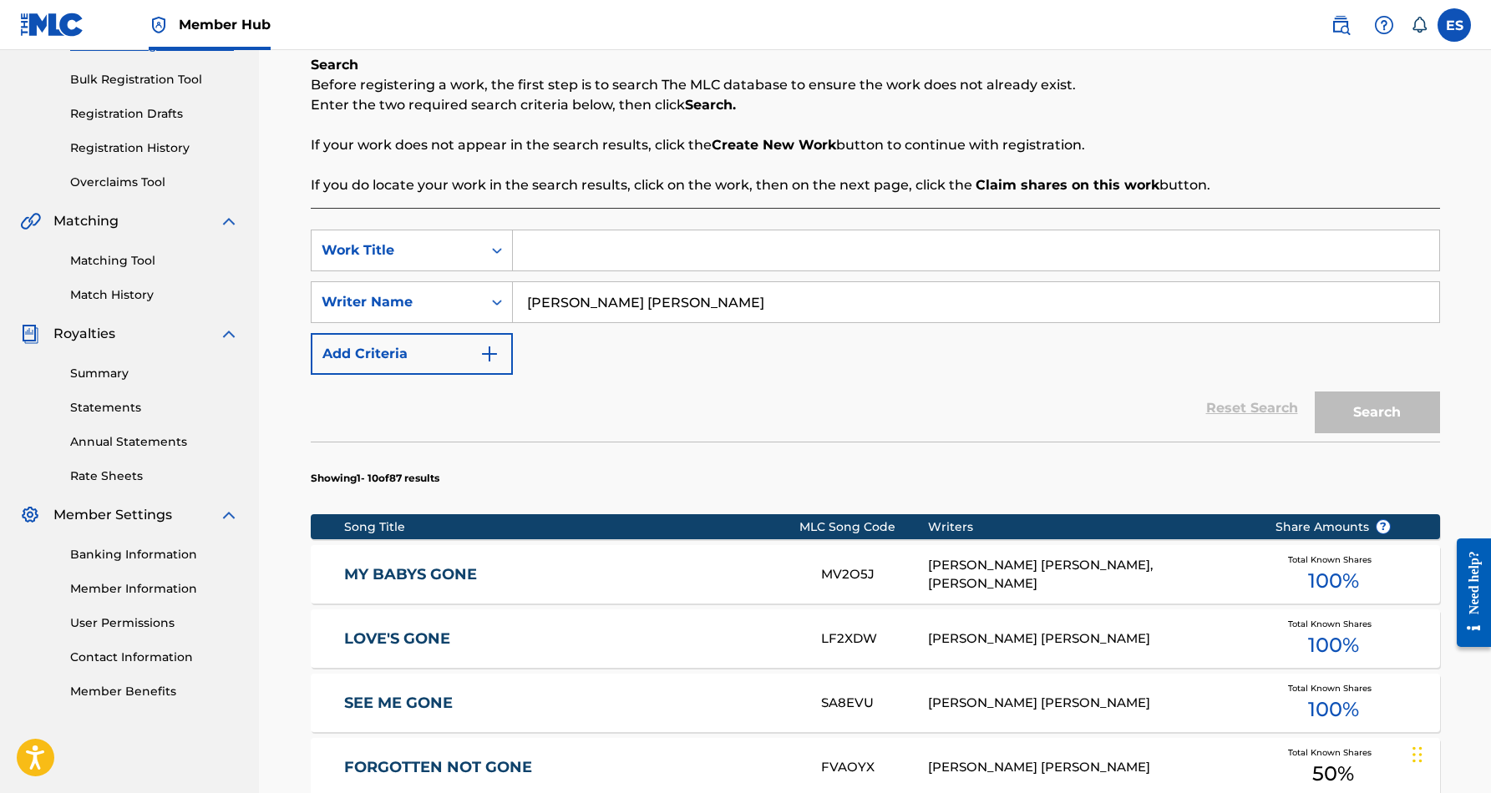
click at [585, 251] on input "Search Form" at bounding box center [976, 251] width 926 height 40
paste input "NOTHING BUT A PARTY"
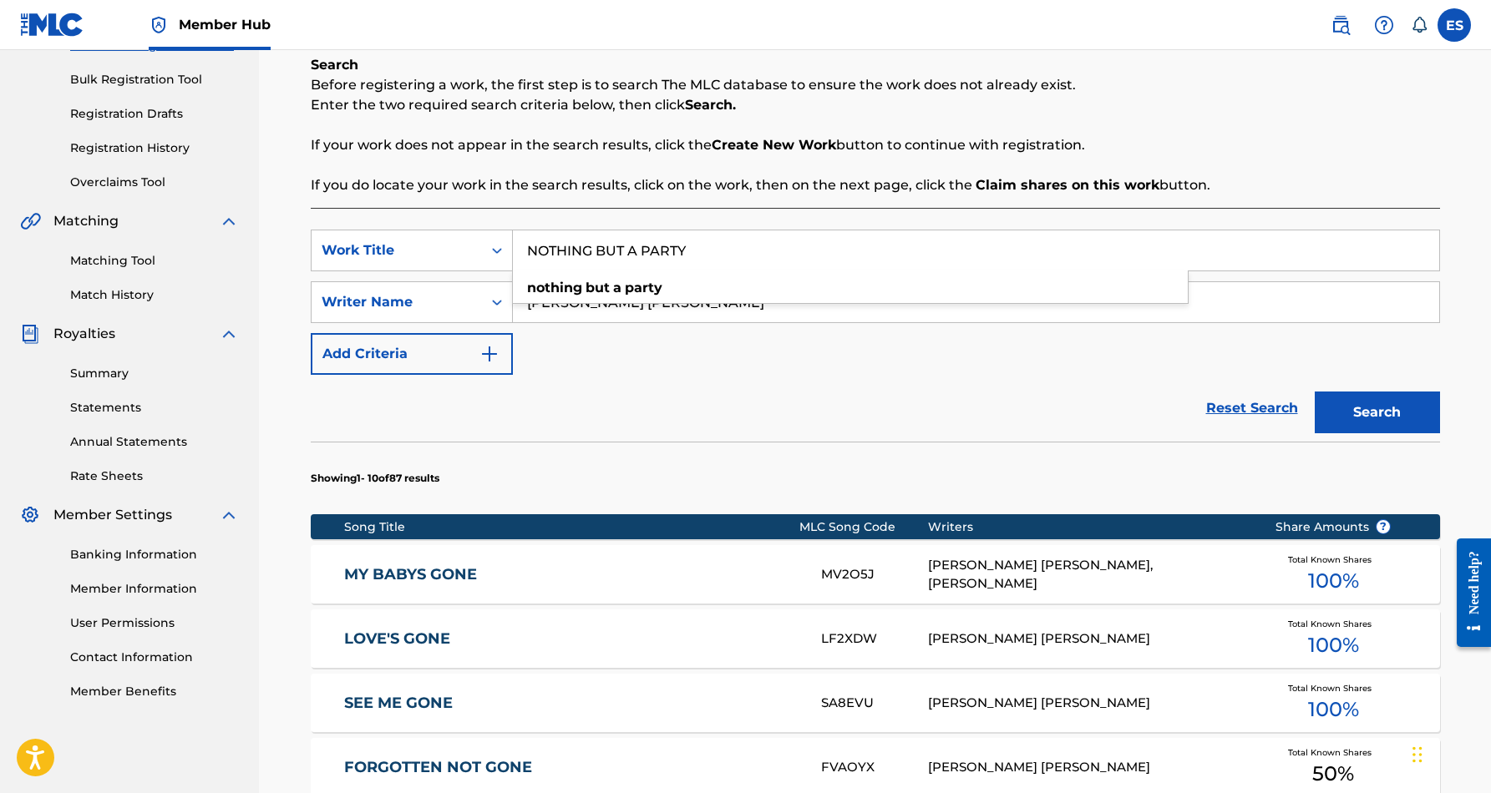
type input "NOTHING BUT A PARTY"
click at [974, 368] on div "SearchWithCriteria51f1c721-52d5-424e-8923-9b1cc3591818 Work Title NOTHING BUT A…" at bounding box center [875, 302] width 1129 height 145
click at [1370, 405] on button "Search" at bounding box center [1377, 413] width 125 height 42
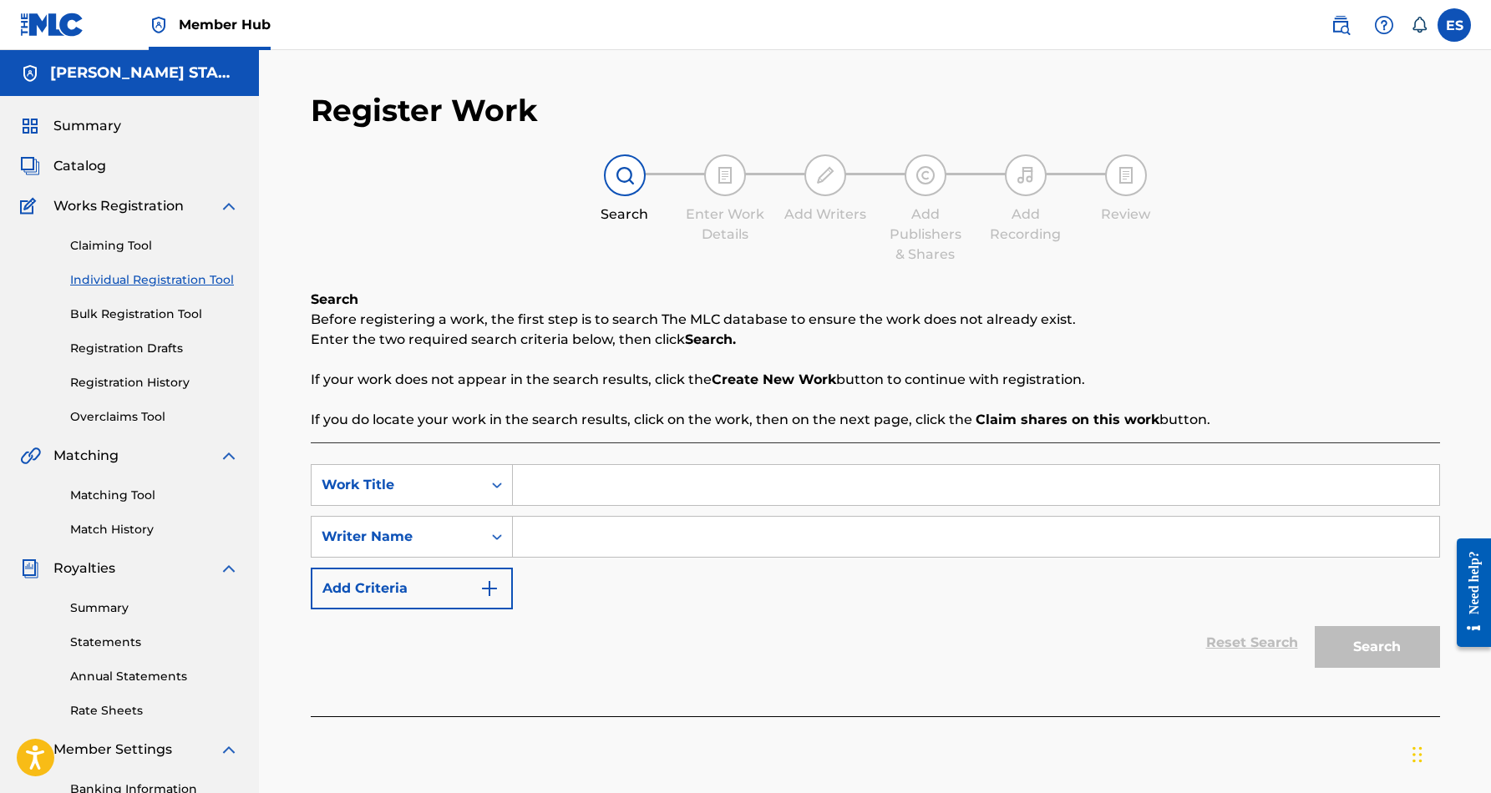
click at [587, 494] on input "Search Form" at bounding box center [976, 485] width 926 height 40
paste input "NOTHING BUT A PARTY"
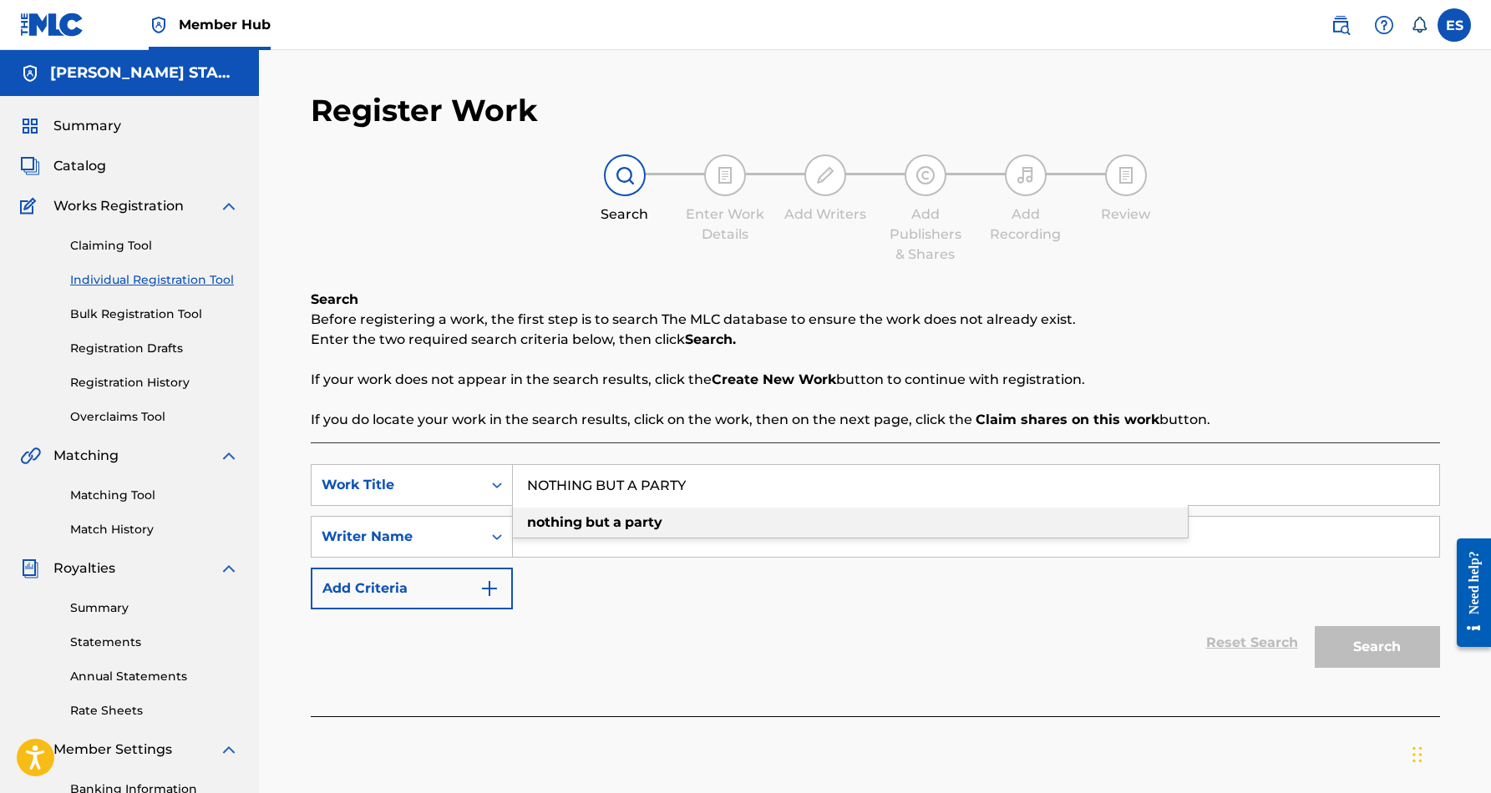
click at [600, 536] on div "nothing but a party" at bounding box center [850, 523] width 675 height 30
type input "nothing but a party"
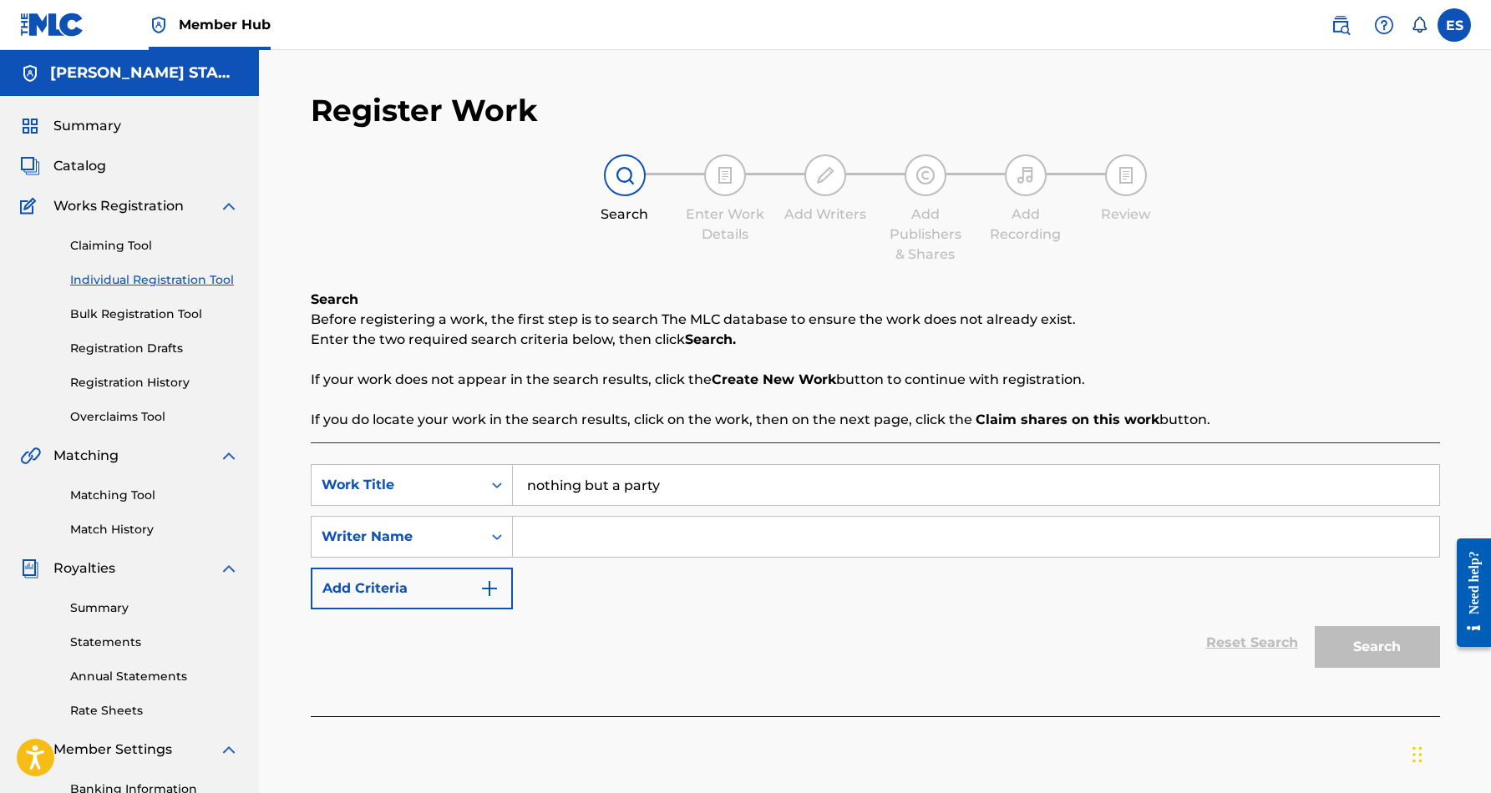
click at [592, 544] on input "Search Form" at bounding box center [976, 537] width 926 height 40
paste input "[PERSON_NAME] [PERSON_NAME]"
type input "[PERSON_NAME] [PERSON_NAME]"
click at [1389, 652] on button "Search" at bounding box center [1377, 647] width 125 height 42
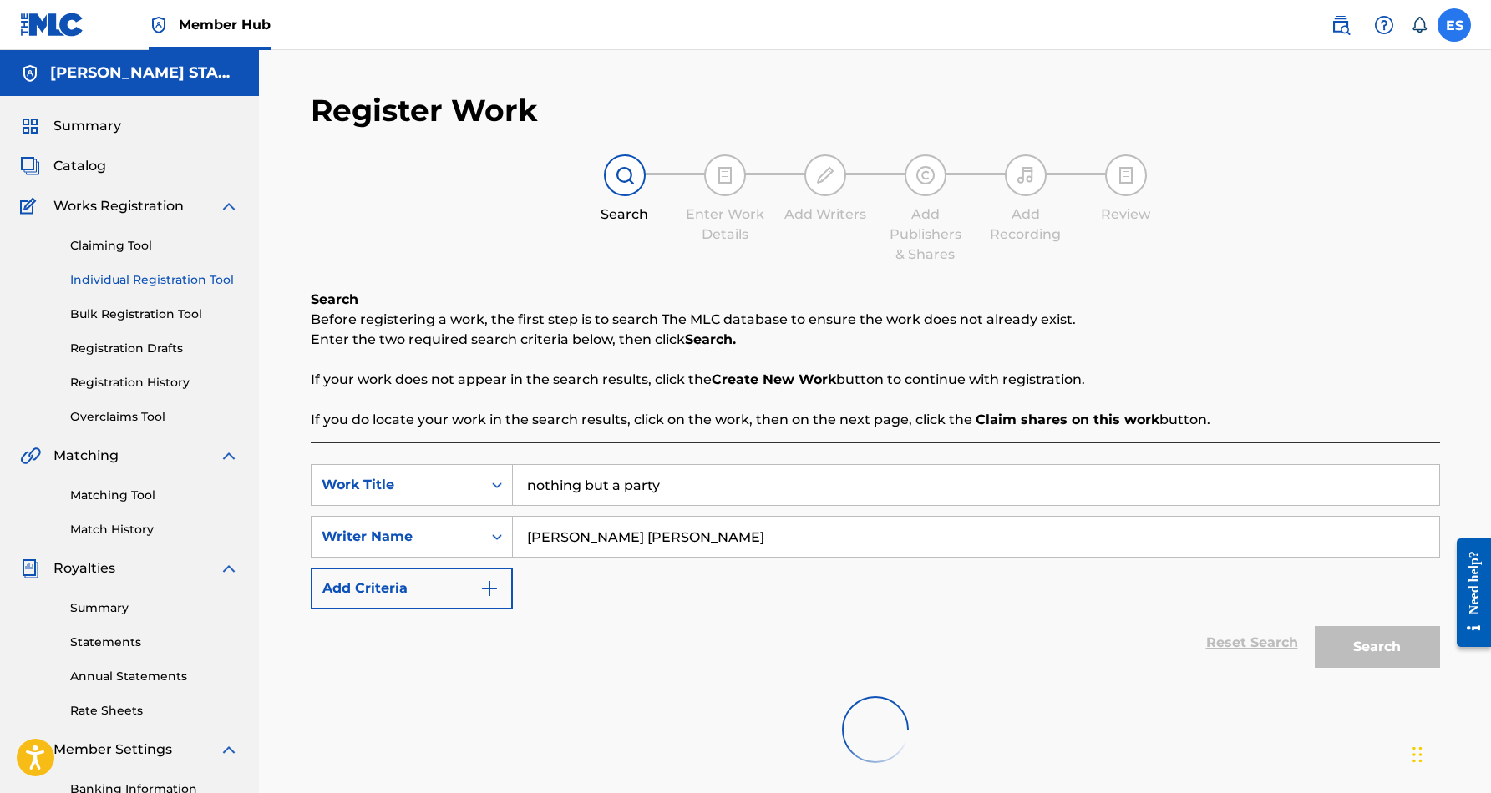
click at [1453, 38] on label at bounding box center [1453, 24] width 33 height 33
click at [1454, 25] on input "ES Eric Smith smidimuzic@gmail.com Notification Preferences Profile Log out" at bounding box center [1454, 25] width 0 height 0
click at [1297, 240] on p "Log out" at bounding box center [1292, 236] width 39 height 15
click at [1454, 25] on input "ES Eric Smith smidimuzic@gmail.com Notification Preferences Profile Log out" at bounding box center [1454, 25] width 0 height 0
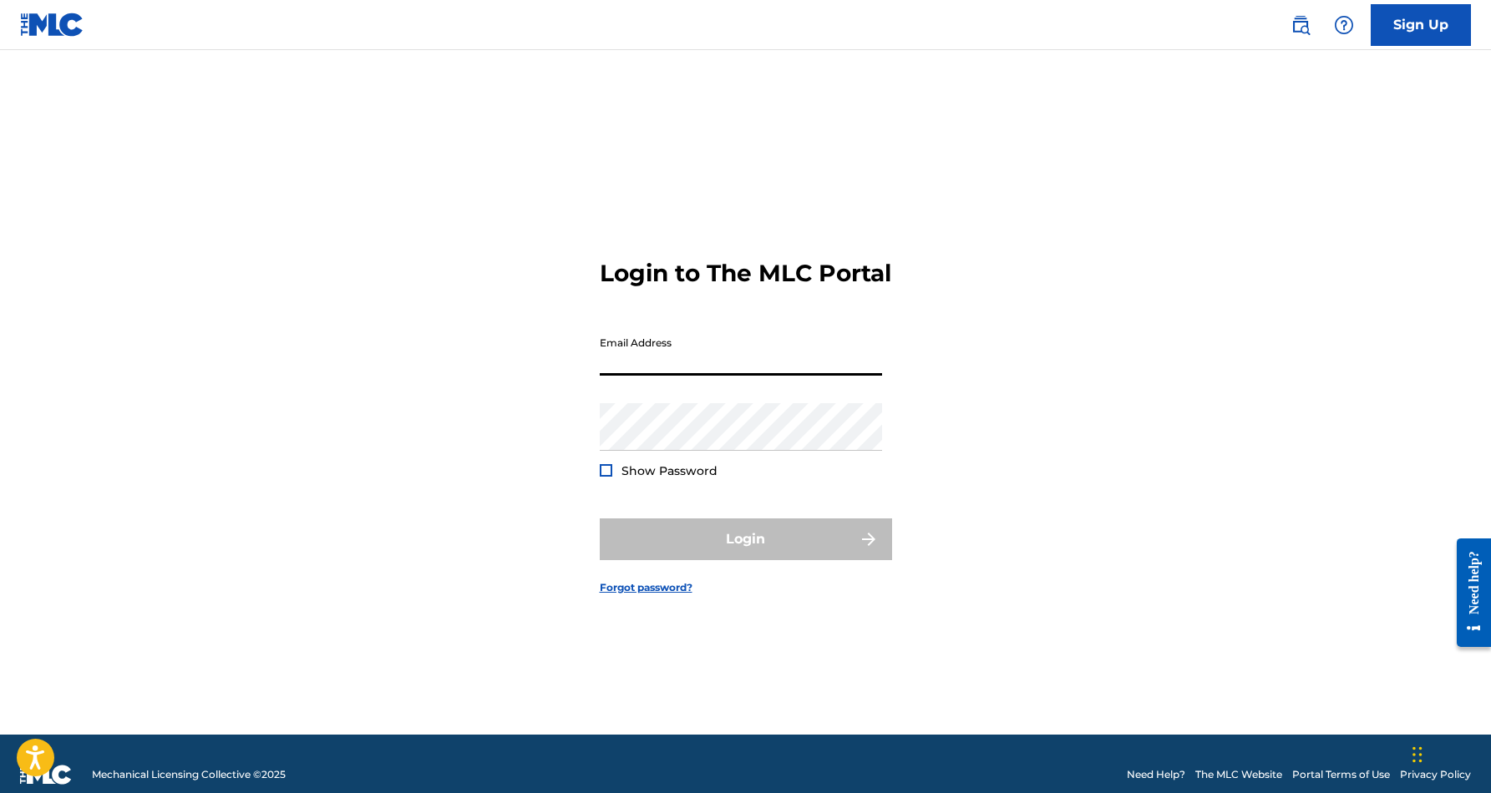
click at [1134, 311] on div "Login to The MLC Portal Email Address Password Show Password Login Forgot passw…" at bounding box center [745, 413] width 1169 height 643
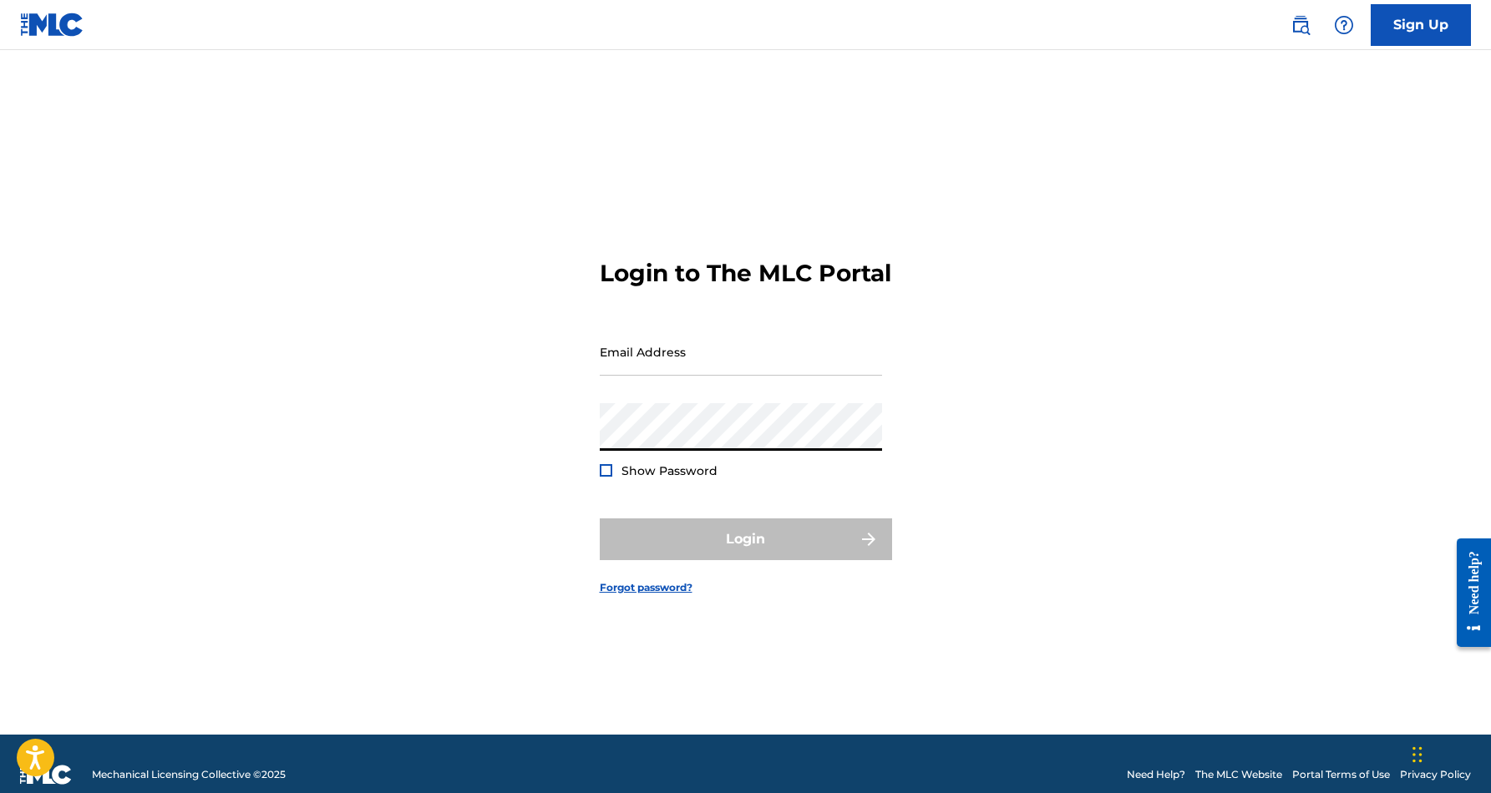
type input "[EMAIL_ADDRESS][DOMAIN_NAME]"
click at [745, 554] on button "Login" at bounding box center [746, 540] width 292 height 42
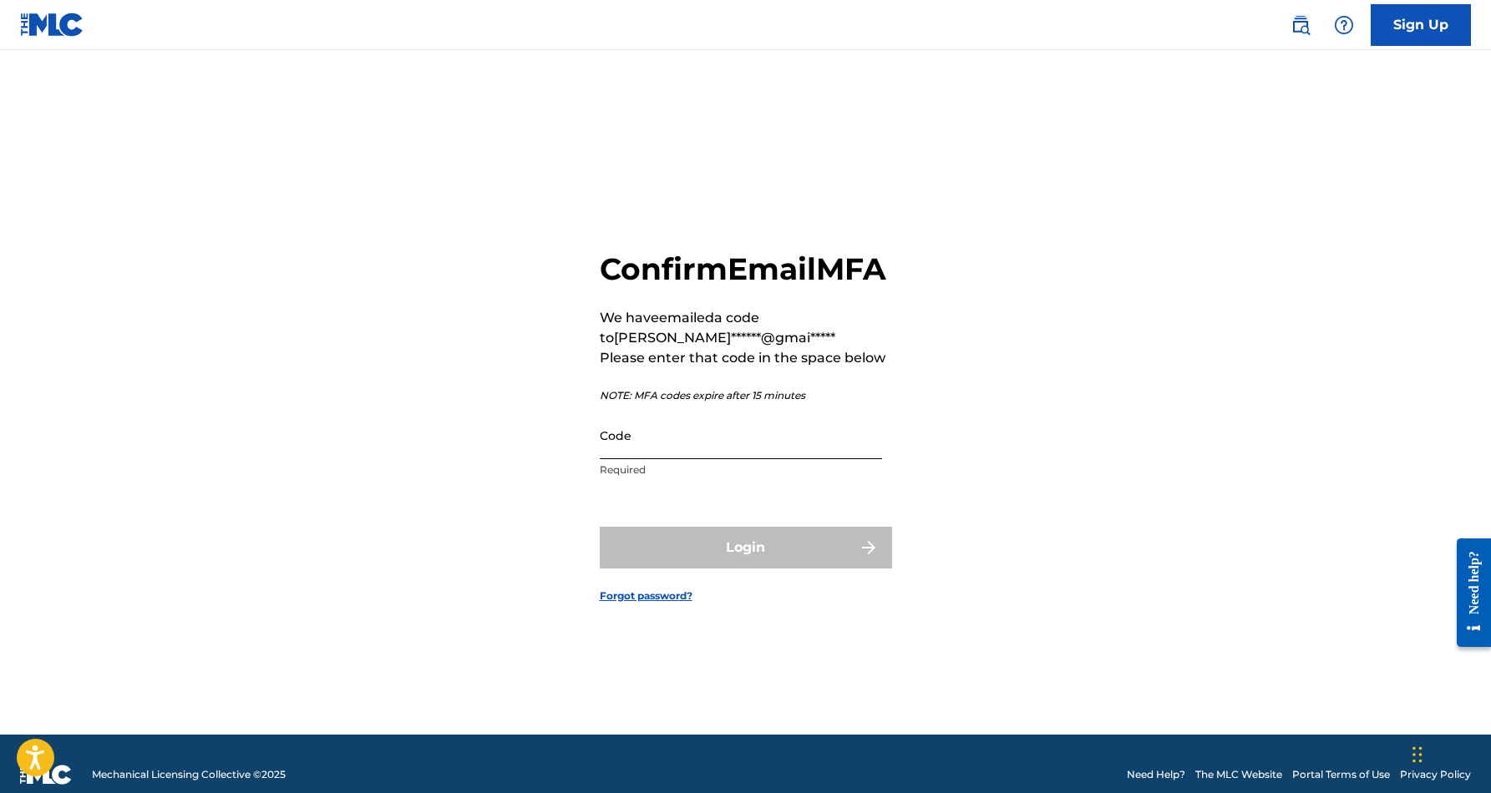
click at [679, 459] on input "Code" at bounding box center [741, 436] width 282 height 48
click at [1011, 445] on div "Confirm Email MFA We have emailed a code to smid******@gmai***** Please enter t…" at bounding box center [745, 413] width 1169 height 643
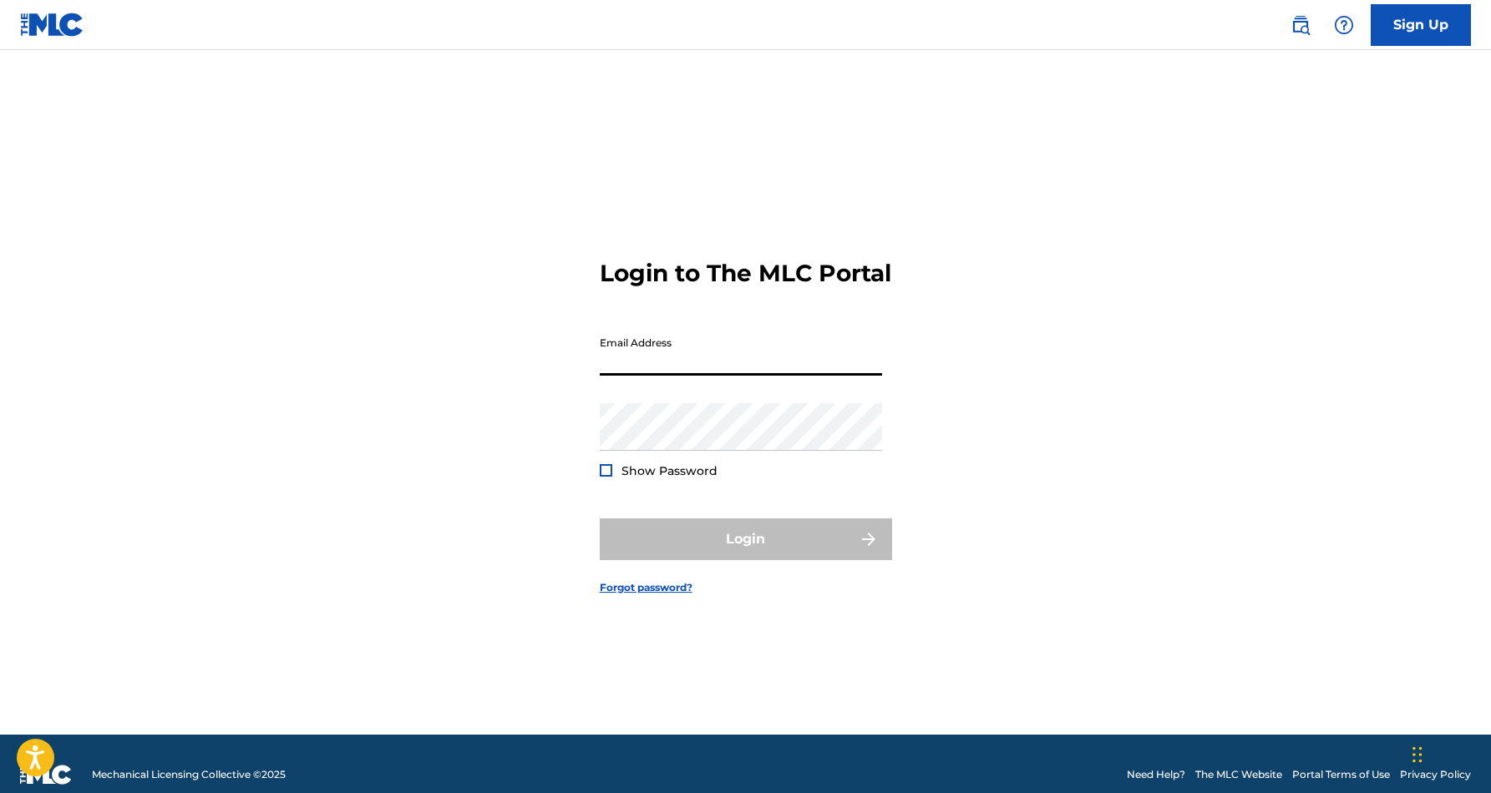
type input "[EMAIL_ADDRESS][DOMAIN_NAME]"
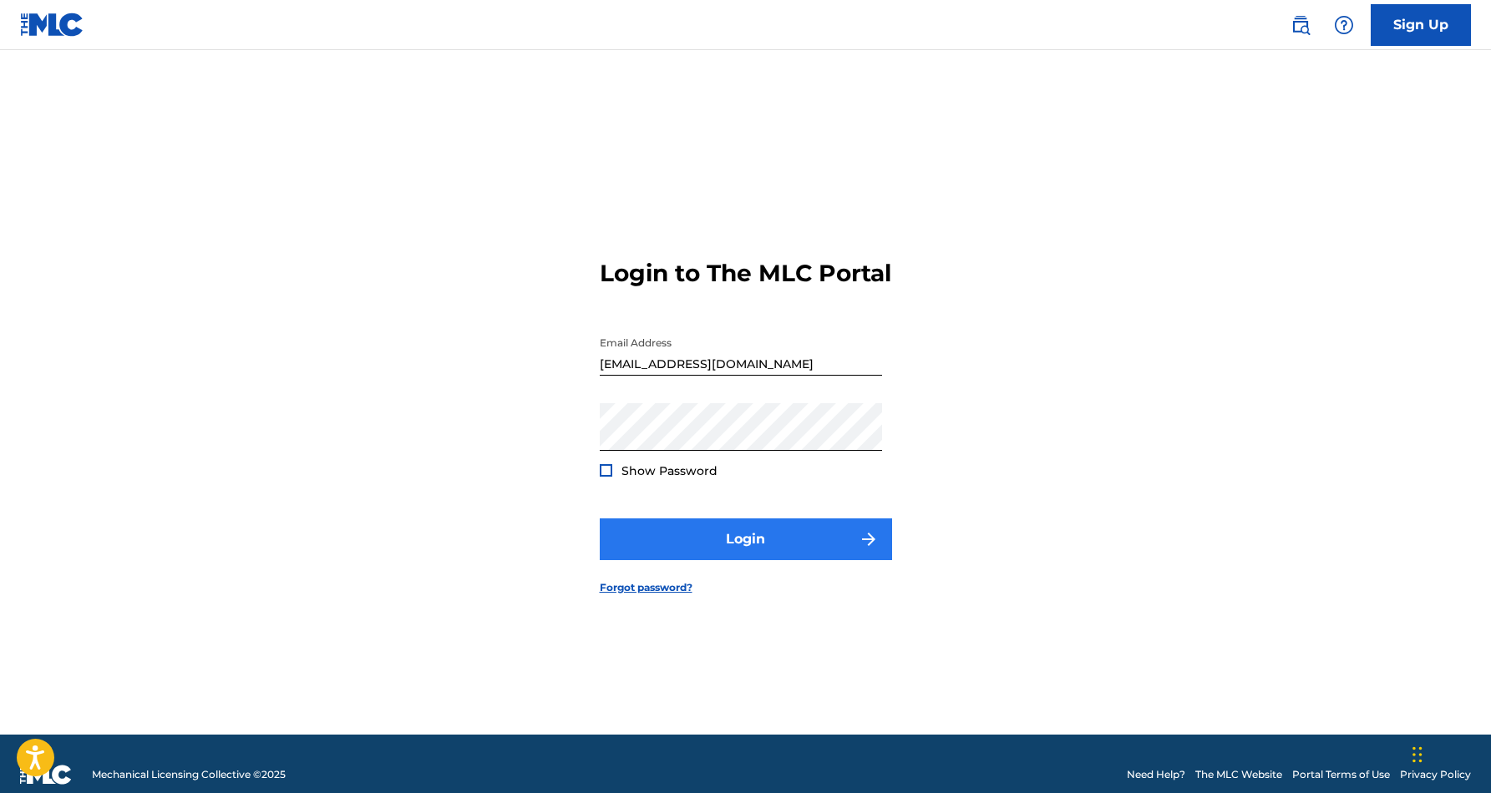
click at [750, 554] on button "Login" at bounding box center [746, 540] width 292 height 42
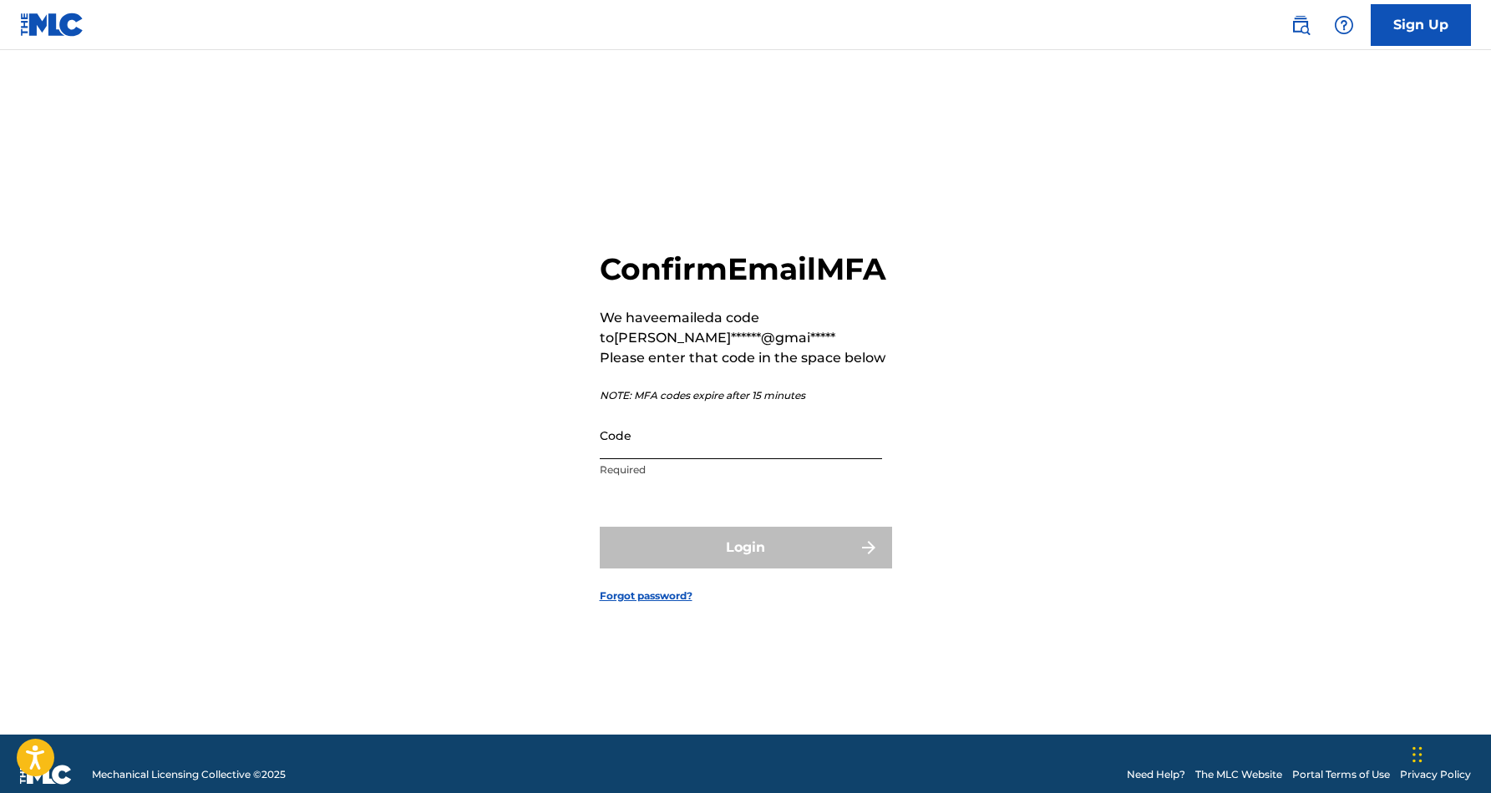
click at [688, 459] on input "Code" at bounding box center [741, 436] width 282 height 48
paste input "651476"
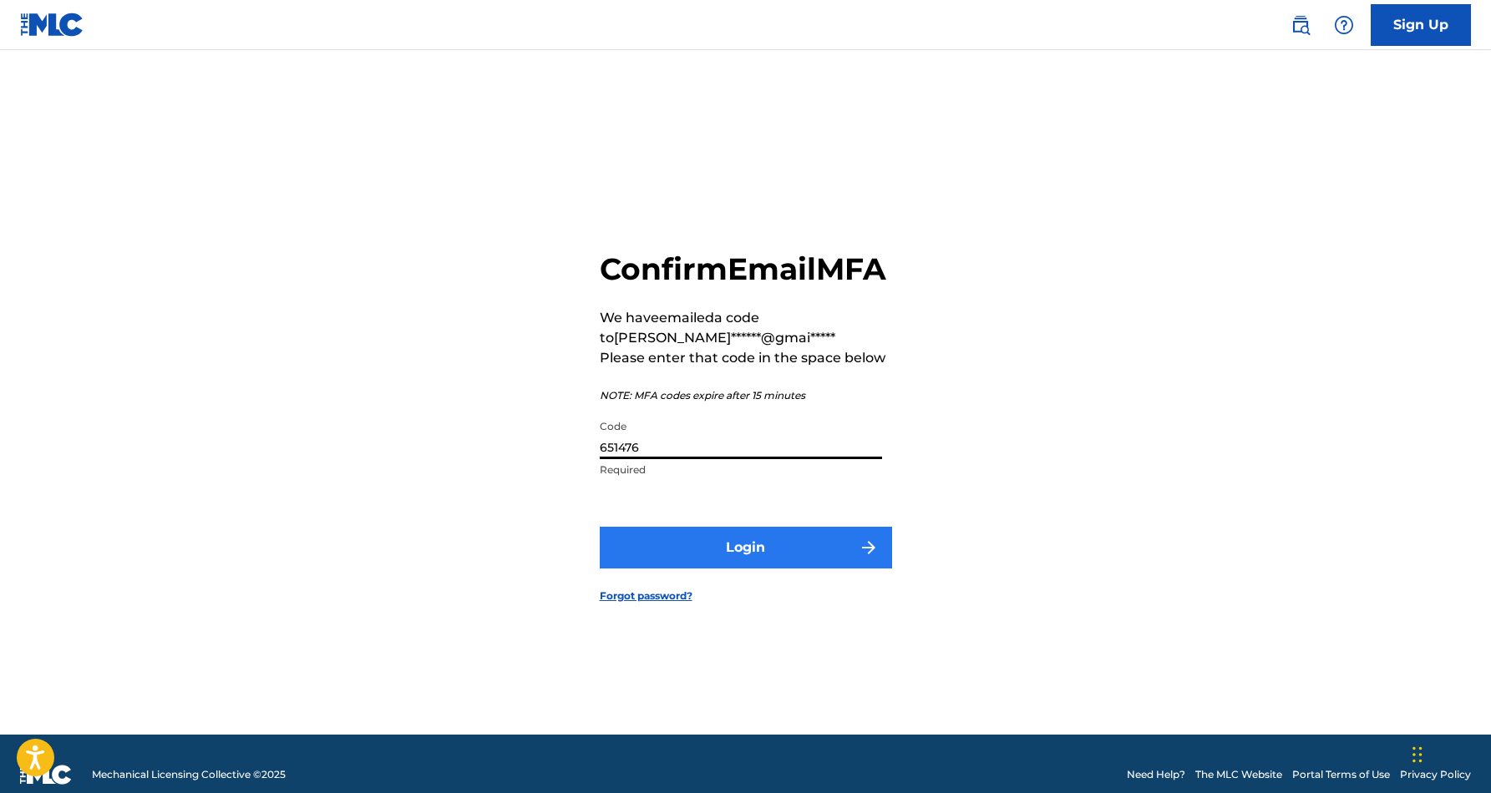
type input "651476"
click at [758, 559] on button "Login" at bounding box center [746, 548] width 292 height 42
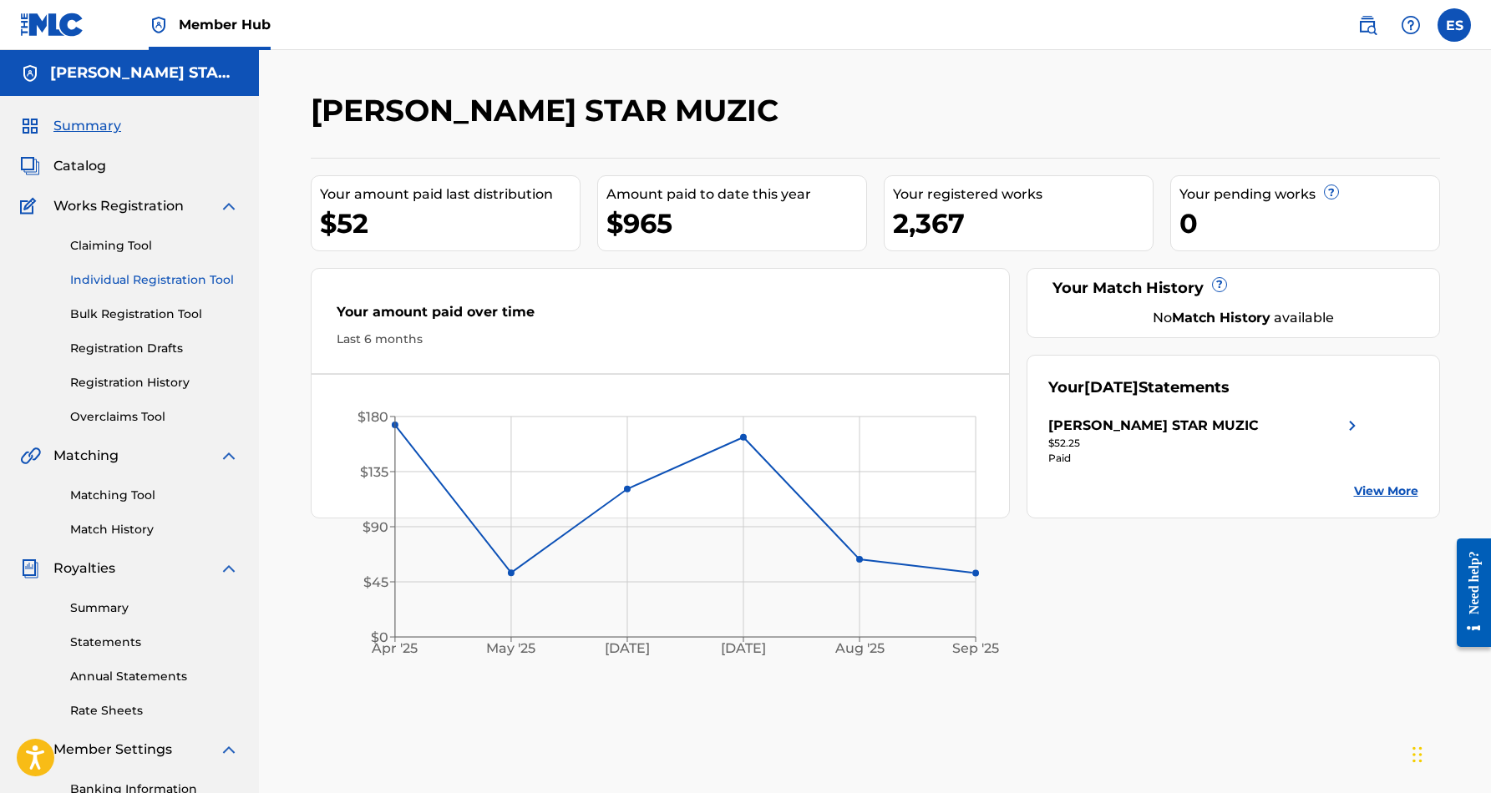
click at [155, 277] on link "Individual Registration Tool" at bounding box center [154, 280] width 169 height 18
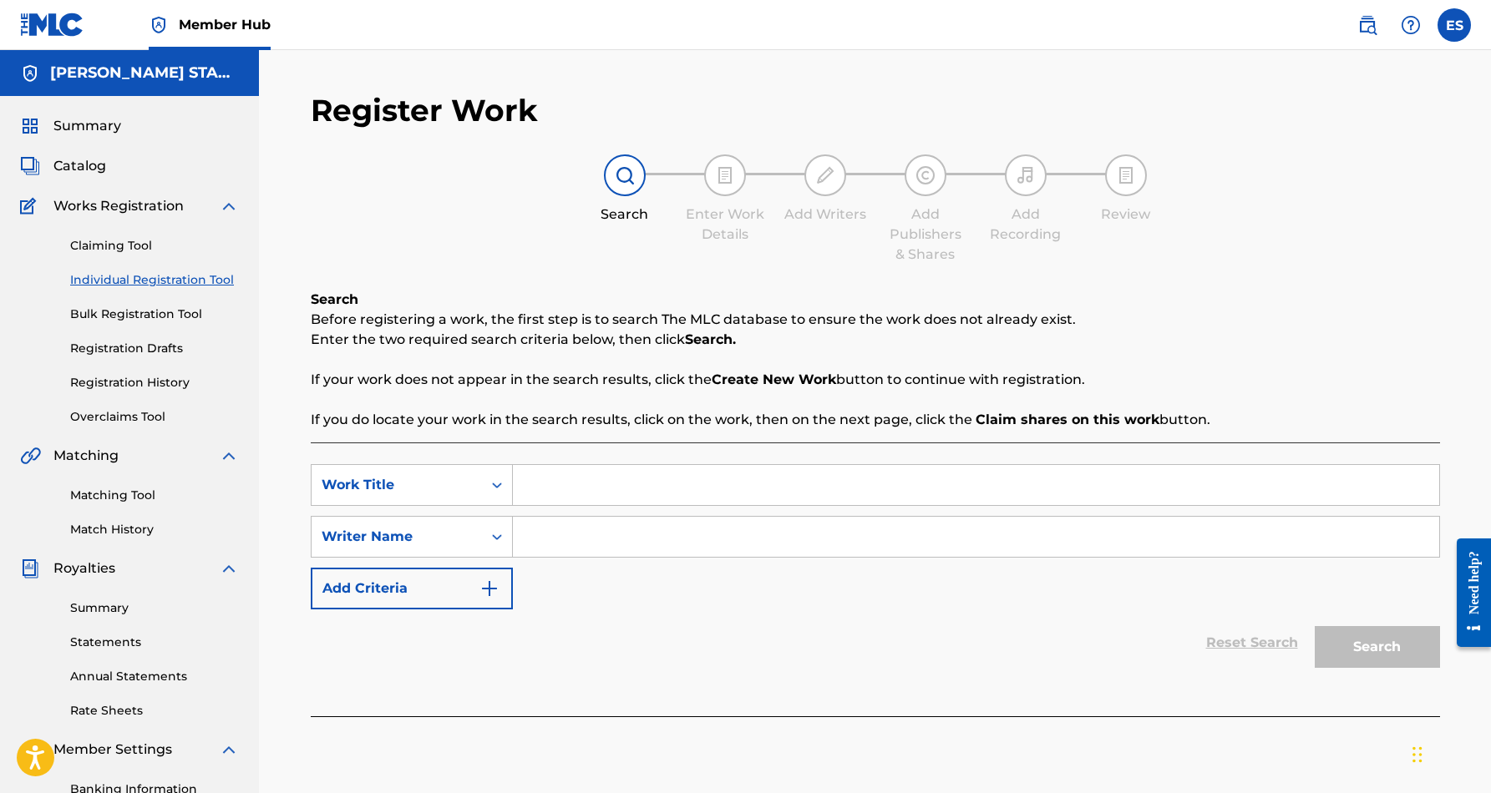
click at [575, 477] on input "Search Form" at bounding box center [976, 485] width 926 height 40
paste input "651476"
type input "6"
paste input "NOTHING BUT A PARTY"
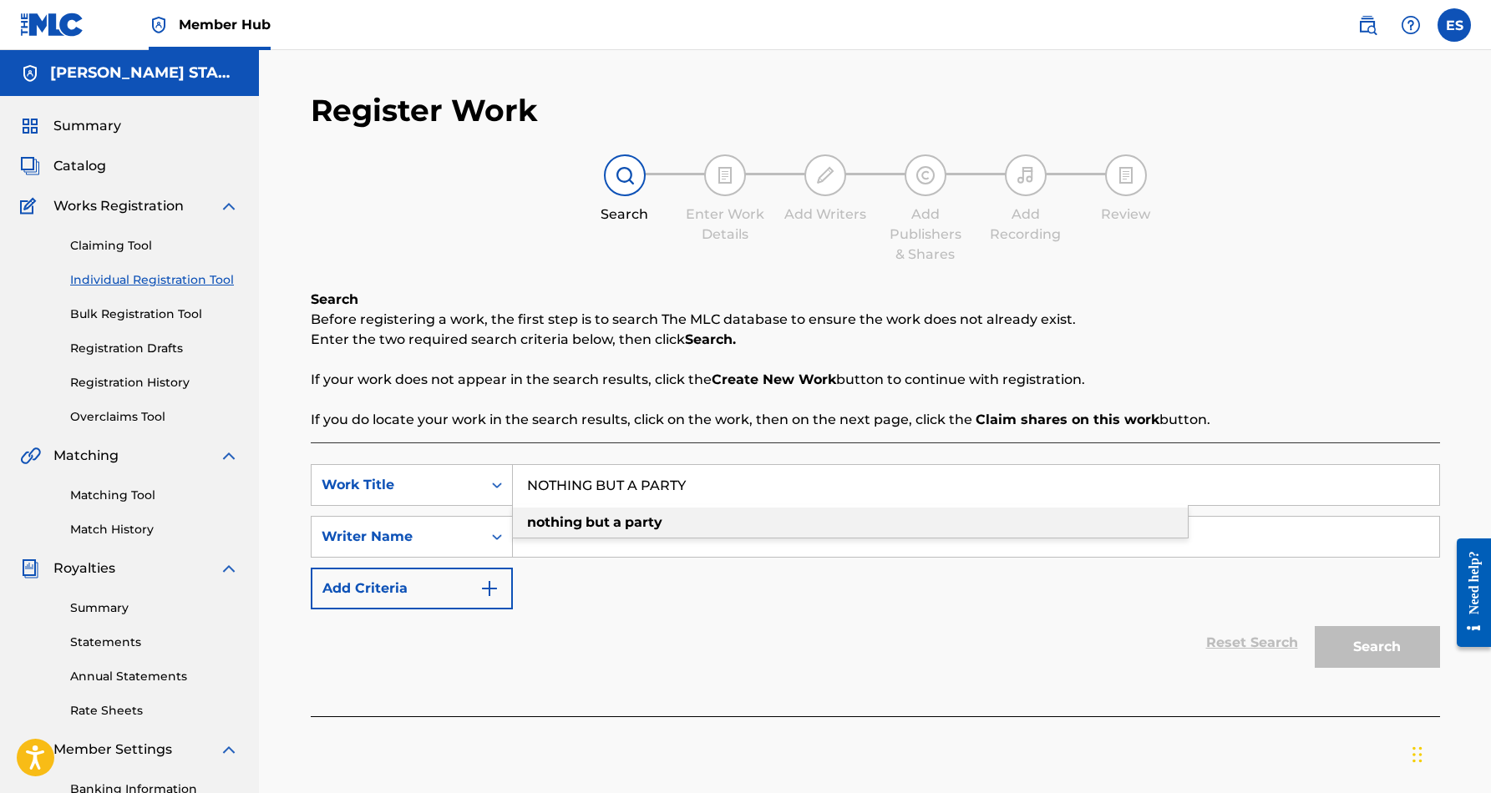
click at [606, 527] on strong "but" at bounding box center [597, 523] width 24 height 16
type input "nothing but a party"
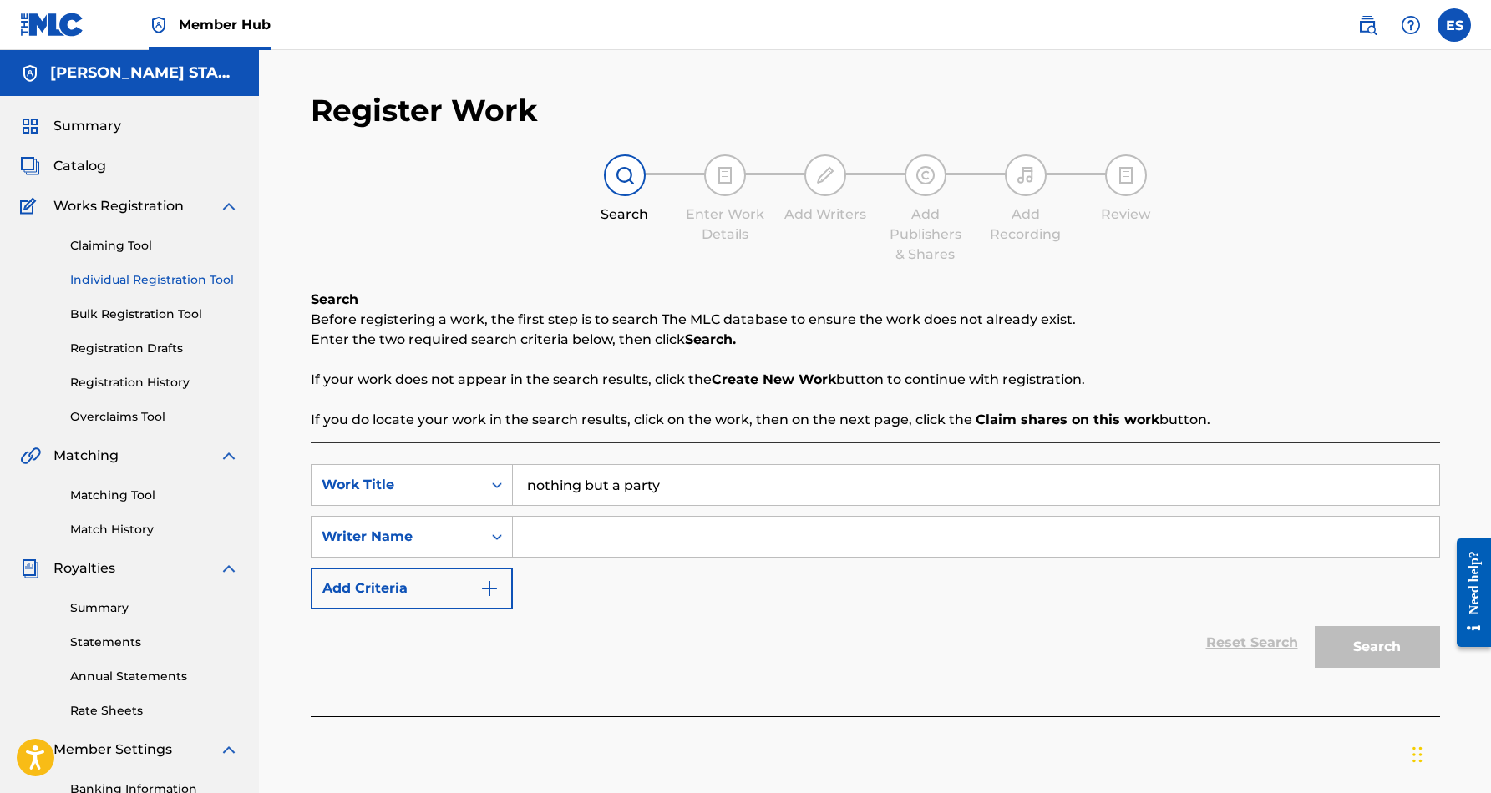
click at [568, 532] on input "Search Form" at bounding box center [976, 537] width 926 height 40
paste input "[PERSON_NAME] [PERSON_NAME]"
type input "[PERSON_NAME] [PERSON_NAME]"
click at [1327, 643] on button "Search" at bounding box center [1377, 647] width 125 height 42
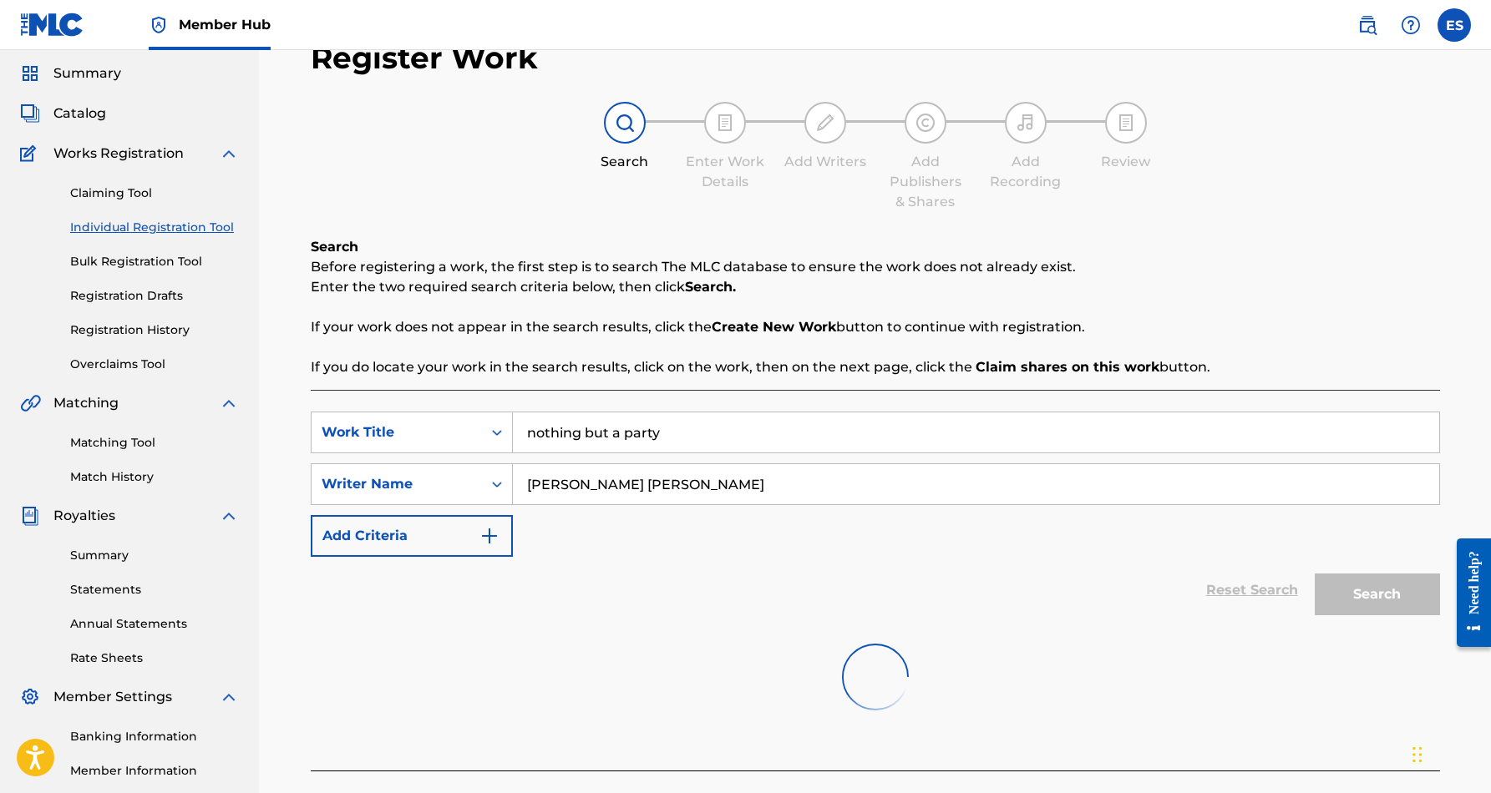
scroll to position [50, 0]
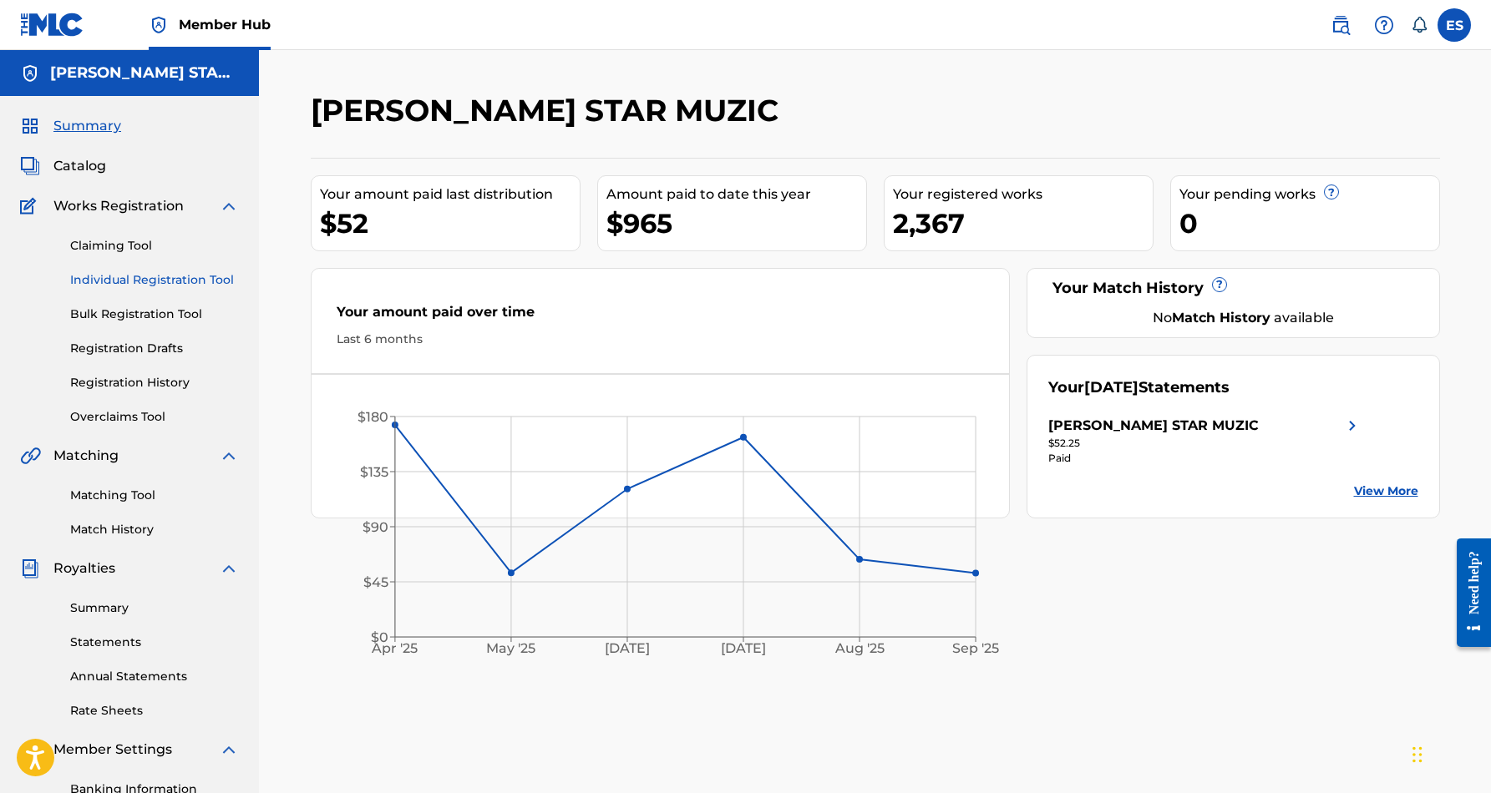
click at [154, 276] on link "Individual Registration Tool" at bounding box center [154, 280] width 169 height 18
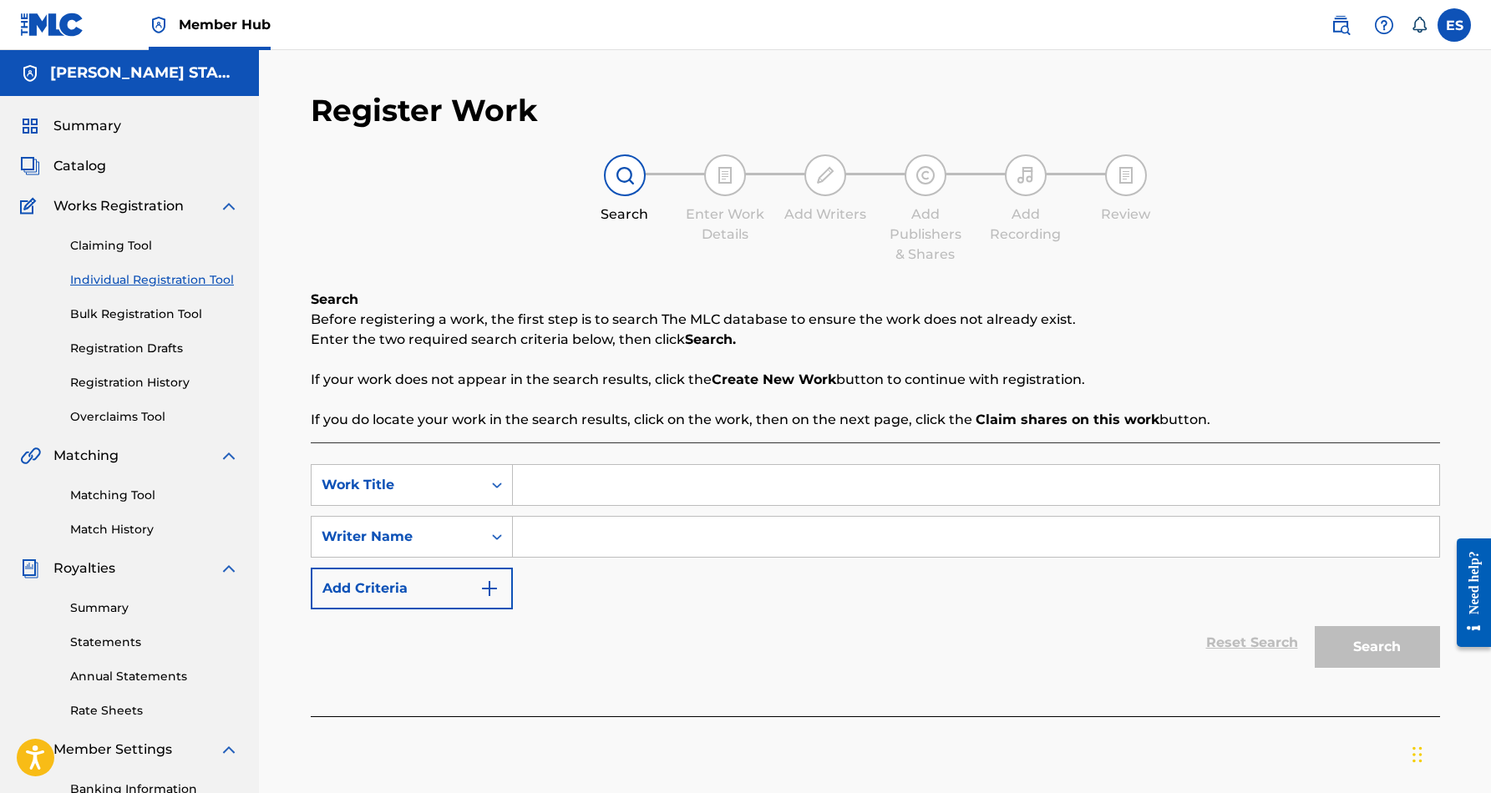
click at [531, 491] on input "Search Form" at bounding box center [976, 485] width 926 height 40
click at [542, 550] on input "Search Form" at bounding box center [976, 537] width 926 height 40
type input "E"
paste input "[PERSON_NAME] [PERSON_NAME]"
type input "[PERSON_NAME] [PERSON_NAME]"
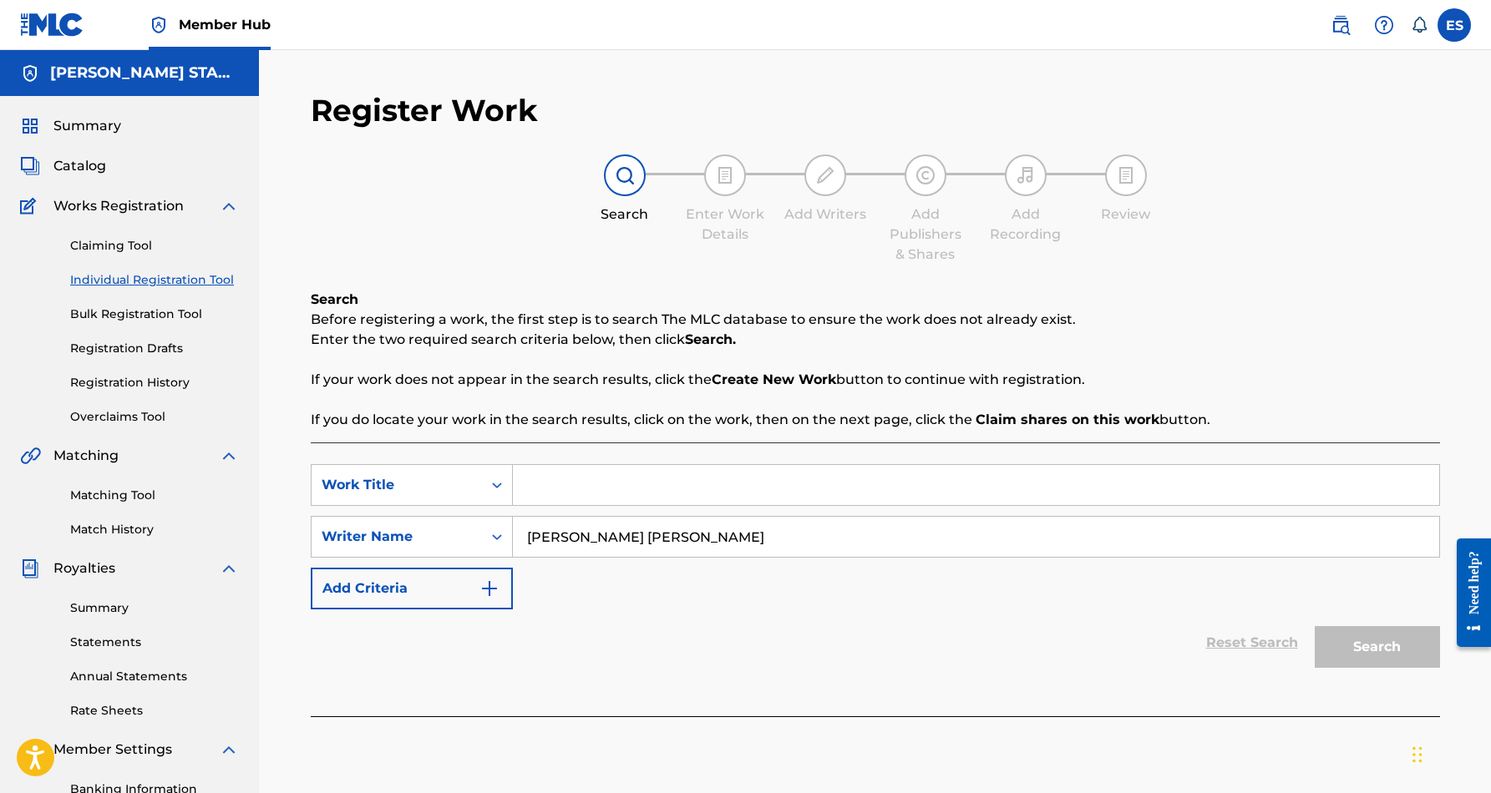
click at [1107, 643] on div "Reset Search Search" at bounding box center [875, 643] width 1129 height 67
click at [749, 490] on input "Search Form" at bounding box center [976, 485] width 926 height 40
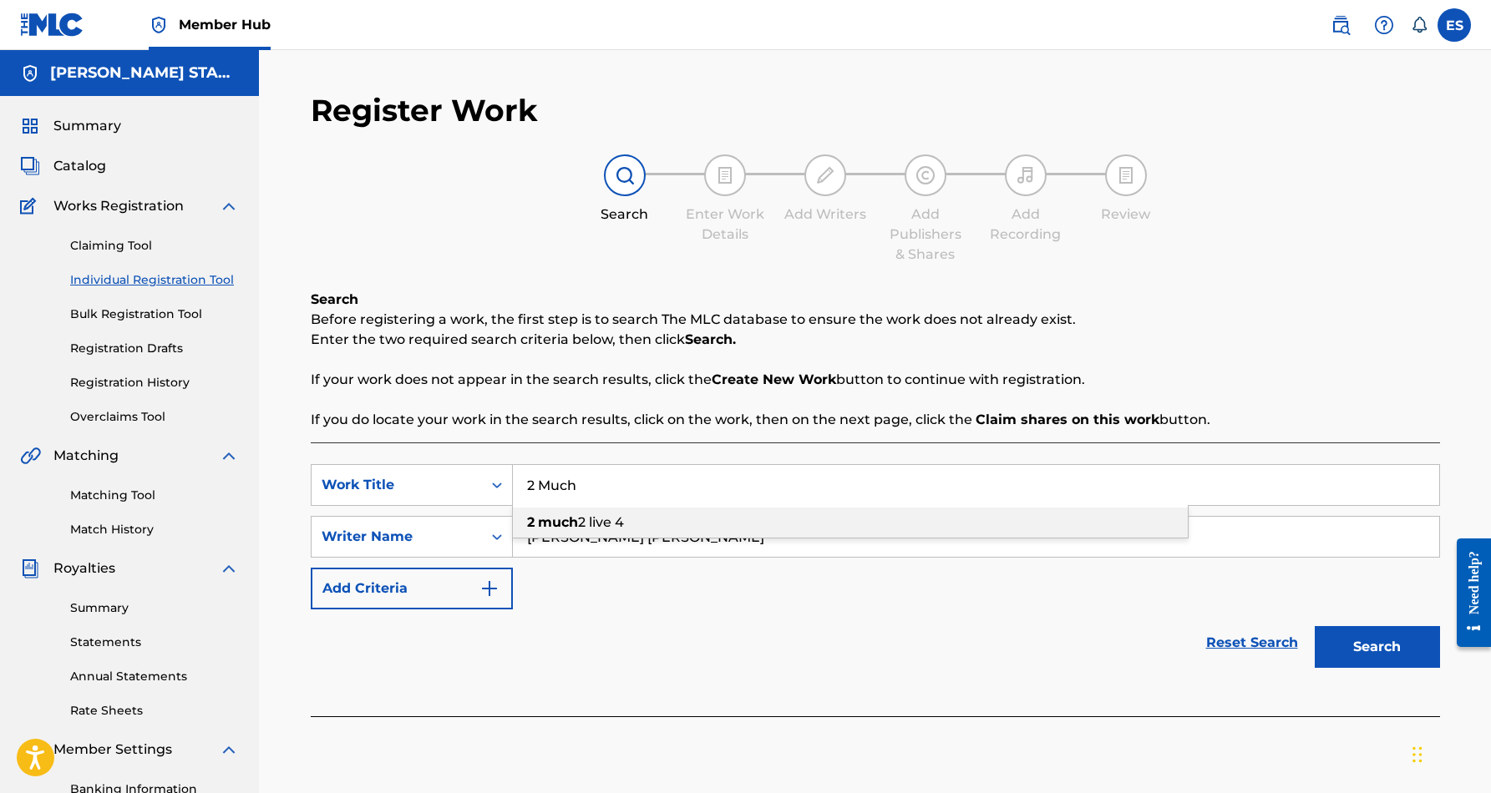
click at [758, 520] on div "2 much 2 live 4" at bounding box center [850, 523] width 675 height 30
type input "2 much 2 live 4"
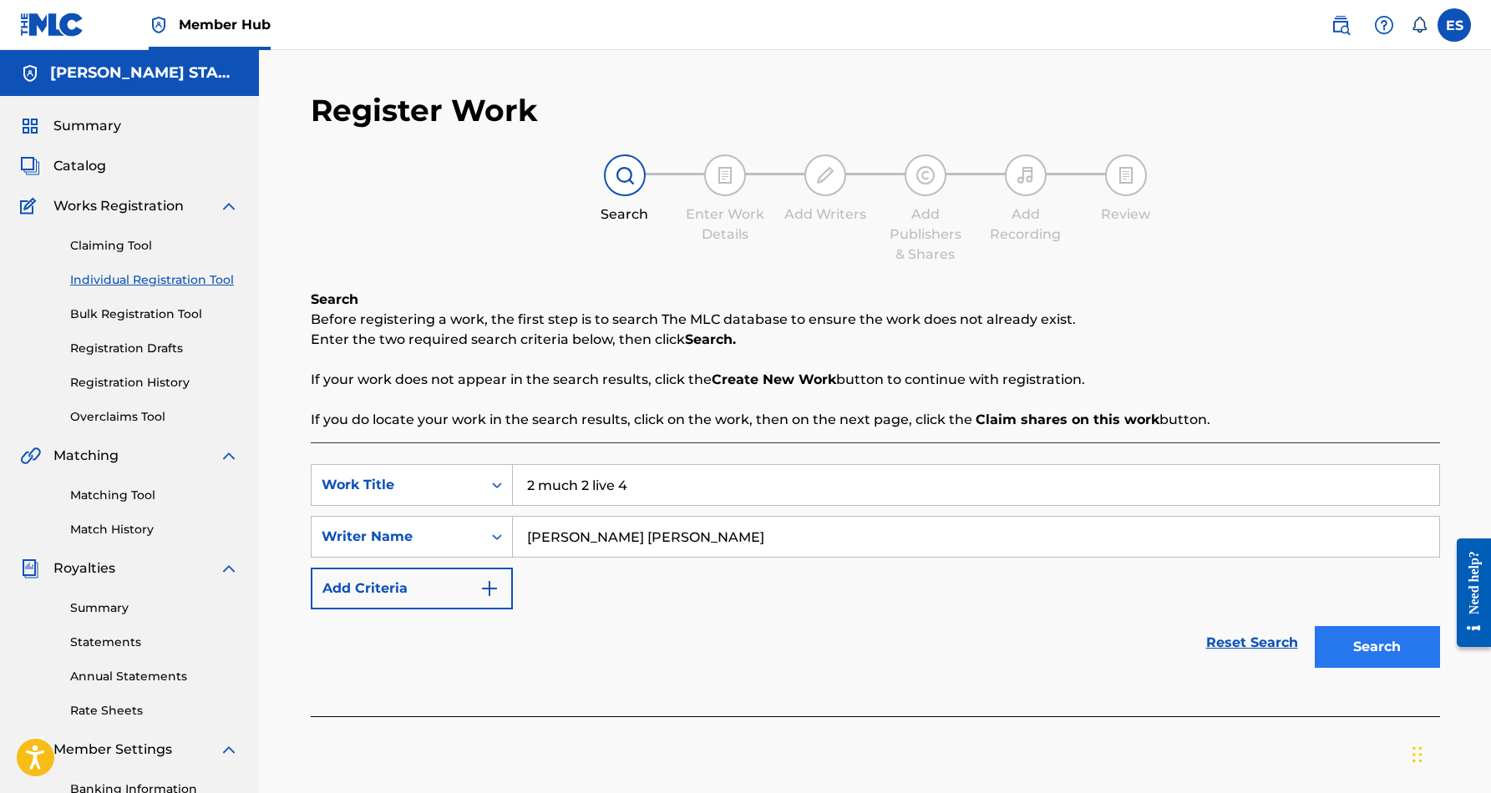
click at [1353, 641] on button "Search" at bounding box center [1377, 647] width 125 height 42
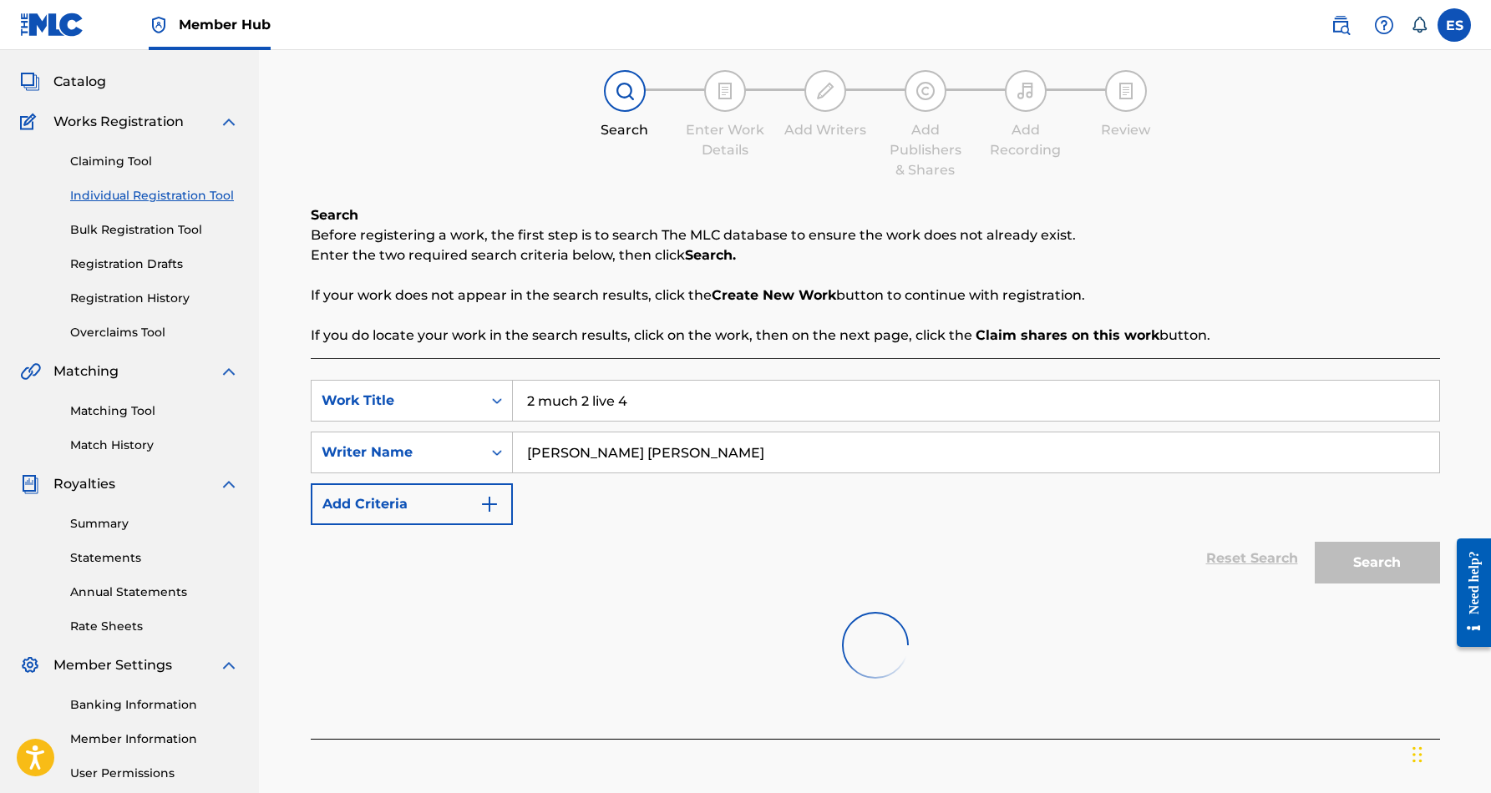
scroll to position [59, 0]
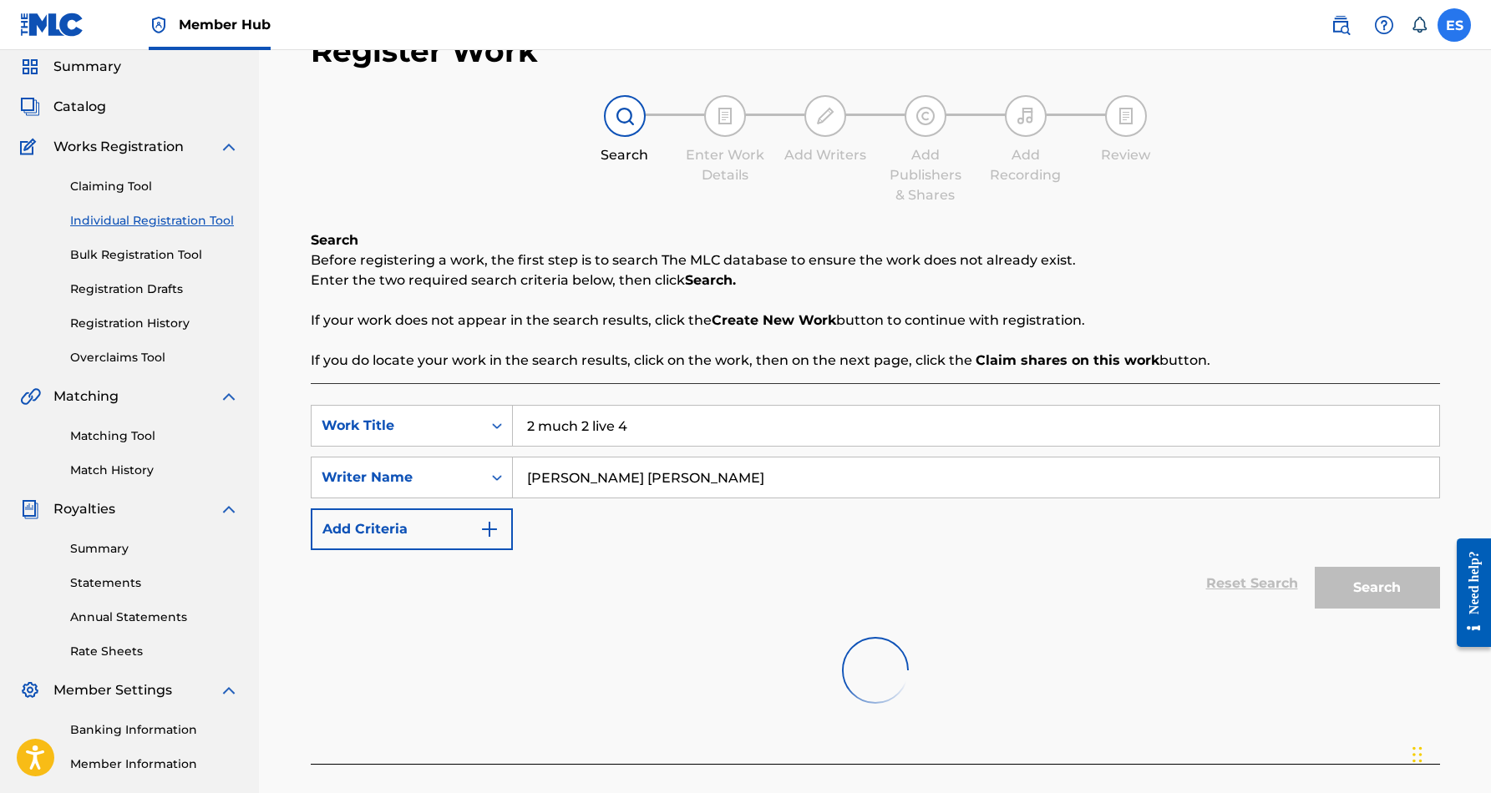
click at [1450, 26] on label at bounding box center [1453, 24] width 33 height 33
click at [1454, 25] on input "ES [PERSON_NAME] [EMAIL_ADDRESS][DOMAIN_NAME] Notification Preferences Profile …" at bounding box center [1454, 25] width 0 height 0
click at [1301, 240] on p "Log out" at bounding box center [1292, 236] width 39 height 15
click at [1454, 25] on input "ES [PERSON_NAME] [EMAIL_ADDRESS][DOMAIN_NAME] Notification Preferences Profile …" at bounding box center [1454, 25] width 0 height 0
